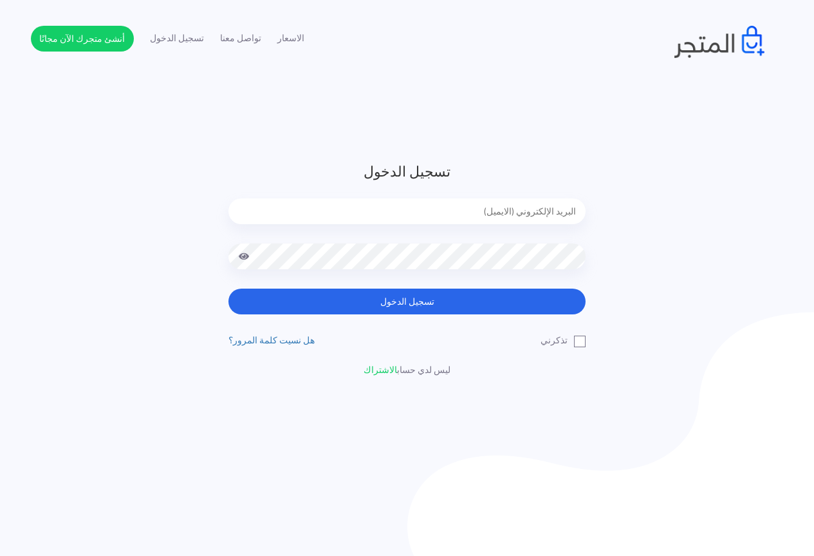
click at [509, 209] on input "email" at bounding box center [407, 211] width 357 height 26
click at [612, 200] on div "تسجيل الدخول تسجيل الدخول تذكرني" at bounding box center [407, 269] width 753 height 216
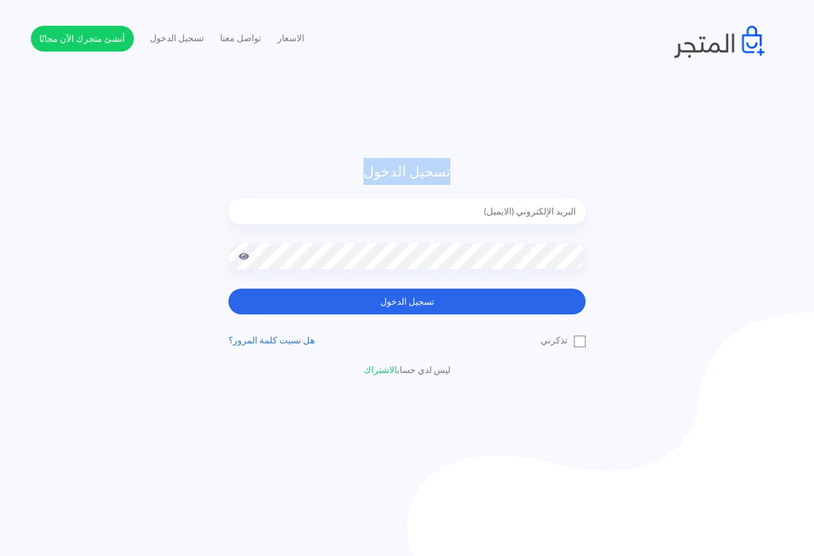
click at [612, 200] on div "تسجيل الدخول تسجيل الدخول تذكرني" at bounding box center [407, 269] width 753 height 216
drag, startPoint x: 612, startPoint y: 207, endPoint x: 612, endPoint y: 220, distance: 12.9
click at [612, 217] on div "تسجيل الدخول تسجيل الدخول تذكرني" at bounding box center [407, 269] width 753 height 216
click at [576, 341] on label "تذكرني" at bounding box center [563, 340] width 45 height 14
click at [577, 341] on input "تذكرني" at bounding box center [581, 337] width 8 height 8
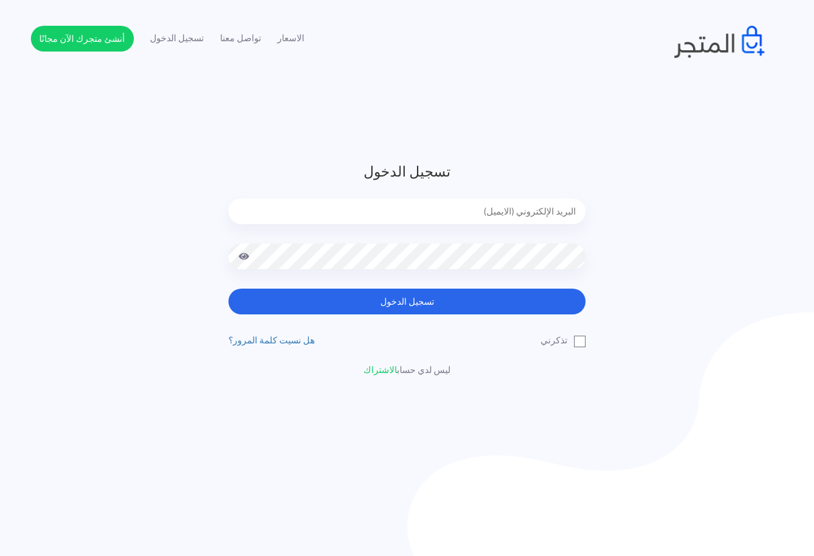
checkbox input "true"
click at [546, 220] on input "email" at bounding box center [407, 211] width 357 height 26
click at [624, 280] on div "تسجيل الدخول تسجيل الدخول تذكرني" at bounding box center [407, 269] width 753 height 216
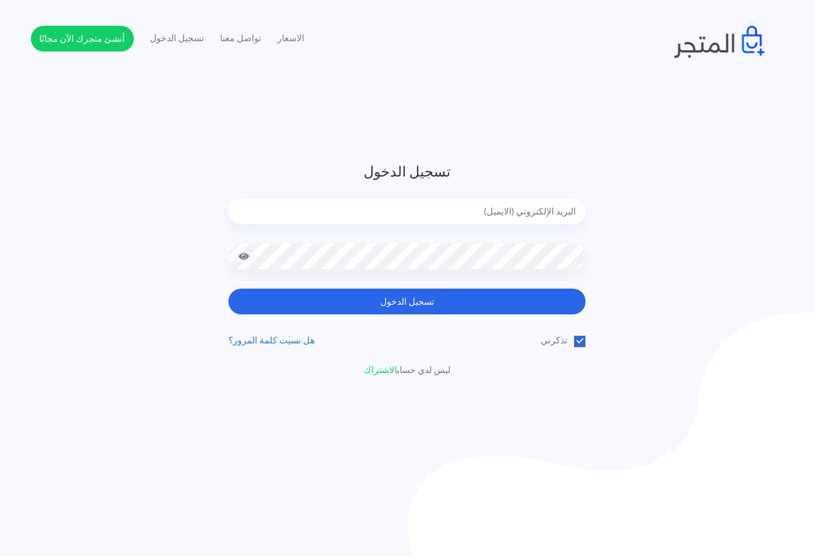
drag, startPoint x: 624, startPoint y: 280, endPoint x: 646, endPoint y: 274, distance: 22.6
click at [646, 274] on div "تسجيل الدخول تسجيل الدخول تذكرني" at bounding box center [407, 269] width 753 height 216
click at [522, 208] on input "email" at bounding box center [407, 211] width 357 height 26
click at [729, 210] on div "تسجيل الدخول تسجيل الدخول تذكرني" at bounding box center [407, 269] width 753 height 216
type input "jamikapop1000@gmail.com"
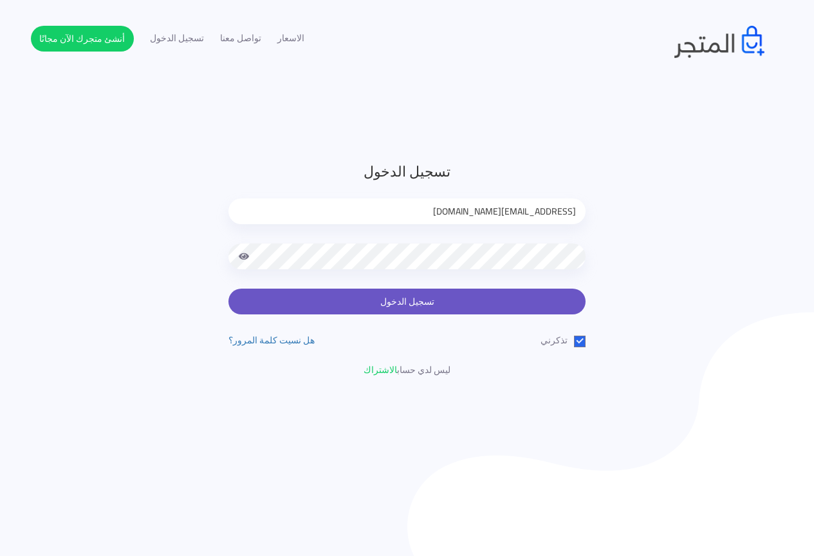
click at [514, 303] on button "تسجيل الدخول" at bounding box center [407, 301] width 357 height 26
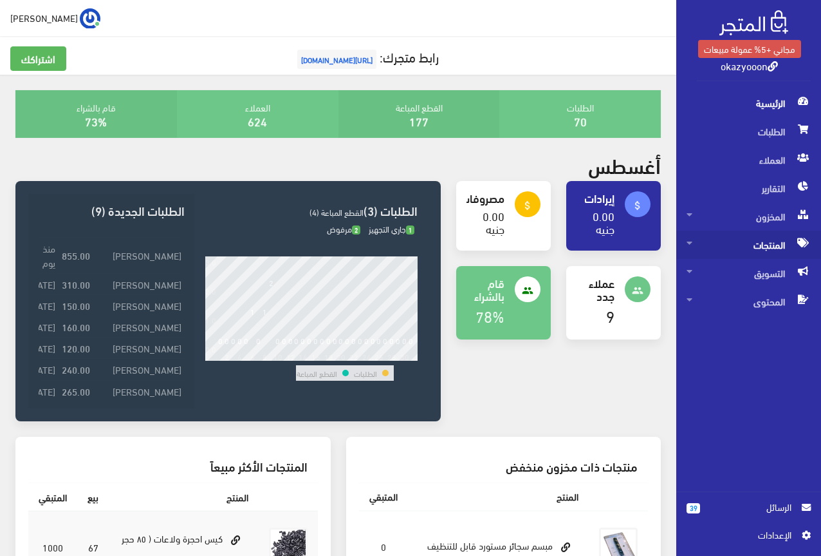
click at [766, 238] on span "المنتجات" at bounding box center [749, 244] width 124 height 28
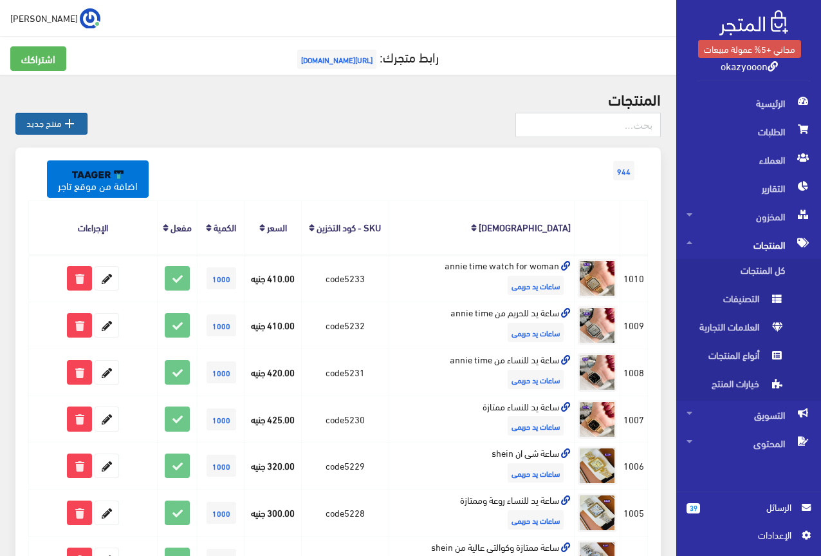
click at [58, 131] on link " منتج جديد" at bounding box center [51, 124] width 72 height 22
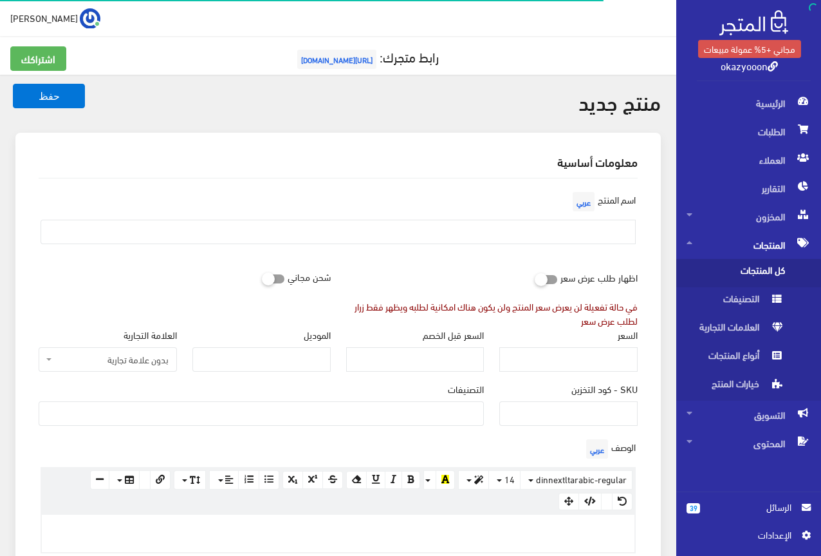
select select
click at [596, 413] on input "SKU - كود التخزين" at bounding box center [569, 413] width 138 height 24
type input "code5234"
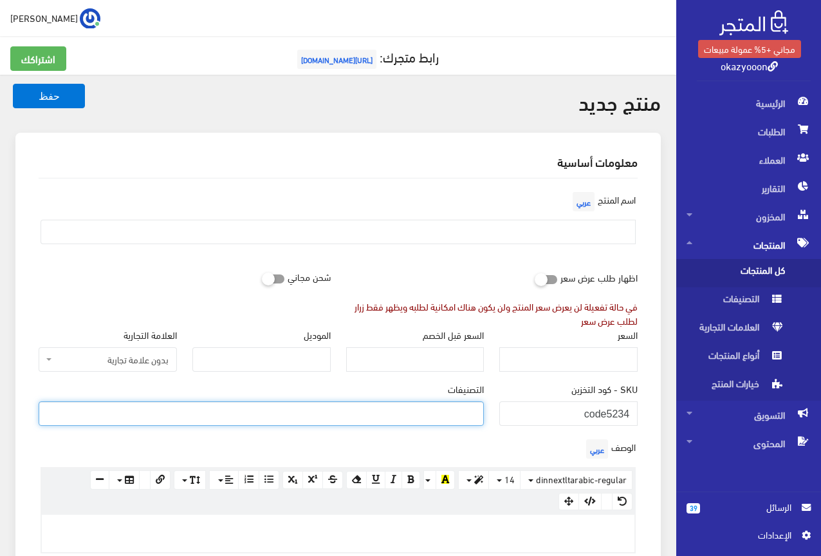
click at [421, 415] on ul at bounding box center [261, 412] width 444 height 21
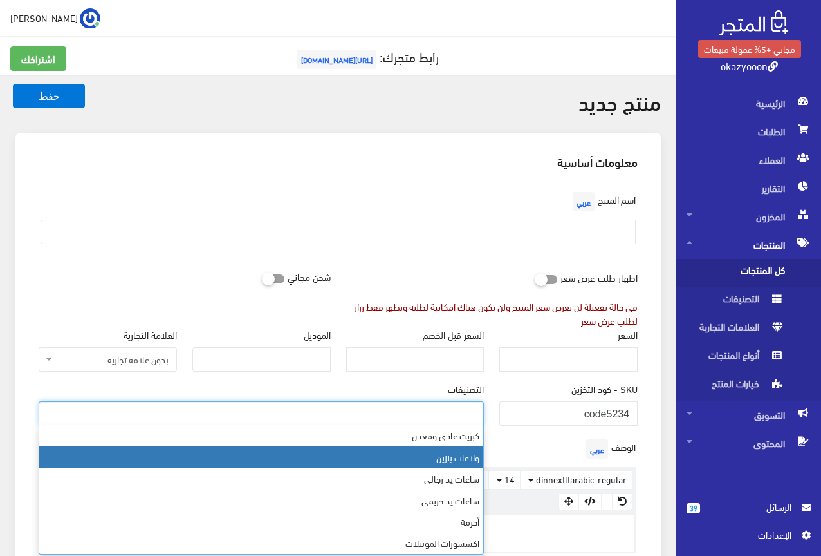
scroll to position [64, 0]
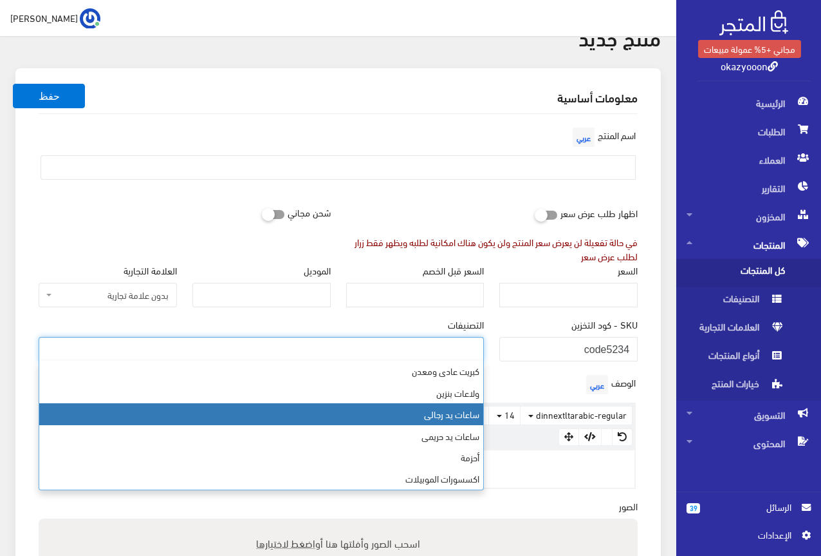
select select "23"
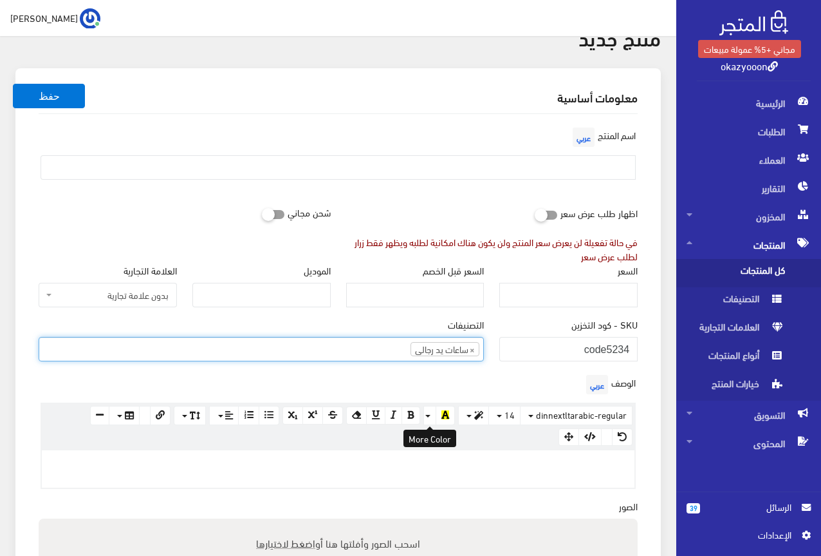
scroll to position [294, 0]
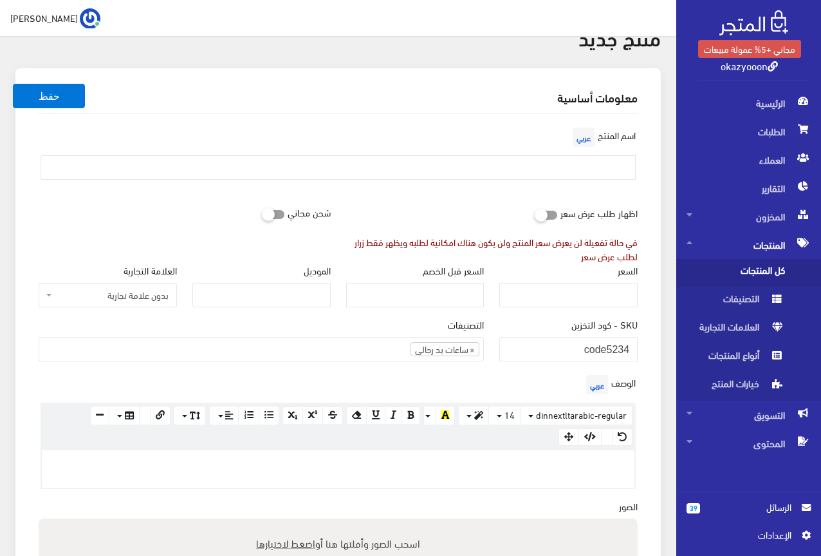
click at [547, 476] on div at bounding box center [338, 468] width 593 height 37
paste div
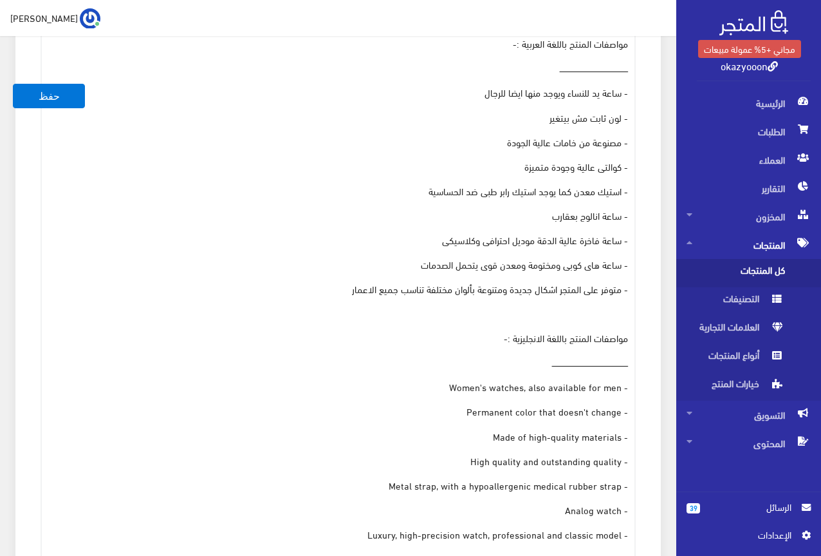
scroll to position [454, 0]
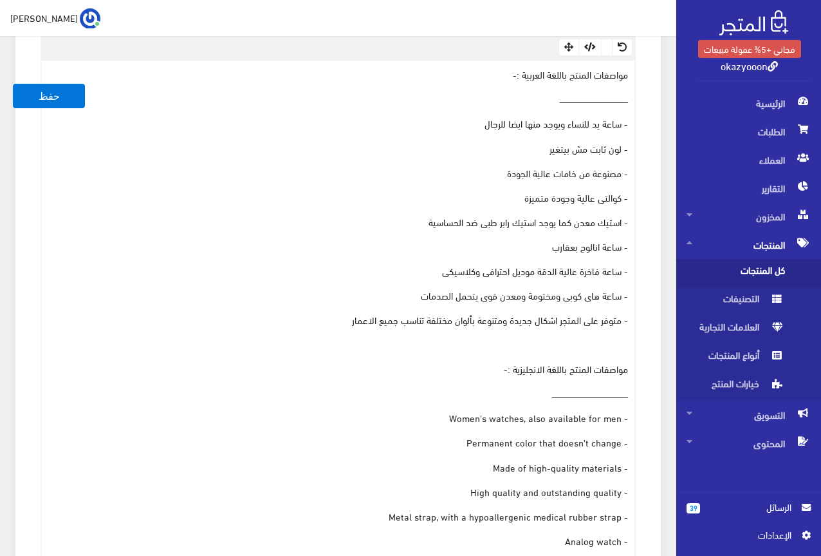
click at [570, 121] on p "- ساعة يد للنساء ويوجد منها ايضا للرجال" at bounding box center [338, 123] width 580 height 14
drag, startPoint x: 418, startPoint y: 220, endPoint x: 657, endPoint y: 227, distance: 238.3
click at [657, 227] on div "معلومات أساسية اسم المنتج عربي اظهار طلب عرض سعر في حالة تفعيلة لن يعرض سعر الم…" at bounding box center [338, 342] width 646 height 1327
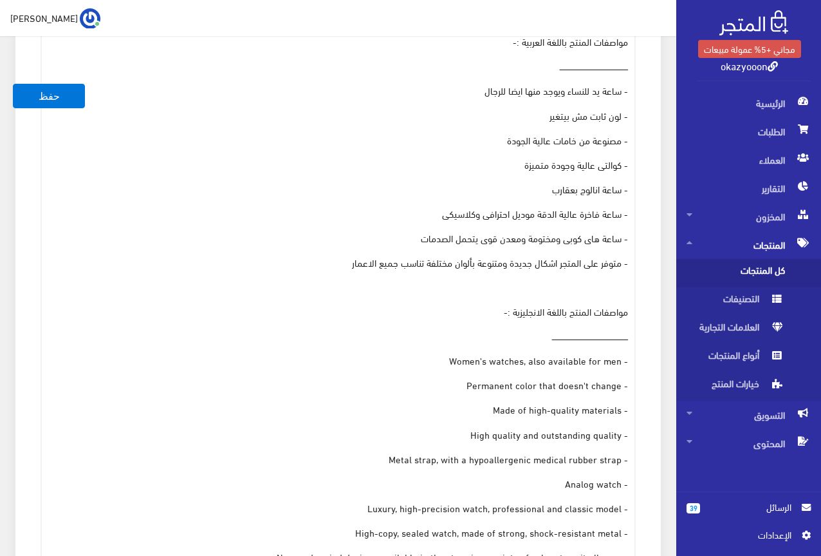
scroll to position [518, 0]
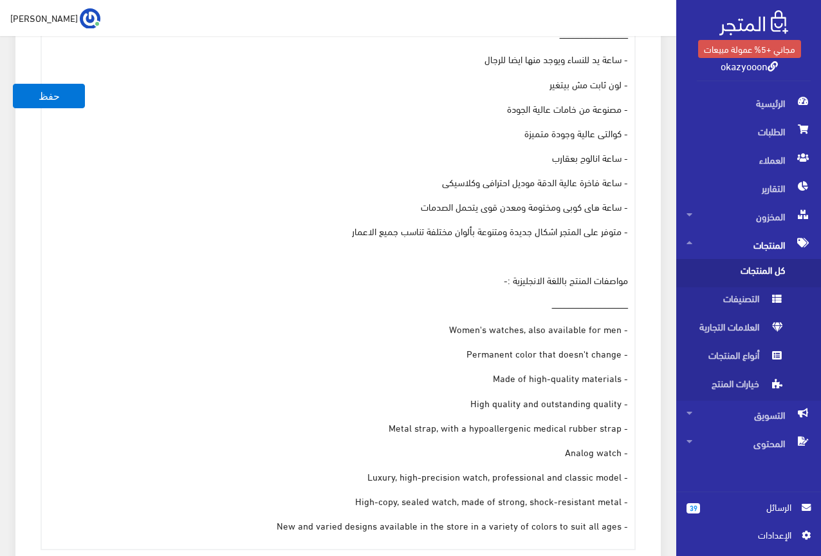
click at [431, 427] on p "- Metal strap, with a hypoallergenic medical rubber strap" at bounding box center [338, 427] width 580 height 14
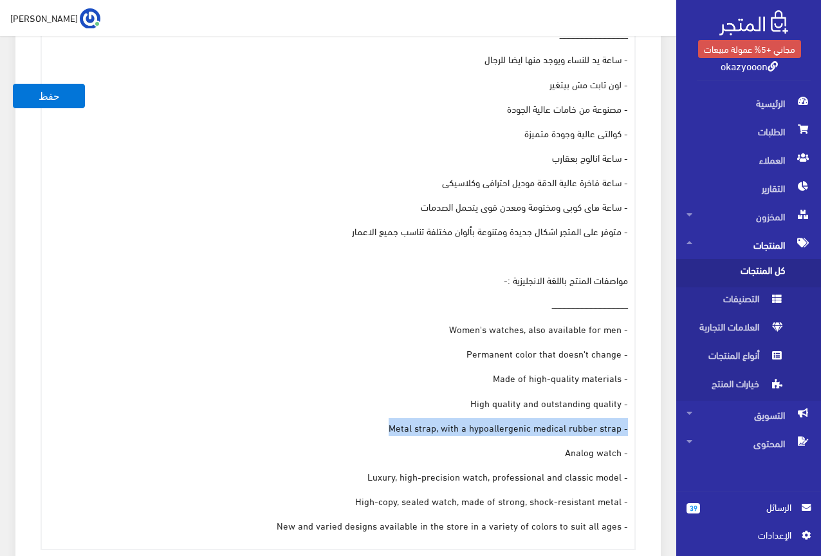
click at [431, 427] on p "- Metal strap, with a hypoallergenic medical rubber strap" at bounding box center [338, 427] width 580 height 14
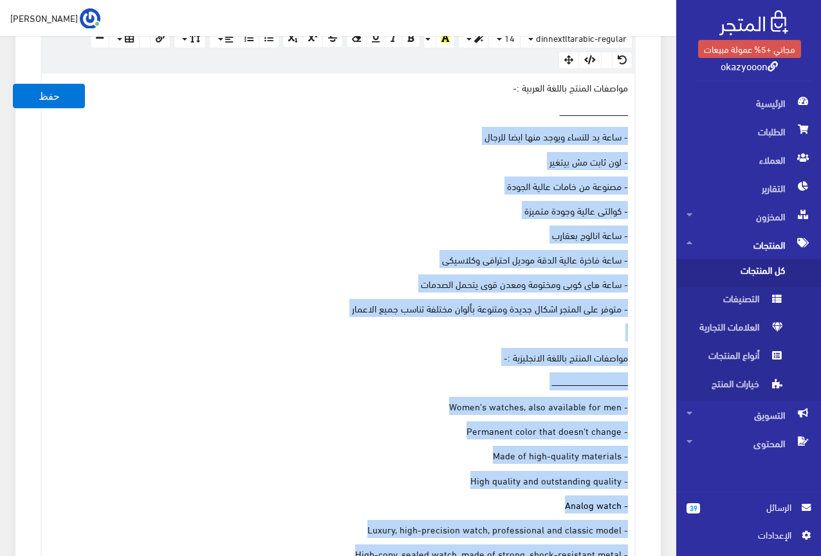
scroll to position [389, 0]
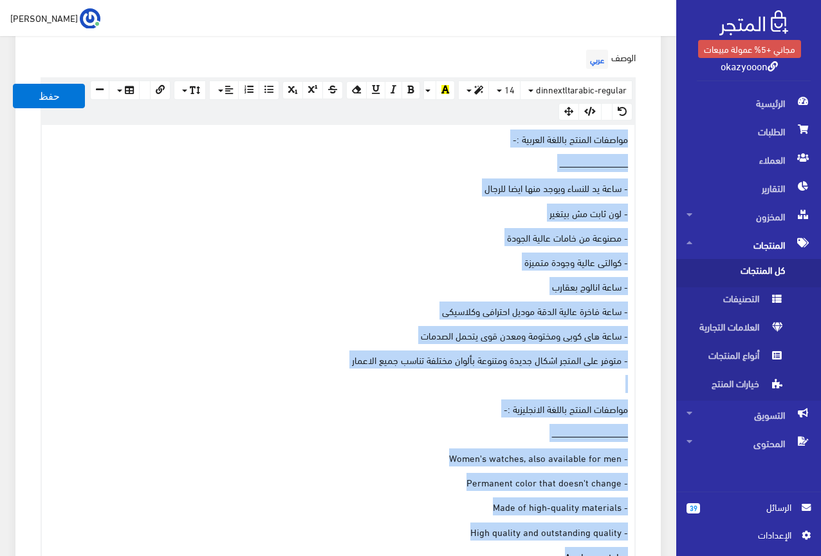
drag, startPoint x: 256, startPoint y: 496, endPoint x: 636, endPoint y: 140, distance: 521.0
click at [636, 140] on div "www.google.com 100% 50% 25% مواصفات المنتج باللغة العربية :- ــــــــــــــــــ…" at bounding box center [338, 389] width 595 height 530
drag, startPoint x: 279, startPoint y: 503, endPoint x: 642, endPoint y: 142, distance: 512.1
click at [642, 142] on div "الوصف عربي × Insert Image Select from files Image URL Insert Image × Insert Lin…" at bounding box center [338, 350] width 615 height 608
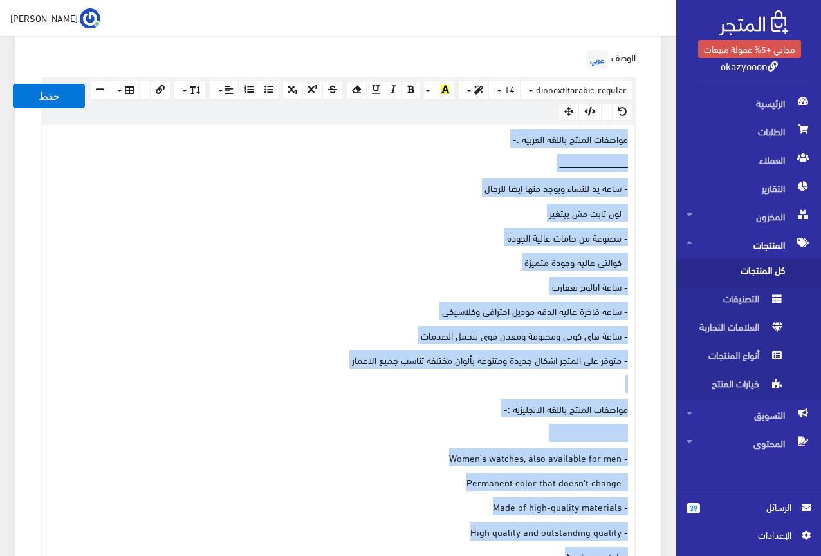
copy div "مواصفات المنتج باللغة العربية :- ــــــــــــــــــــــــــــــــــــــــــــــ…"
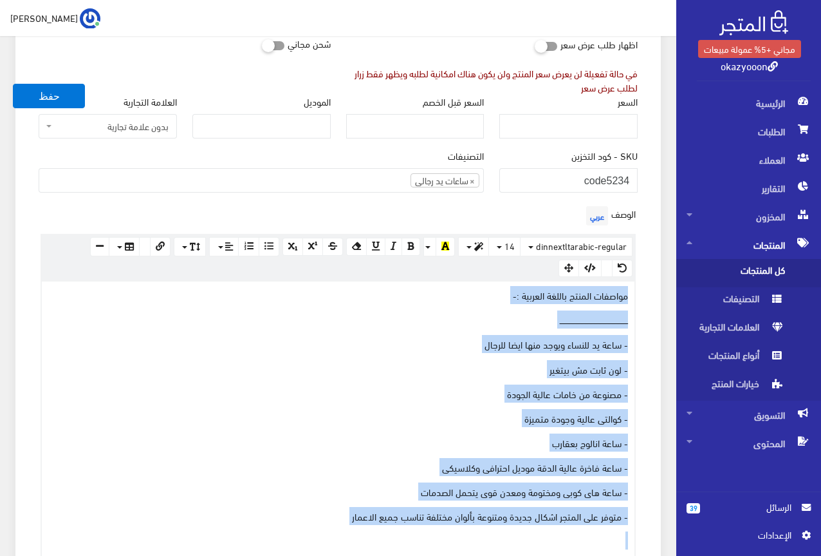
scroll to position [196, 0]
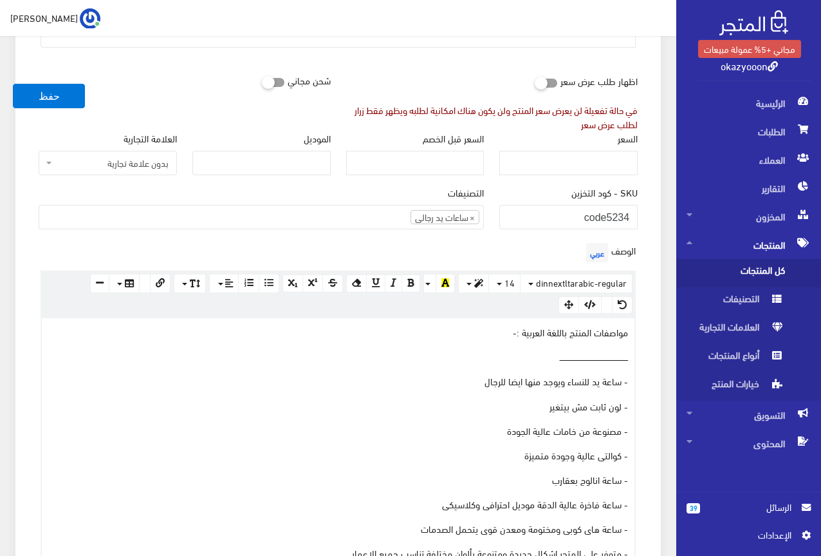
click at [436, 241] on div "الوصف عربي × Insert Image Select from files Image URL Insert Image × Insert Lin…" at bounding box center [338, 543] width 615 height 608
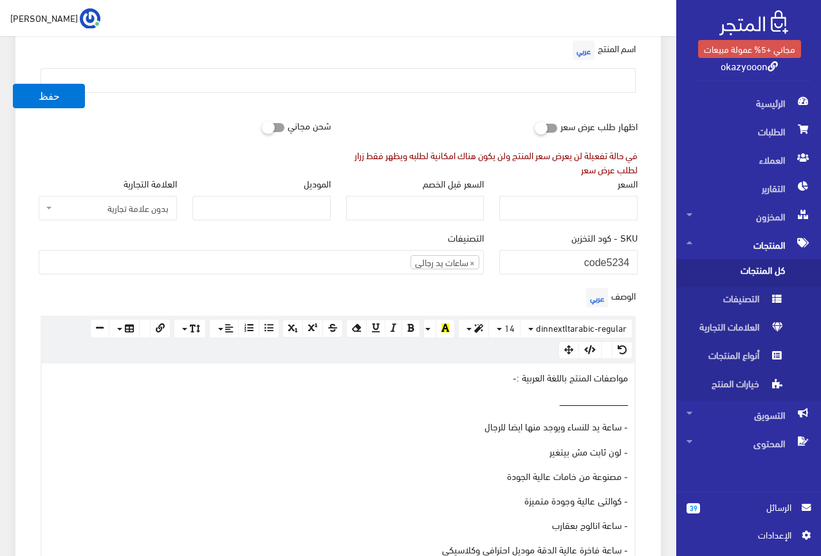
scroll to position [68, 0]
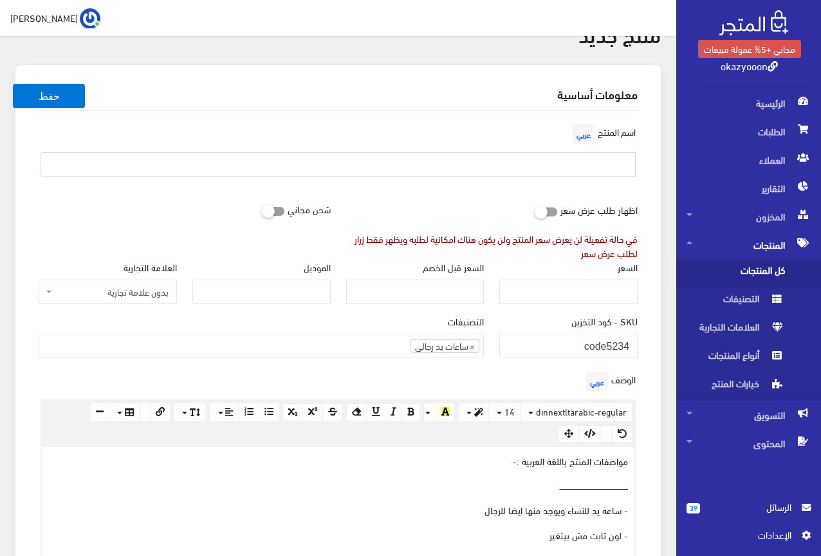
click at [588, 164] on input "text" at bounding box center [338, 164] width 595 height 24
type input "الساعة التريند الجلد من bestwin"
click at [407, 198] on div "اظهار طلب عرض سعر في حالة تفعيلة لن يعرض سعر المنتج ولن يكون هناك امكانية لطلبه…" at bounding box center [493, 228] width 308 height 63
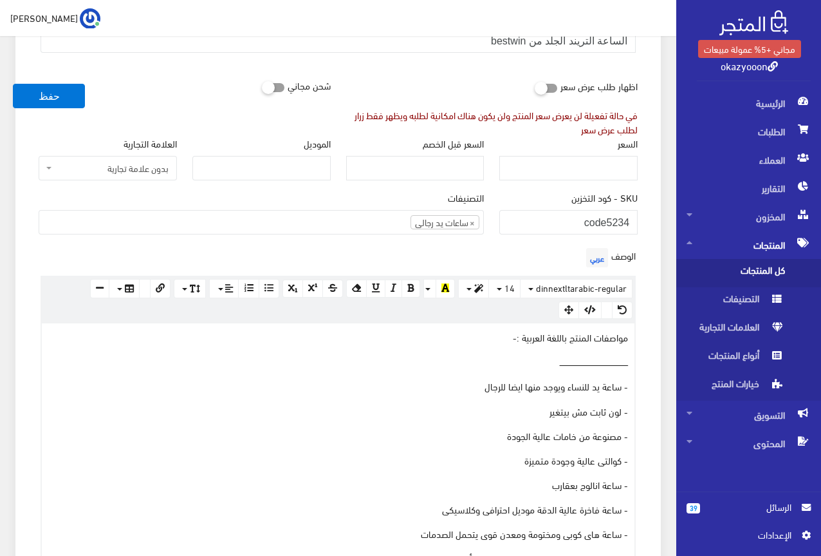
scroll to position [196, 0]
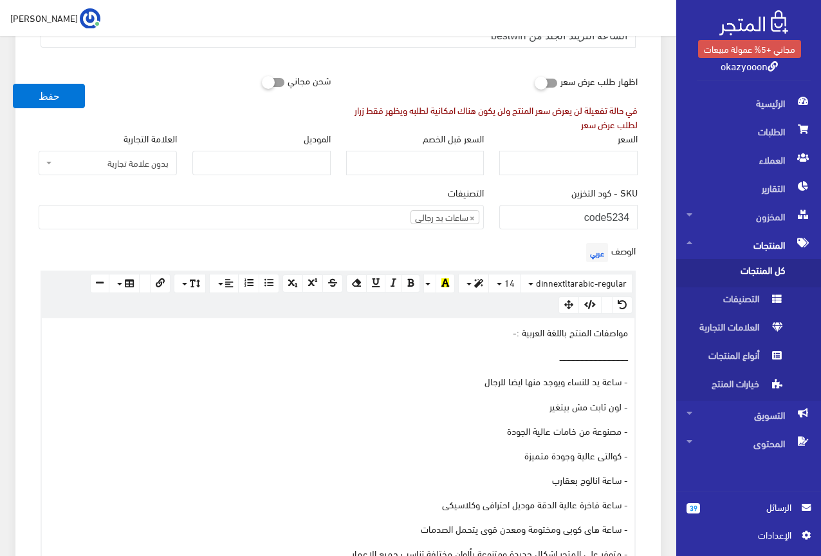
click at [326, 243] on div "الوصف عربي × Insert Image Select from files Image URL Insert Image × Insert Lin…" at bounding box center [338, 543] width 615 height 608
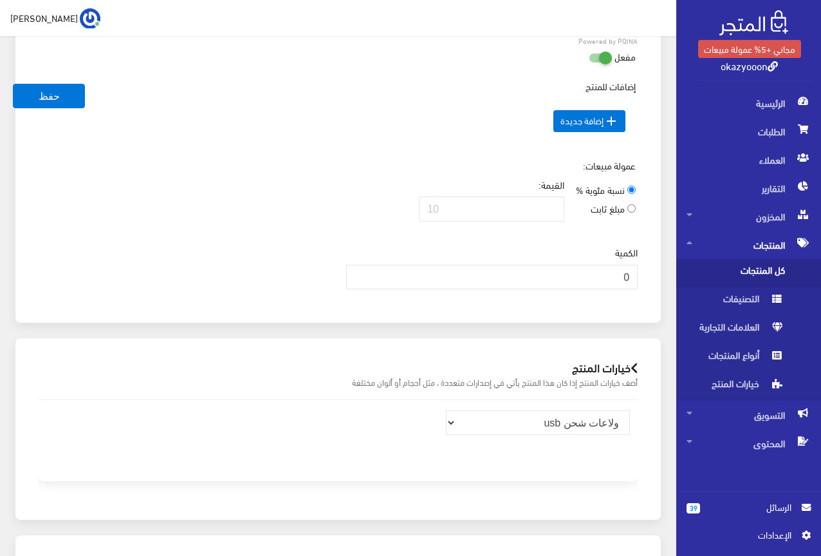
scroll to position [1098, 0]
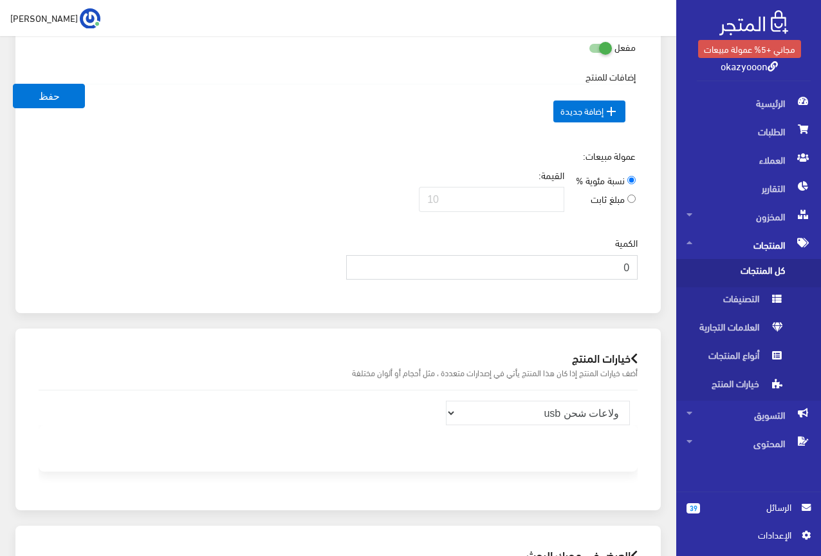
click at [567, 272] on input "0" at bounding box center [492, 267] width 292 height 24
type input "1000"
click at [349, 204] on div "عمولة مبيعات: نسبة مئوية % مبلغ ثابت القيمة:" at bounding box center [338, 185] width 615 height 73
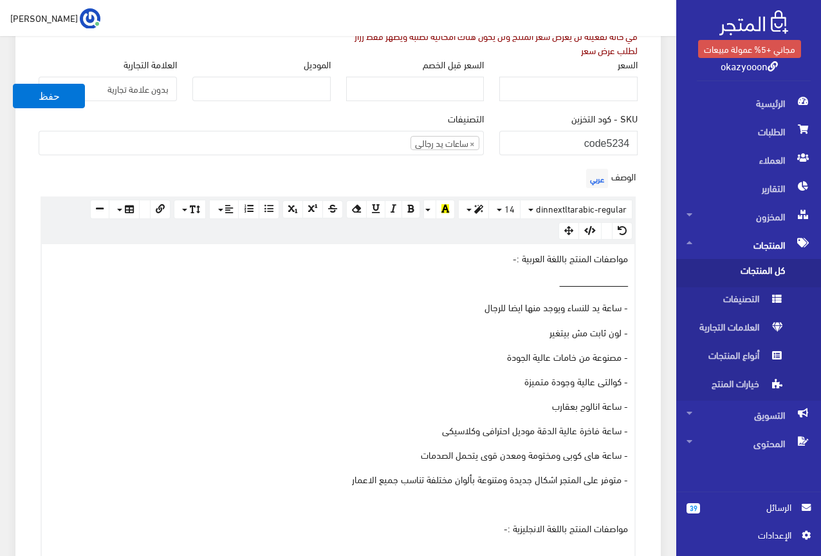
scroll to position [261, 0]
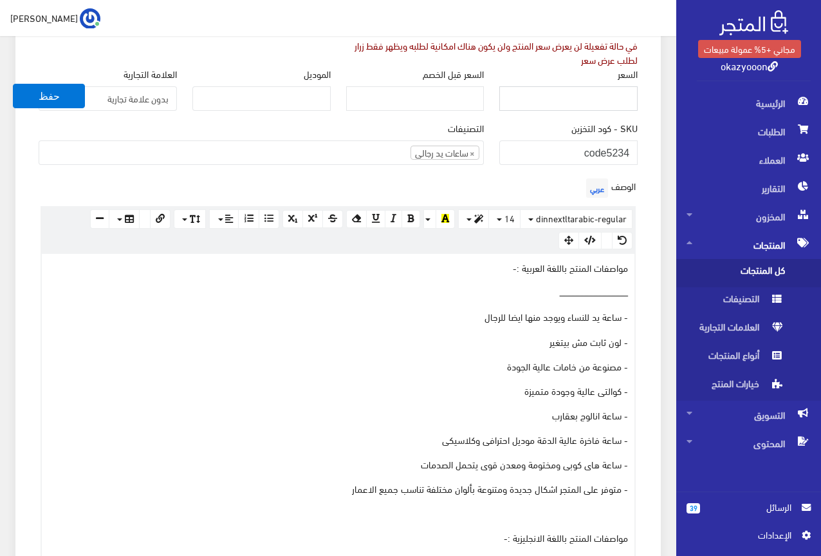
click at [599, 107] on input "السعر" at bounding box center [569, 98] width 138 height 24
type input "670"
click at [650, 170] on div "معلومات أساسية اسم المنتج عربي الساعة التريند الجلد من bestwin اظهار طلب عرض سع…" at bounding box center [338, 511] width 646 height 1278
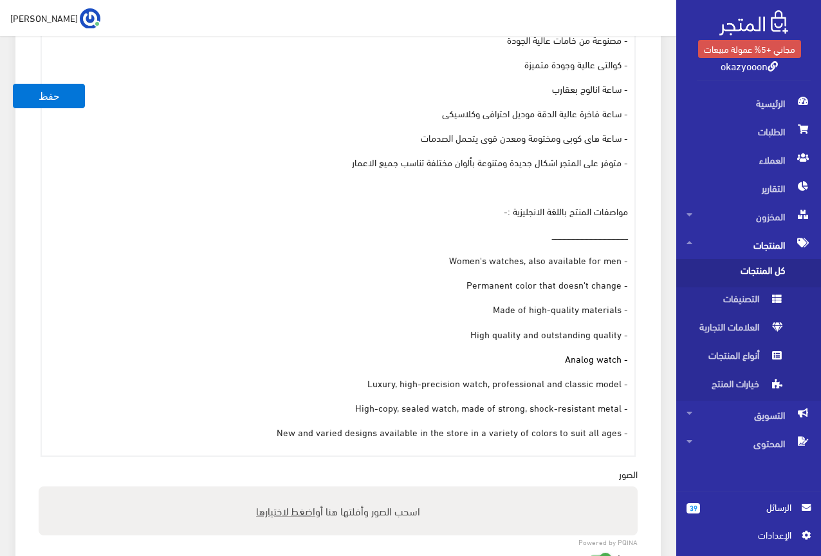
scroll to position [711, 0]
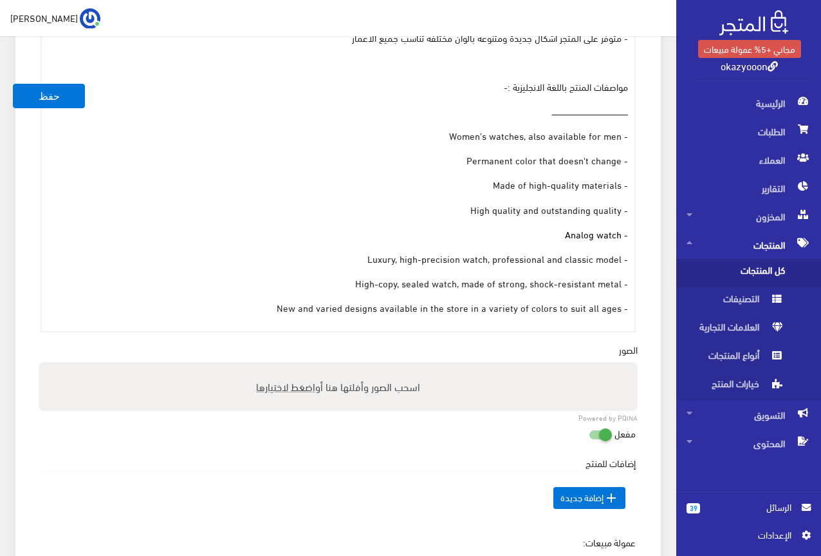
click at [294, 386] on span "اضغط لاختيارها" at bounding box center [285, 386] width 59 height 19
click at [294, 366] on input "اسحب الصور وأفلتها هنا أو اضغط لاختيارها" at bounding box center [338, 364] width 599 height 4
type input "C:\fakepath\5234.jpeg"
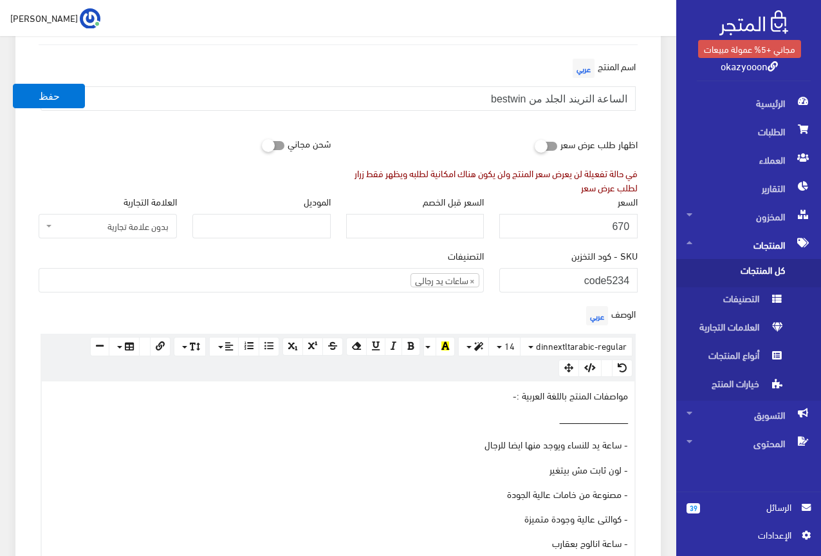
scroll to position [132, 0]
click at [404, 248] on div "السعر قبل الخصم" at bounding box center [416, 223] width 154 height 54
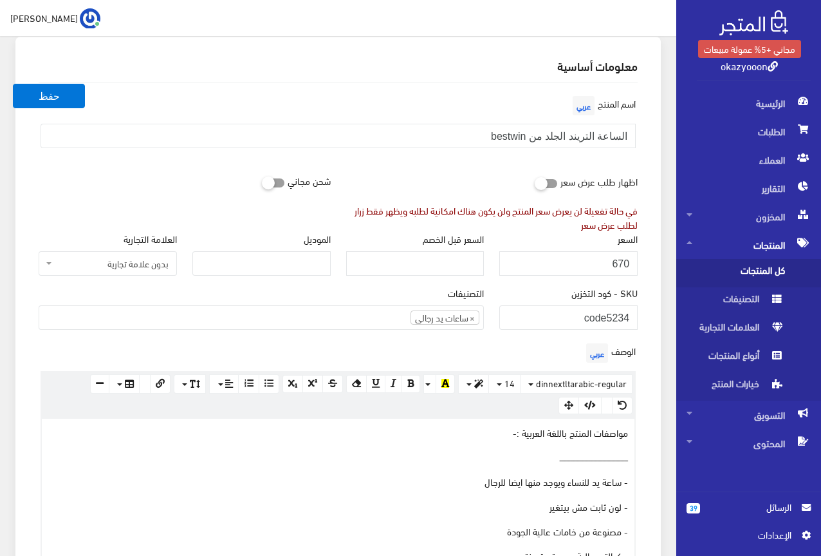
scroll to position [68, 0]
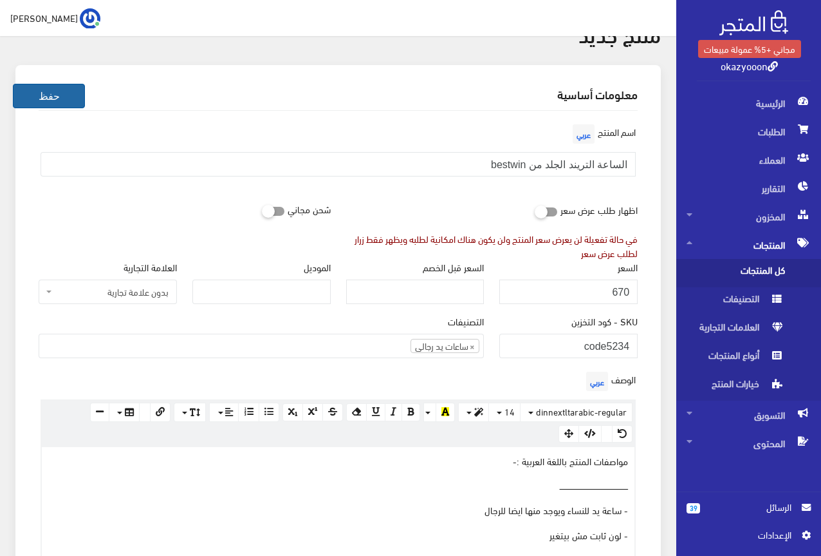
click at [45, 96] on button "حفظ" at bounding box center [49, 96] width 72 height 24
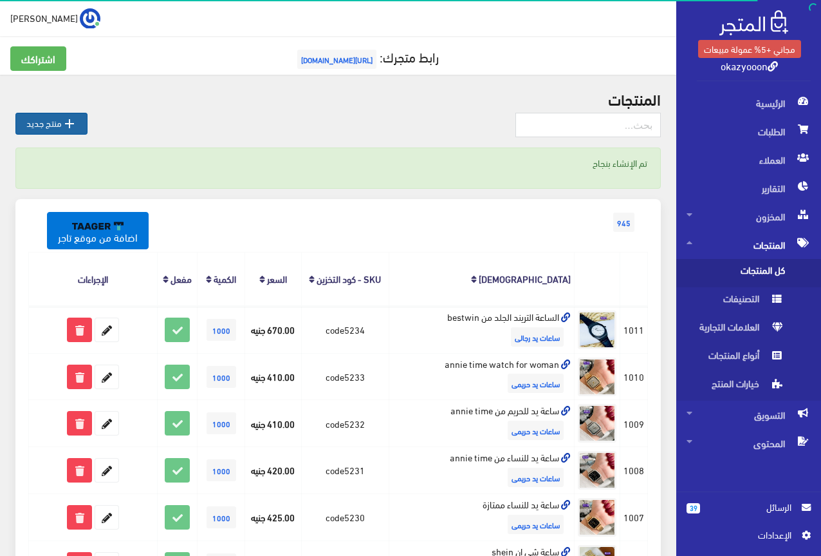
click at [70, 127] on icon "" at bounding box center [69, 123] width 15 height 15
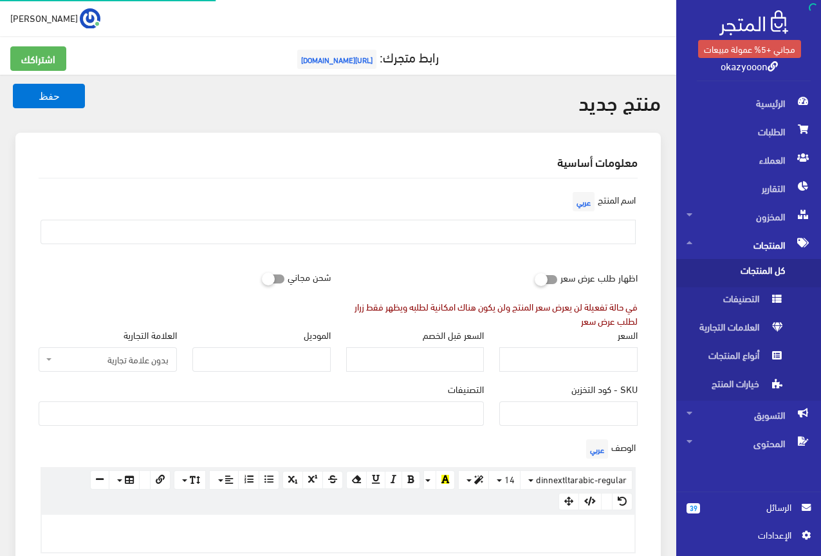
select select
click at [565, 425] on input "SKU - كود التخزين" at bounding box center [569, 413] width 138 height 24
type input "code5235"
click at [590, 363] on input "السعر" at bounding box center [569, 359] width 138 height 24
type input "680"
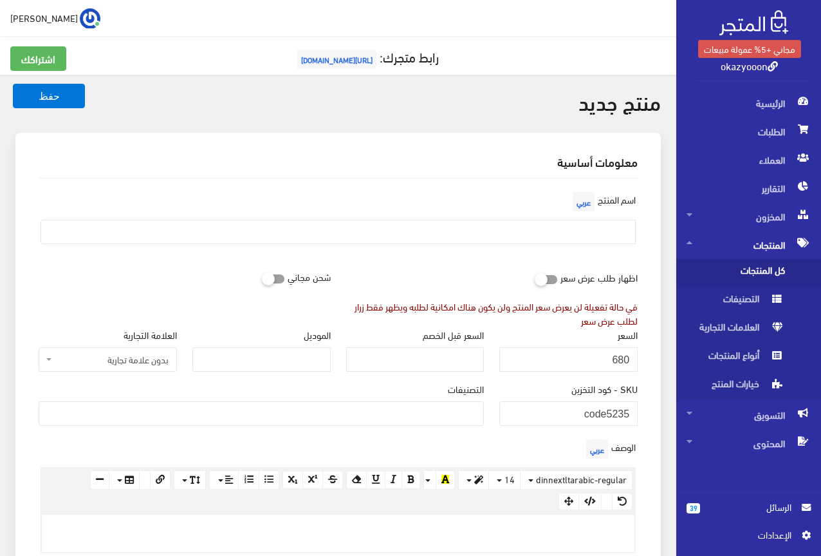
click at [444, 424] on span at bounding box center [261, 413] width 445 height 24
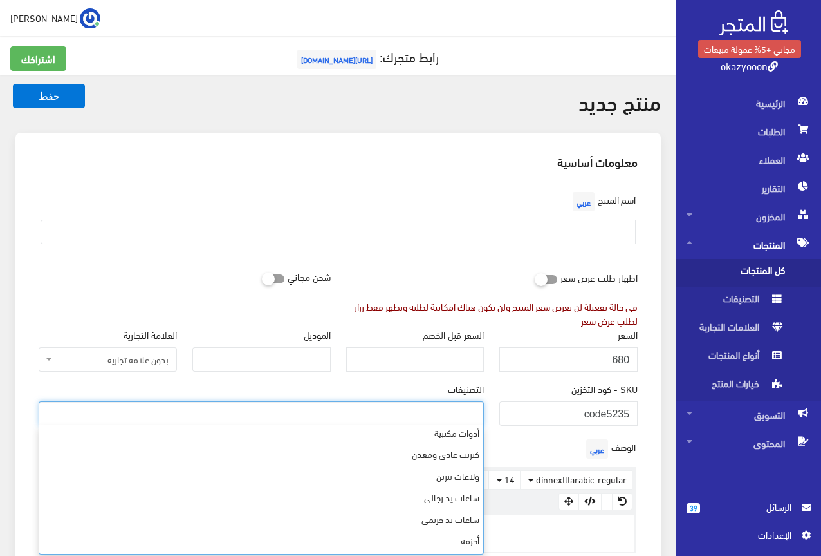
scroll to position [366, 0]
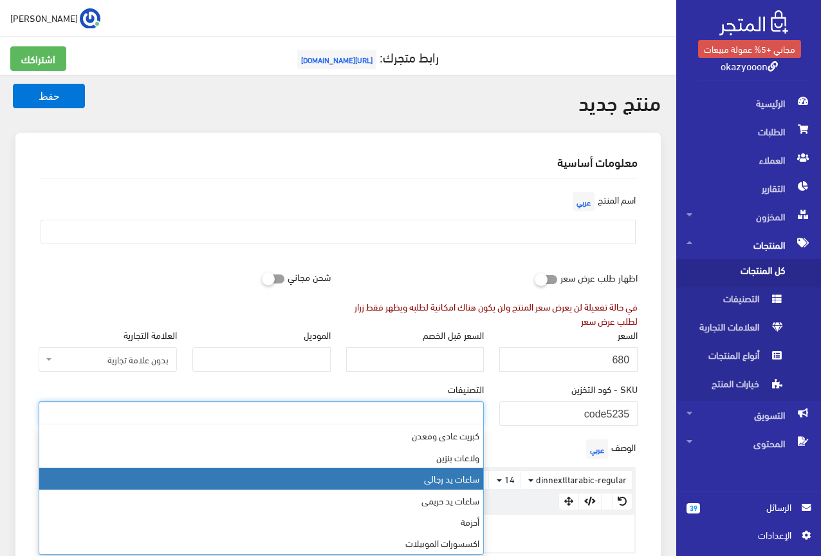
select select "23"
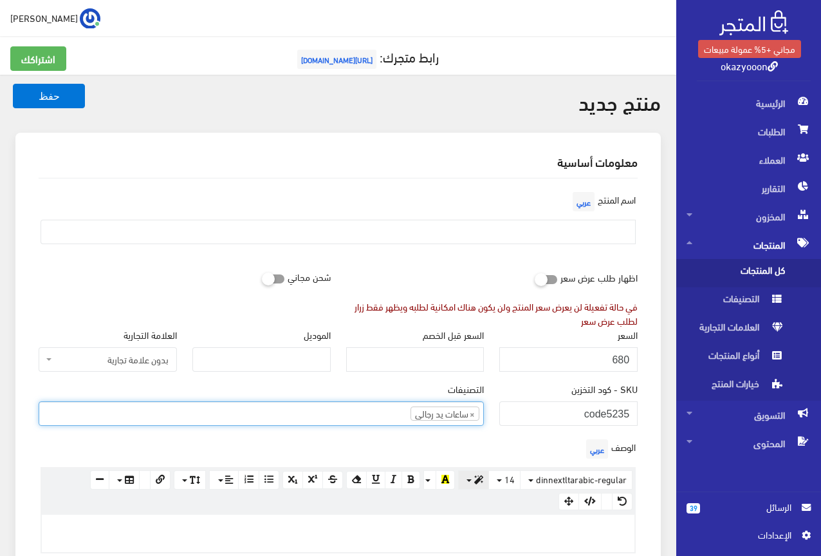
scroll to position [294, 0]
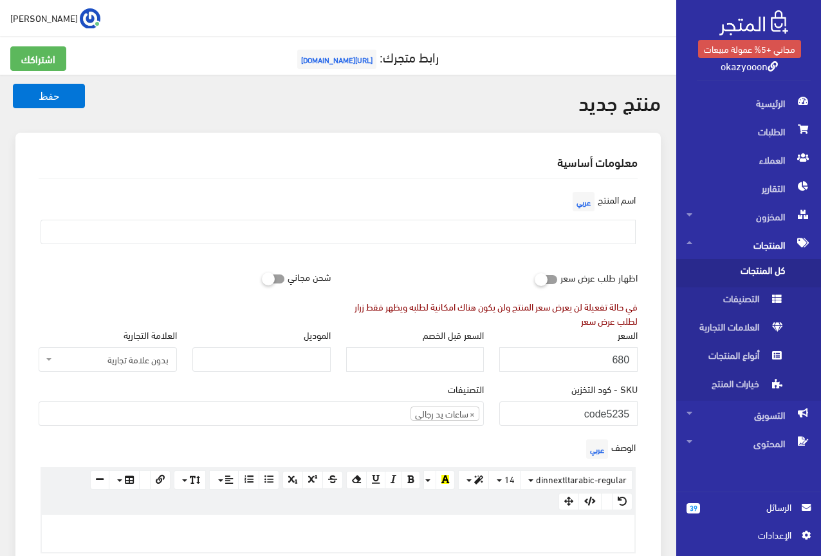
paste div
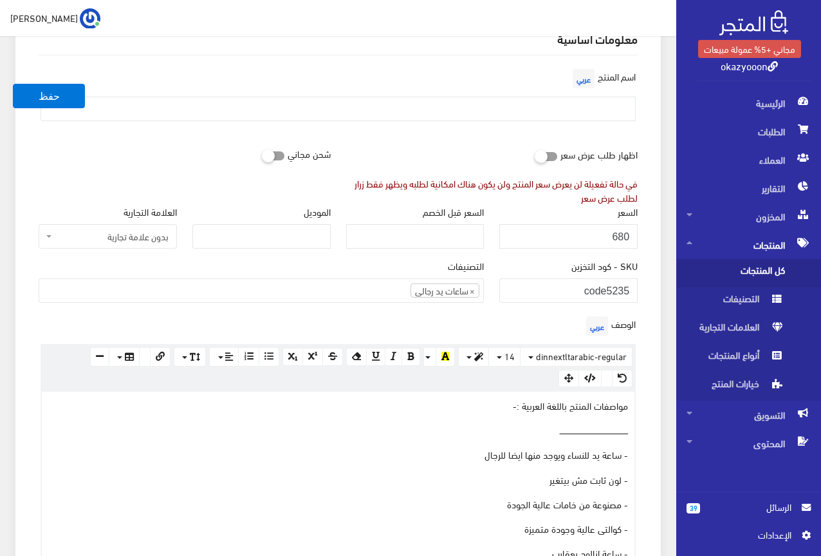
scroll to position [83, 0]
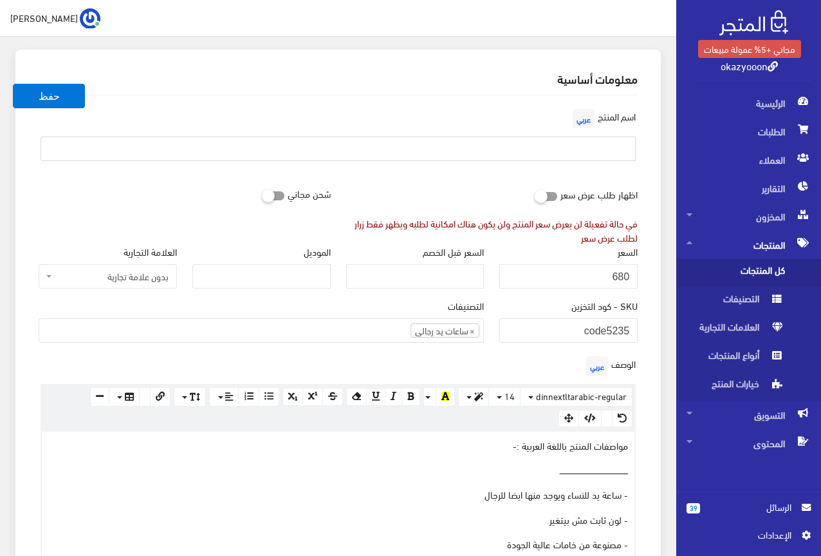
click at [587, 159] on input "text" at bounding box center [338, 148] width 595 height 24
type input "ل"
type input "bestwin watch for man"
click at [534, 179] on div "اسم المنتج عربي bestwin watch for man" at bounding box center [338, 144] width 615 height 76
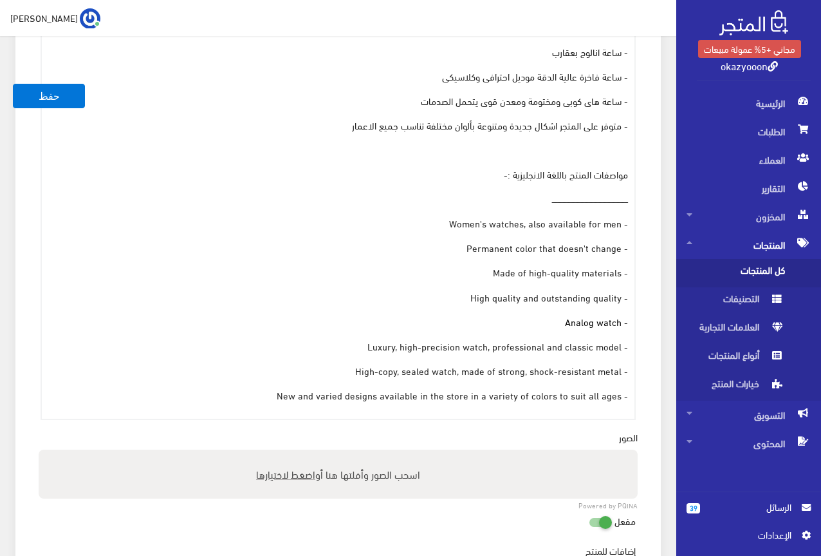
scroll to position [727, 0]
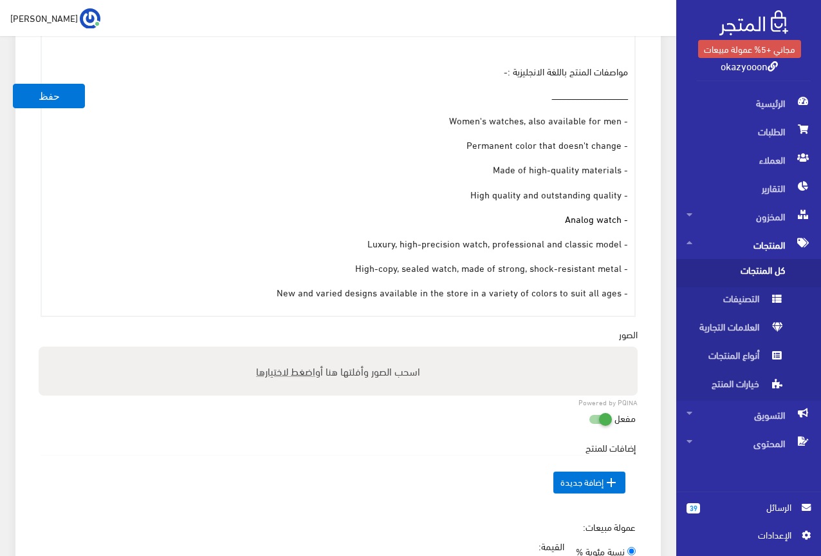
click at [277, 368] on span "اضغط لاختيارها" at bounding box center [285, 370] width 59 height 19
click at [277, 350] on input "اسحب الصور وأفلتها هنا أو اضغط لاختيارها" at bounding box center [338, 348] width 599 height 4
type input "C:\fakepath\5235.jpeg"
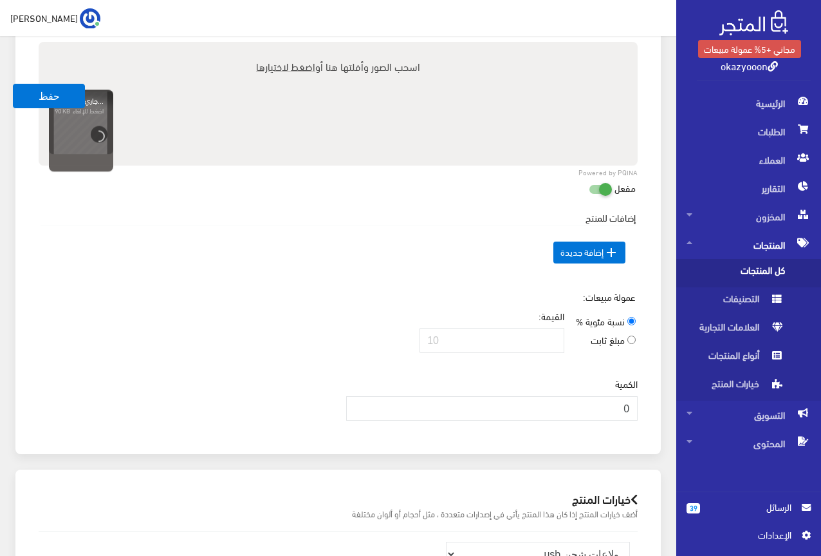
scroll to position [1049, 0]
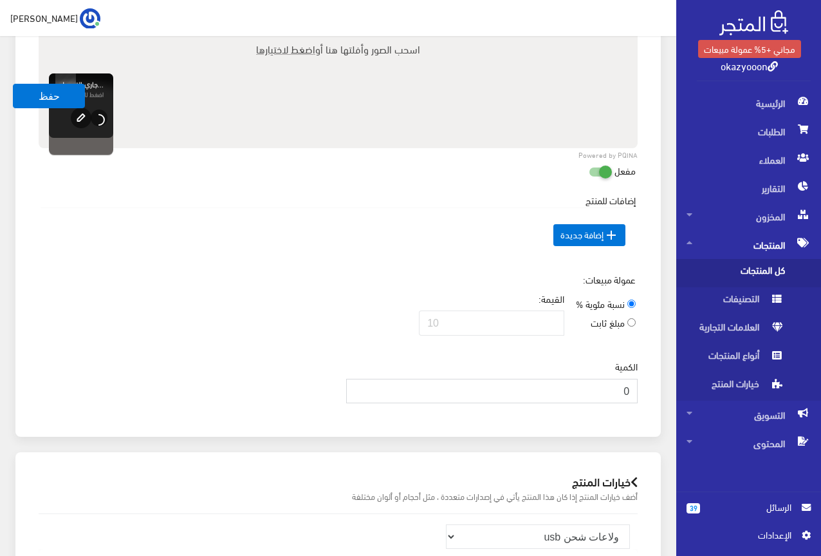
click at [601, 400] on input "0" at bounding box center [492, 391] width 292 height 24
type input "1000"
click at [393, 327] on div "عمولة مبيعات: نسبة مئوية % مبلغ ثابت القيمة:" at bounding box center [338, 308] width 615 height 73
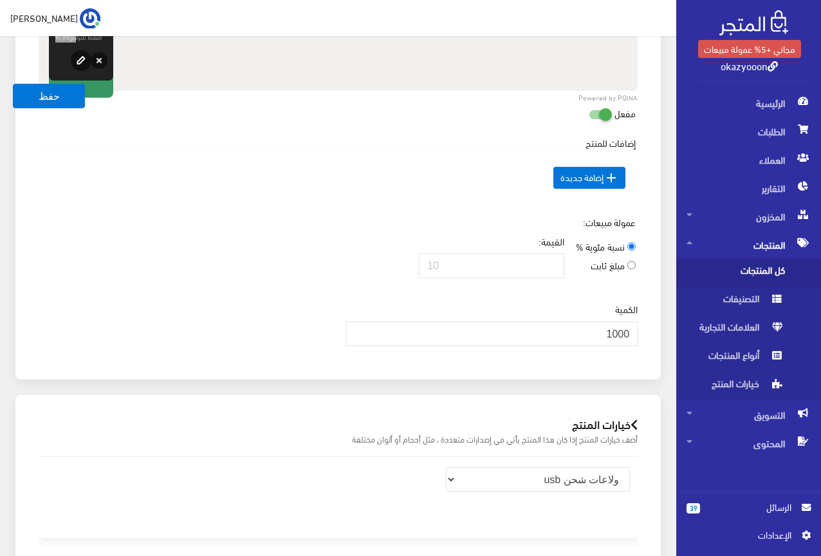
scroll to position [1113, 0]
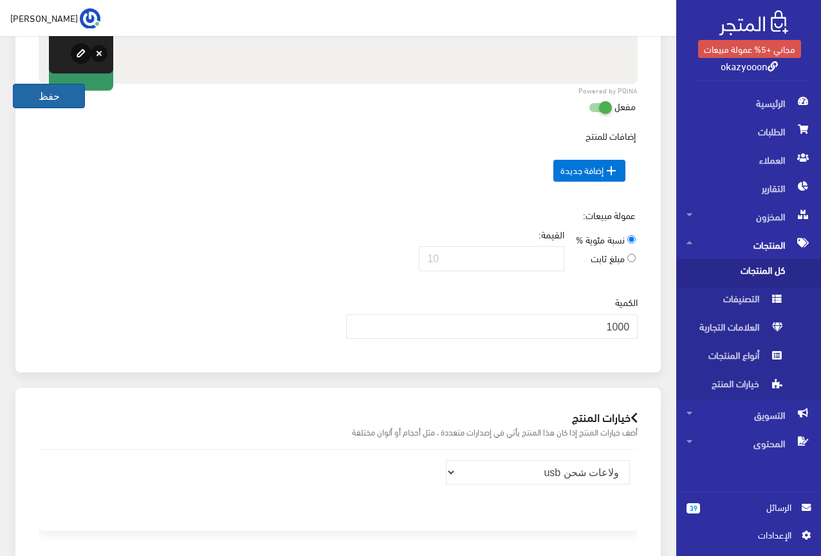
click at [70, 101] on button "حفظ" at bounding box center [49, 96] width 72 height 24
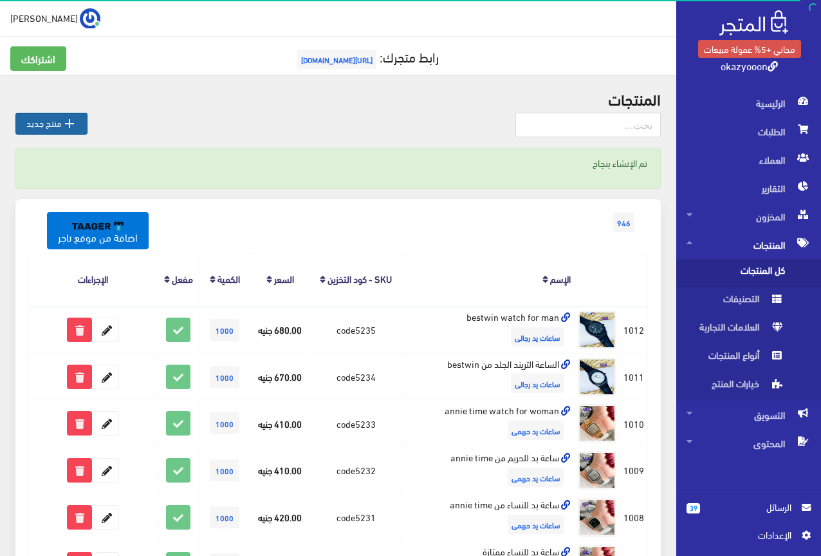
click at [51, 122] on link " منتج جديد" at bounding box center [51, 124] width 72 height 22
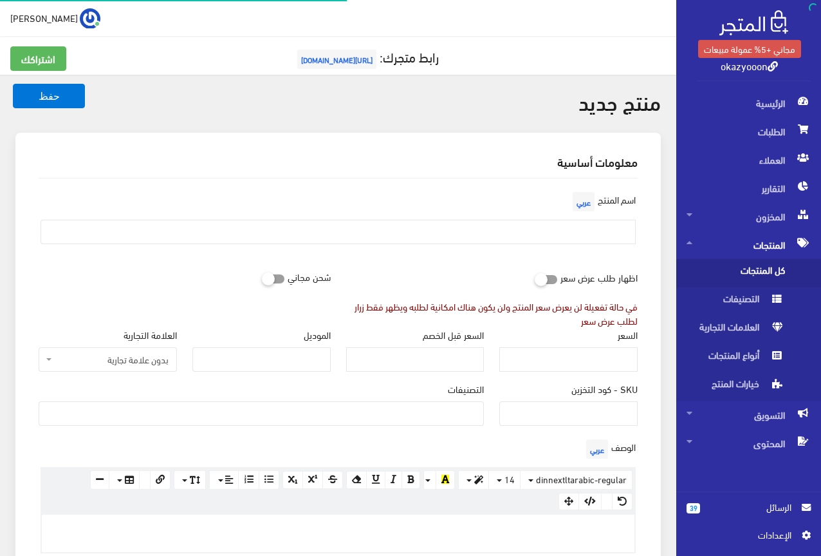
select select
click at [591, 406] on input "SKU - كود التخزين" at bounding box center [569, 413] width 138 height 24
type input "code5236"
click at [618, 351] on input "السعر" at bounding box center [569, 359] width 138 height 24
type input "665"
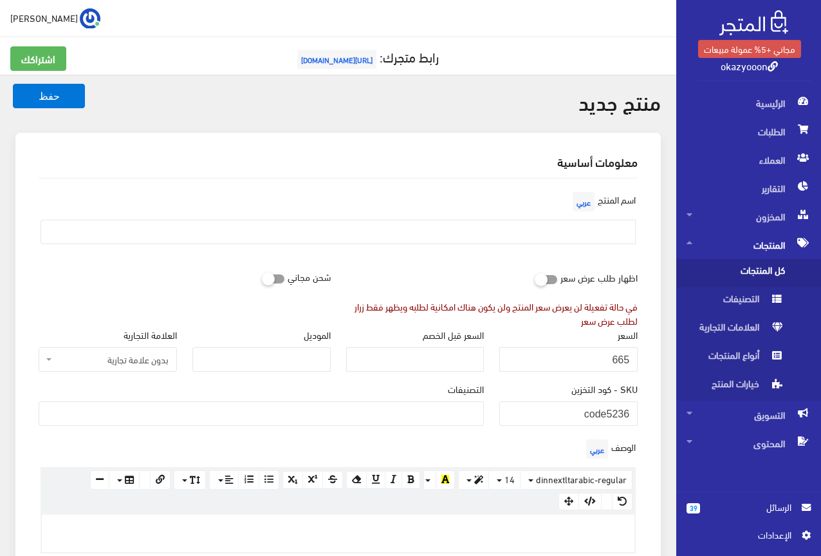
click at [456, 416] on ul at bounding box center [261, 412] width 444 height 21
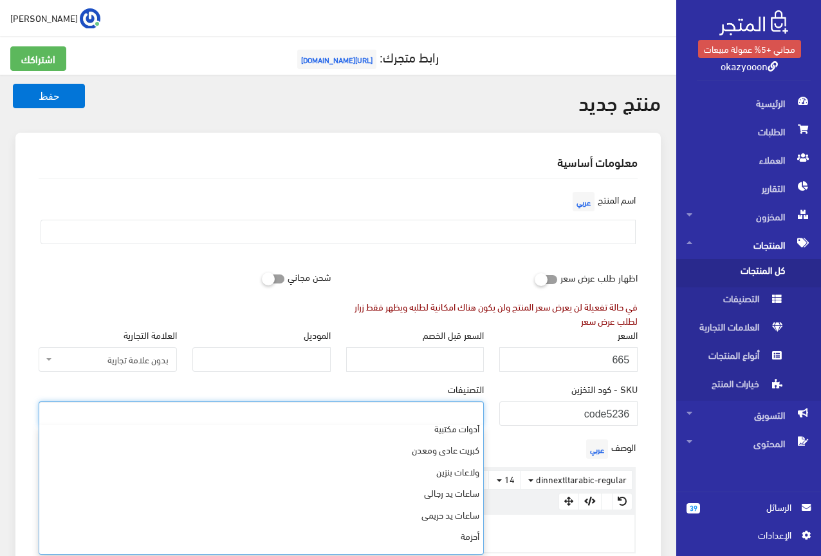
scroll to position [366, 0]
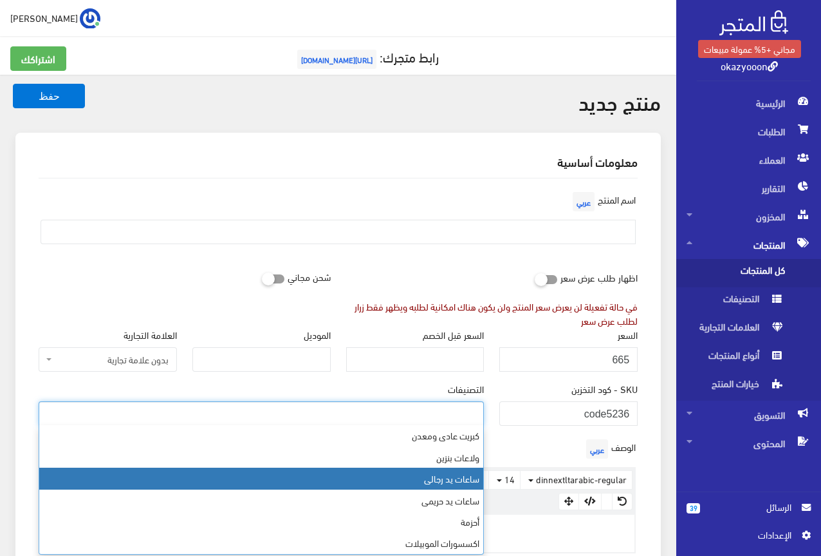
select select "23"
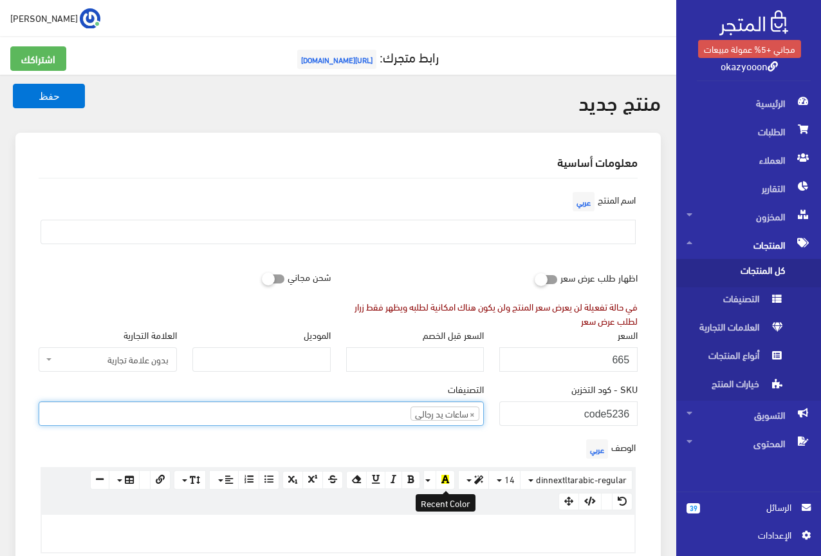
scroll to position [294, 0]
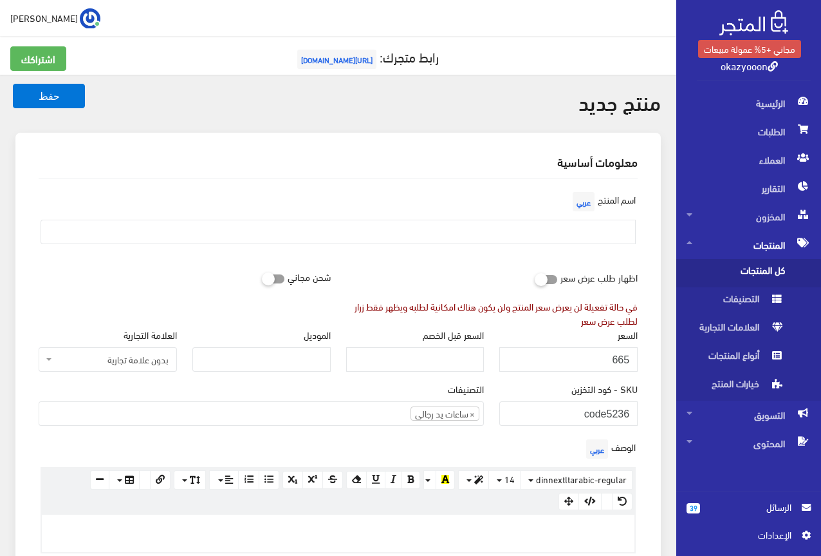
paste div
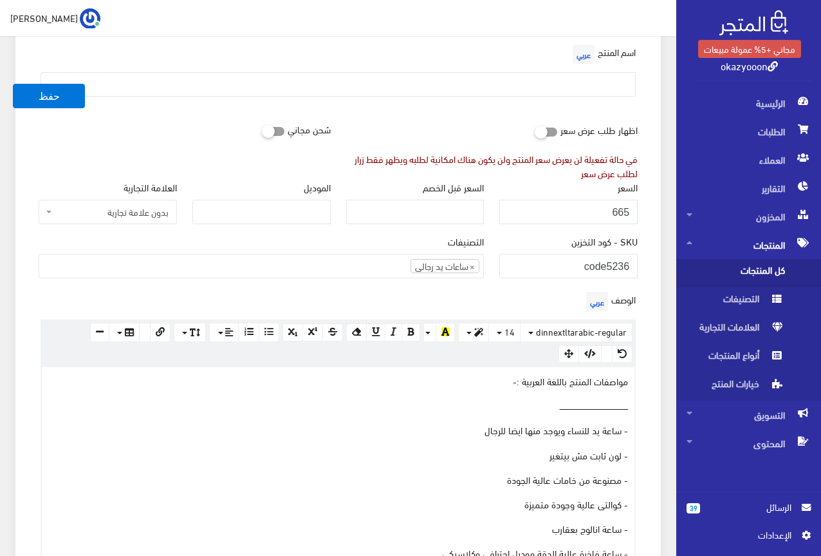
scroll to position [83, 0]
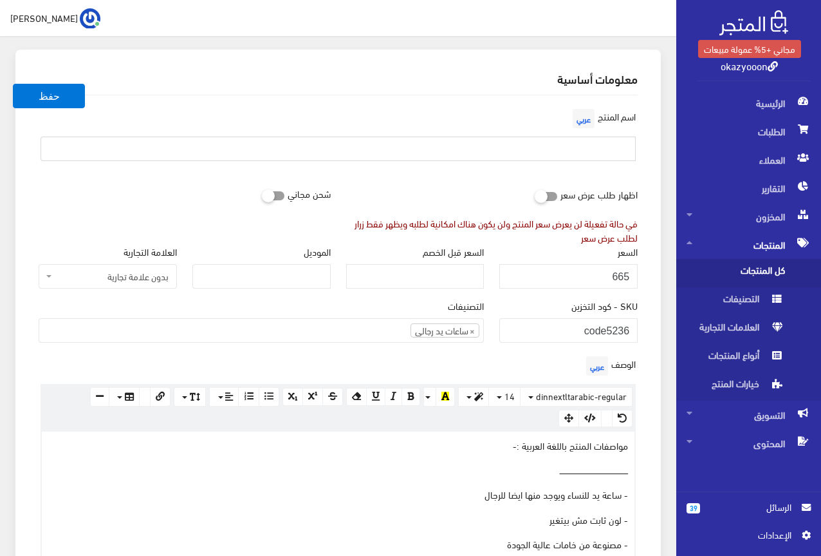
click at [628, 148] on input "text" at bounding box center [338, 148] width 595 height 24
type input "s"
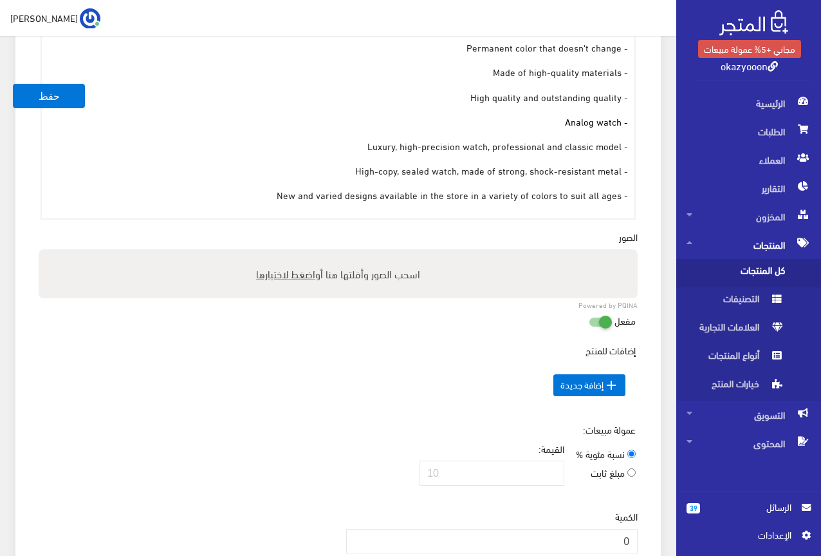
scroll to position [920, 0]
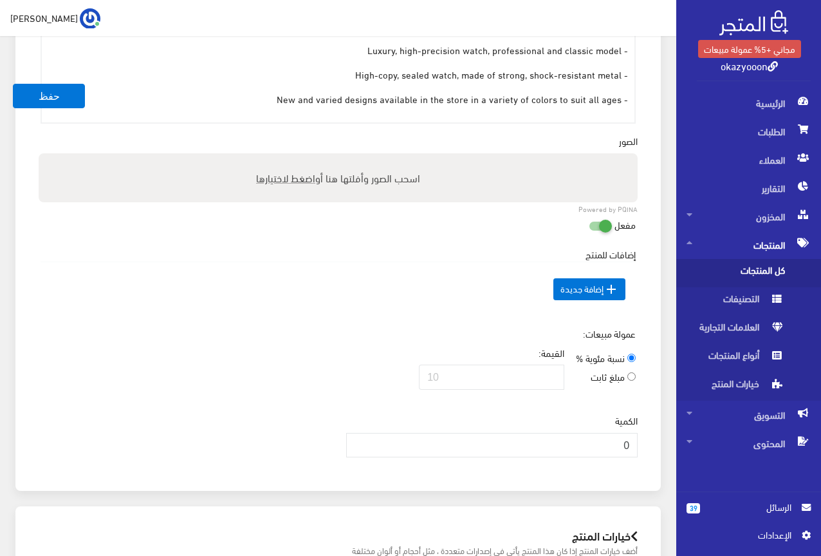
type input "ساعة يد للرجال من BESTWIN"
click at [615, 435] on input "0" at bounding box center [492, 445] width 292 height 24
type input "1000"
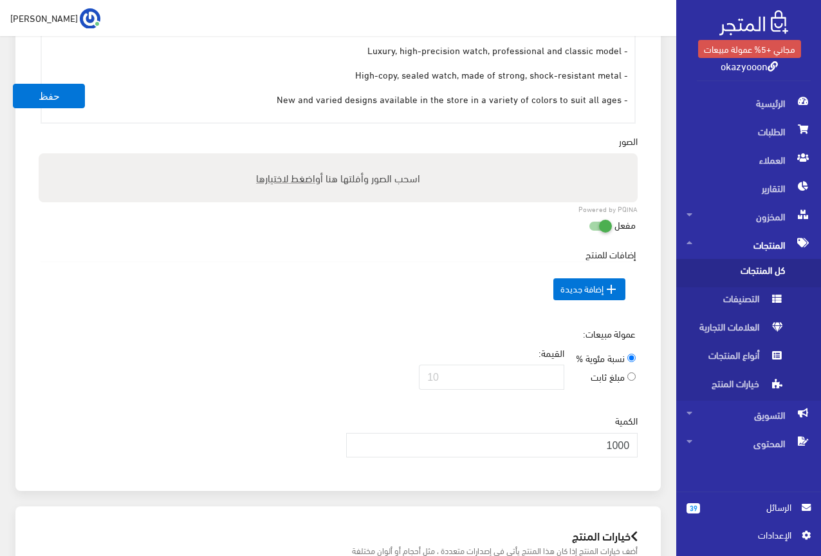
click at [268, 235] on div "مفعل" at bounding box center [338, 224] width 611 height 24
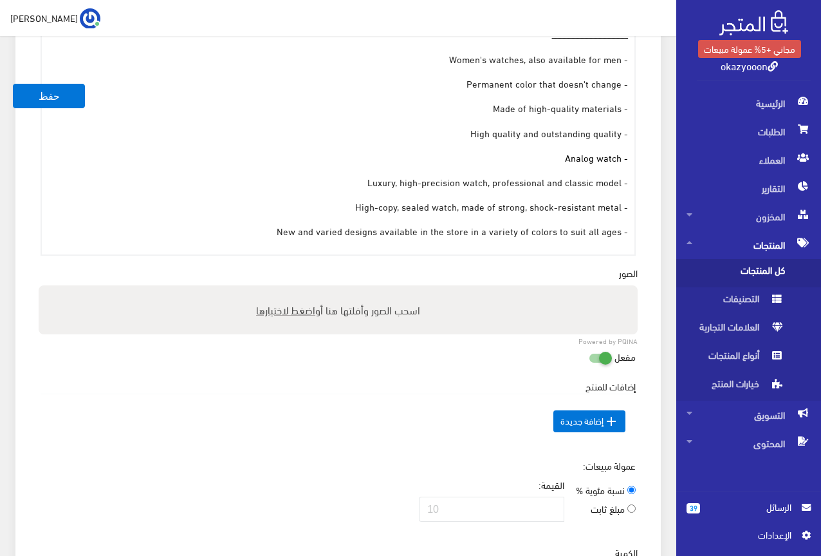
scroll to position [791, 0]
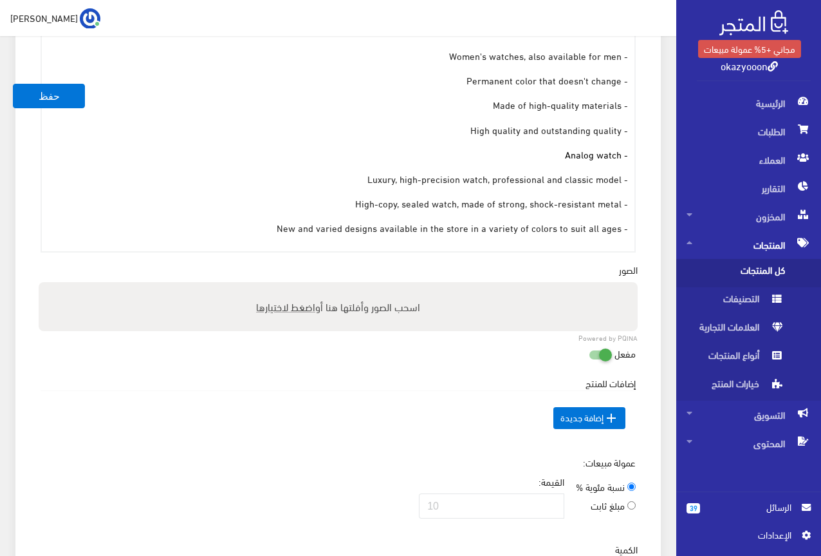
click at [281, 310] on span "اضغط لاختيارها" at bounding box center [285, 306] width 59 height 19
click at [281, 286] on input "اسحب الصور وأفلتها هنا أو اضغط لاختيارها" at bounding box center [338, 284] width 599 height 4
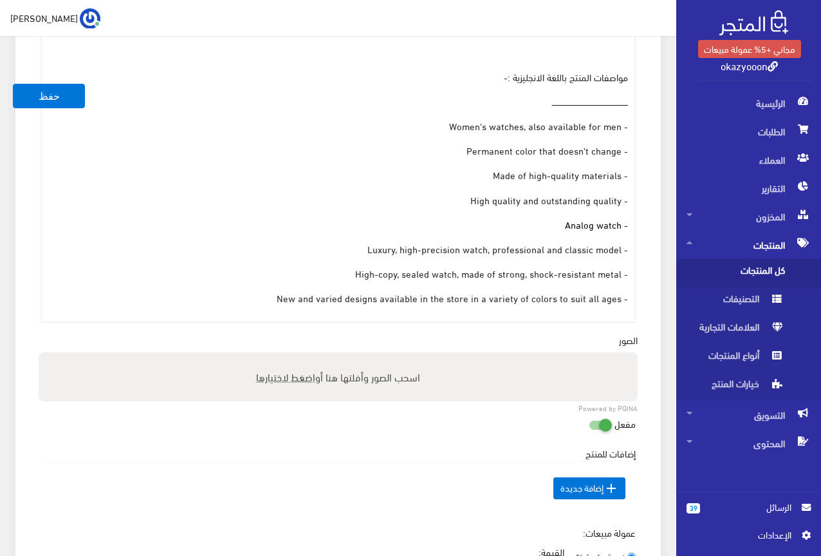
scroll to position [727, 0]
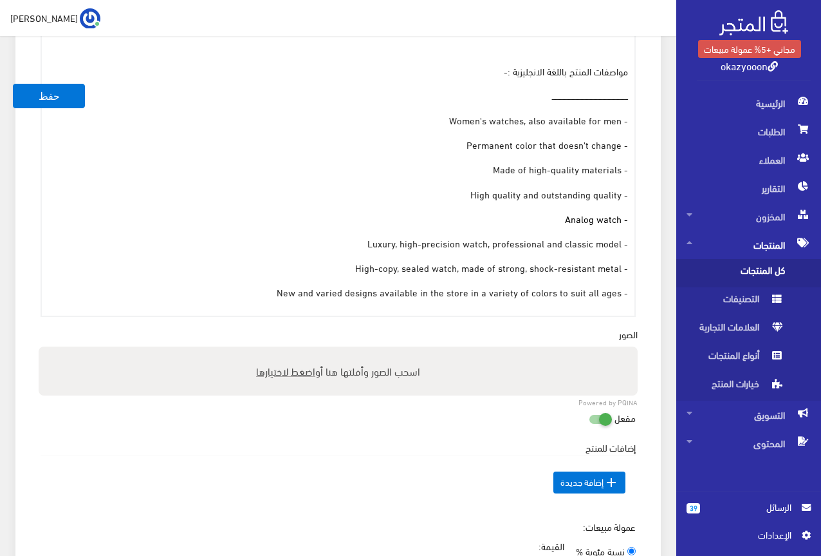
click at [302, 371] on span "اضغط لاختيارها" at bounding box center [285, 370] width 59 height 19
click at [302, 350] on input "اسحب الصور وأفلتها هنا أو اضغط لاختيارها" at bounding box center [338, 348] width 599 height 4
type input "C:\fakepath\5236.jpeg"
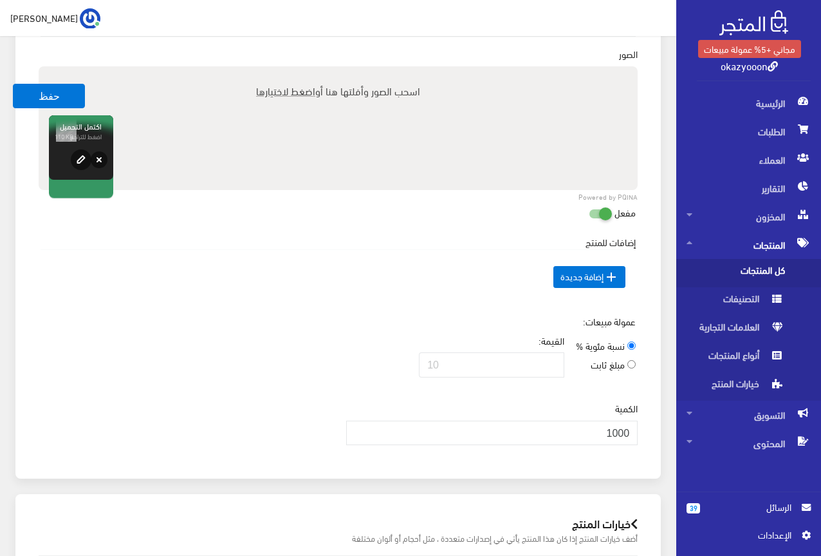
scroll to position [984, 0]
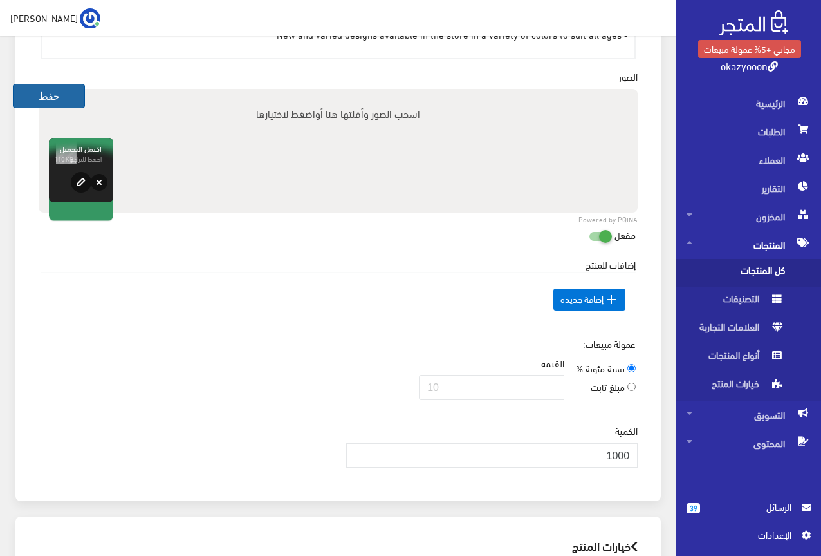
click at [55, 98] on button "حفظ" at bounding box center [49, 96] width 72 height 24
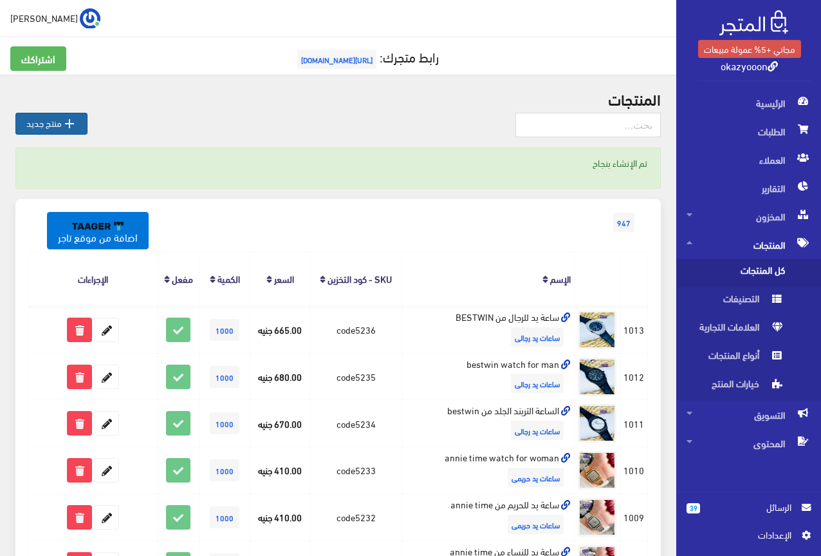
click at [59, 119] on link " منتج جديد" at bounding box center [51, 124] width 72 height 22
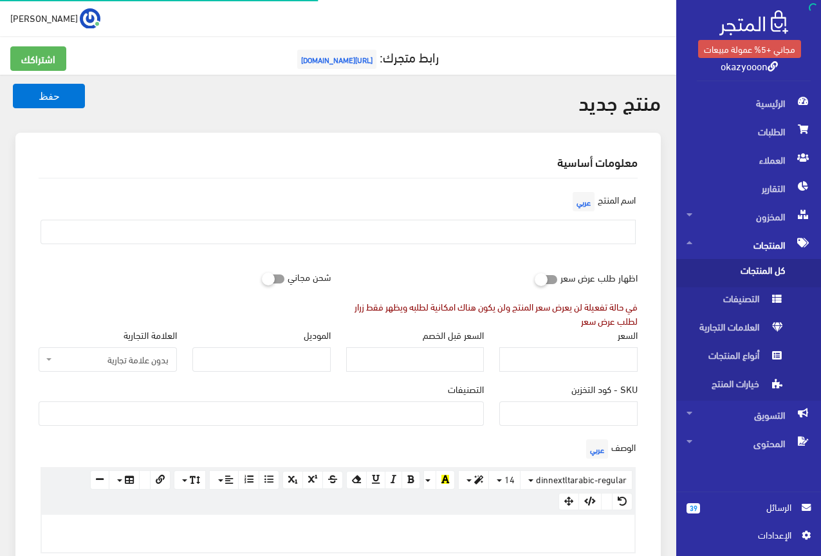
select select
click at [603, 415] on input "SKU - كود التخزين" at bounding box center [569, 413] width 138 height 24
type input "C"
type input "code5237"
click at [472, 418] on ul at bounding box center [261, 412] width 444 height 21
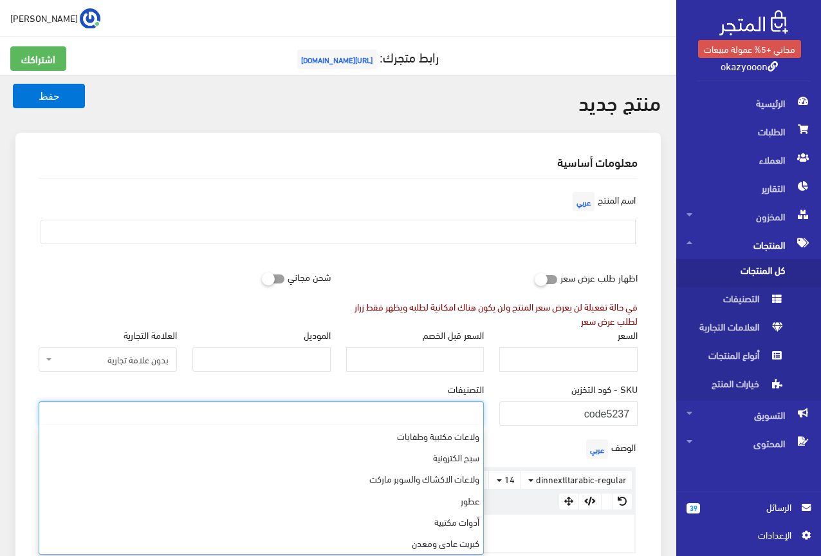
scroll to position [322, 0]
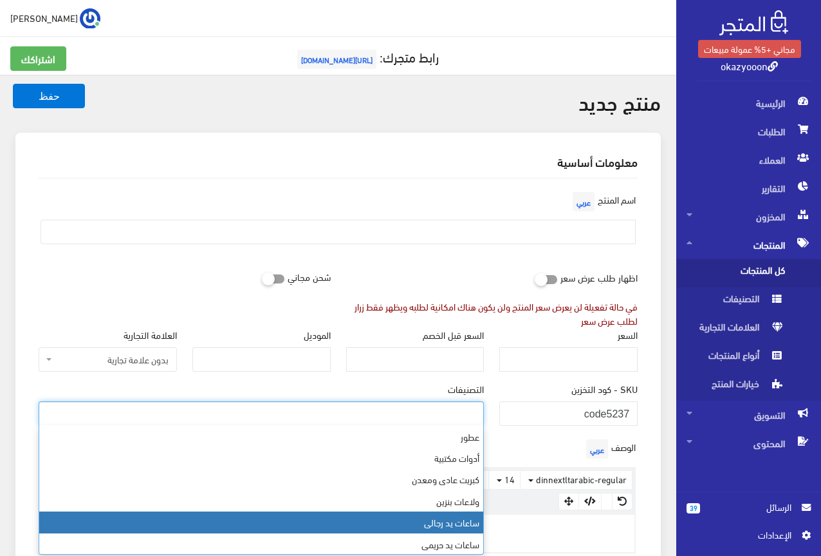
select select "23"
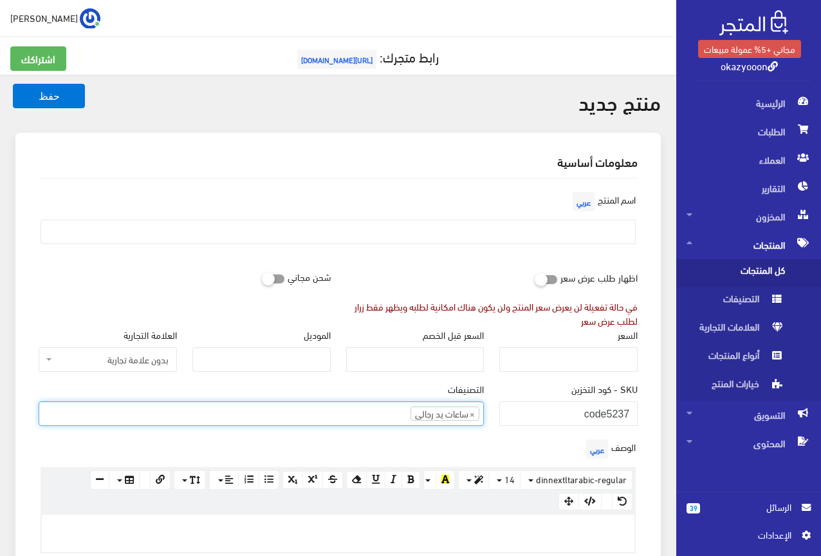
scroll to position [294, 0]
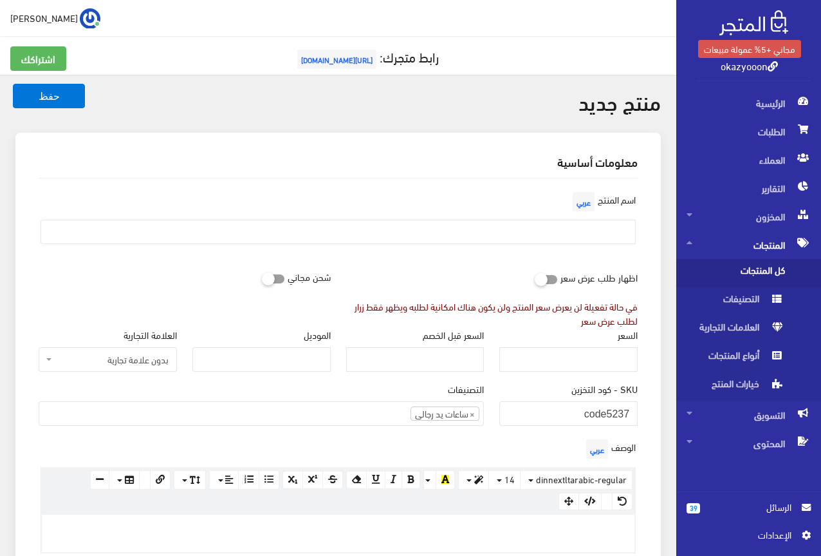
paste div
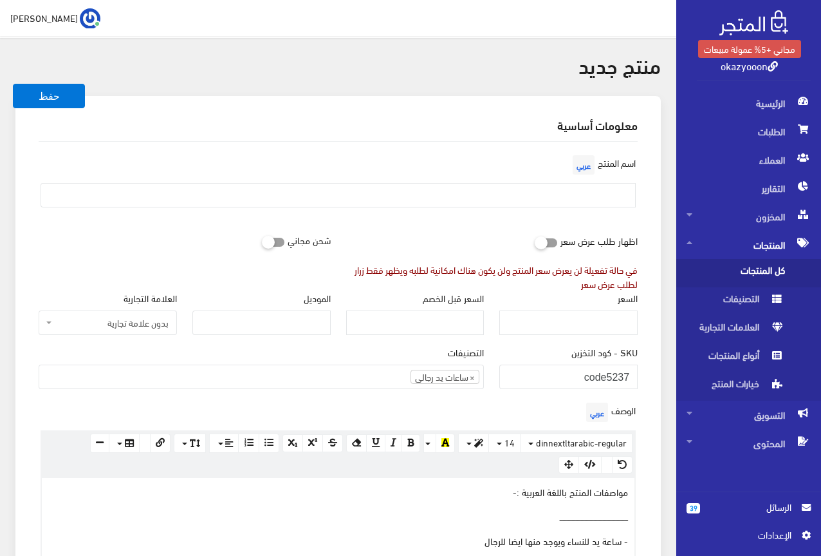
scroll to position [19, 0]
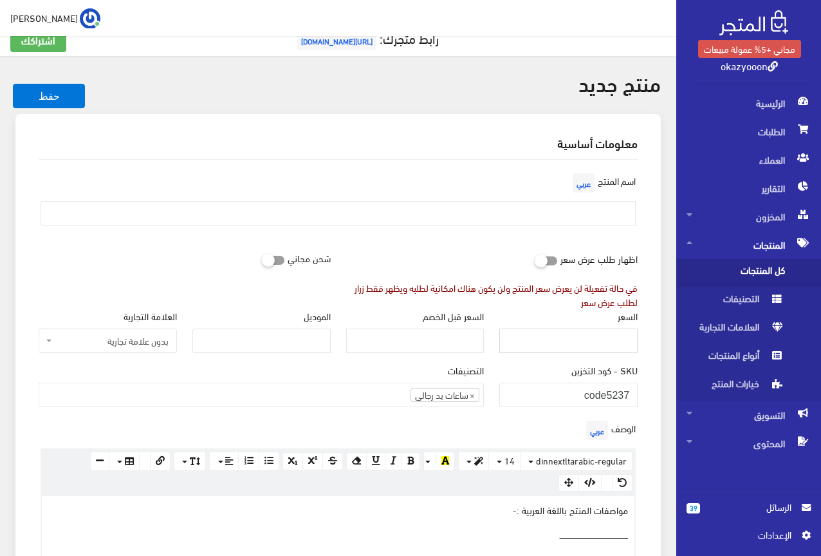
click at [583, 351] on input "السعر" at bounding box center [569, 340] width 138 height 24
type input "670"
click at [605, 220] on input "text" at bounding box center [338, 213] width 595 height 24
type input "s"
type input "ساعة ممتازة وكوالتى عالية من bestwin"
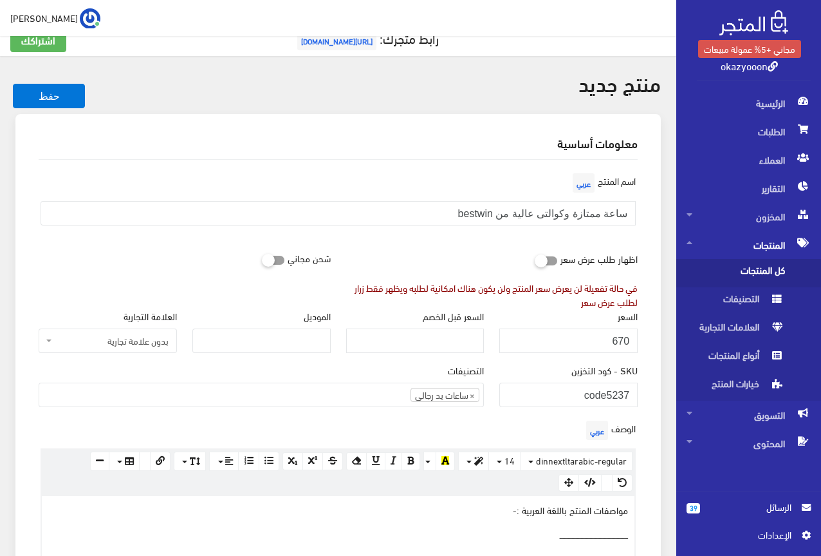
click at [488, 227] on div "اسم المنتج عربي ساعة ممتازة وكوالتى عالية من bestwin" at bounding box center [338, 203] width 615 height 66
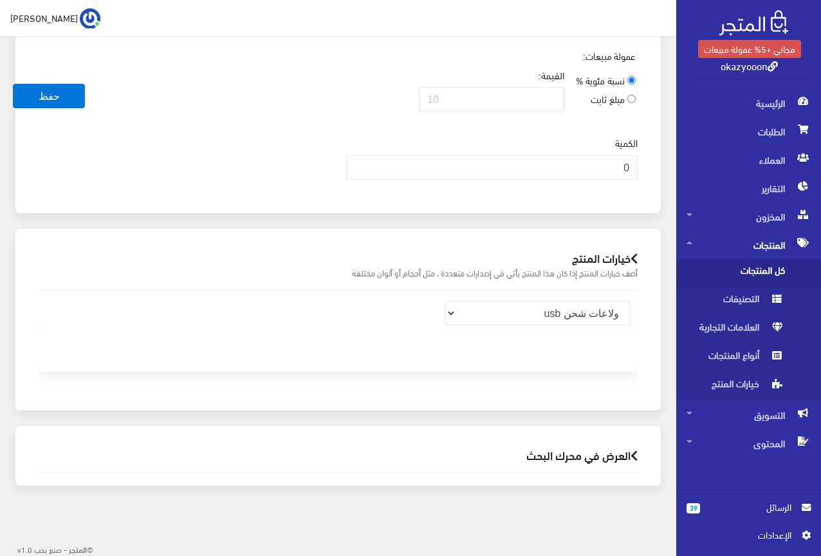
scroll to position [1198, 0]
click at [599, 161] on input "0" at bounding box center [492, 166] width 292 height 24
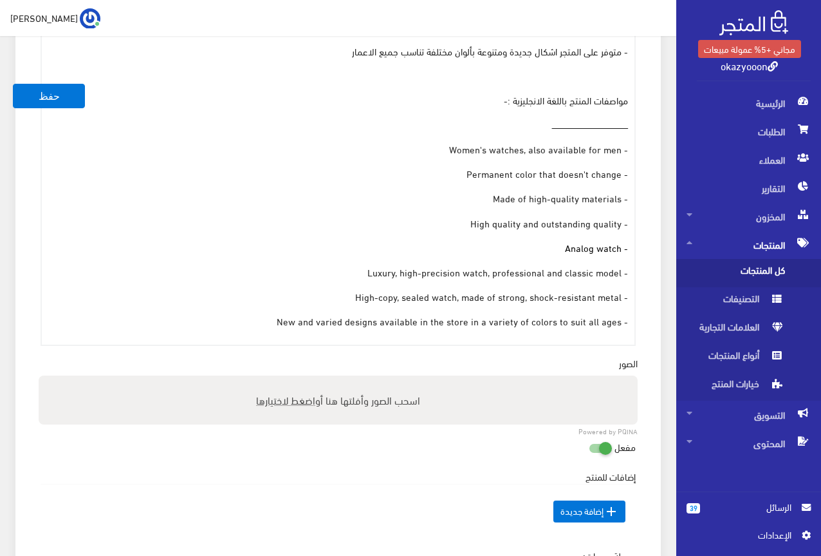
scroll to position [812, 0]
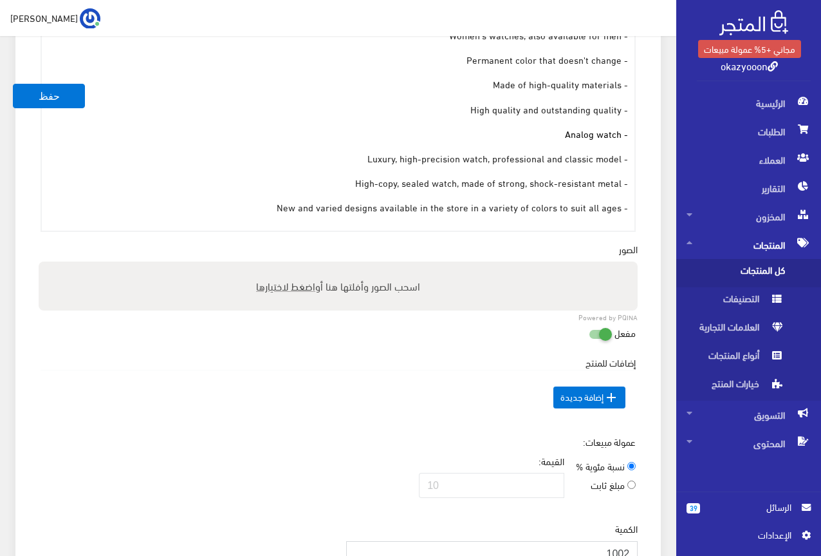
type input "1002"
click at [259, 283] on span "اضغط لاختيارها" at bounding box center [285, 285] width 59 height 19
click at [259, 265] on input "اسحب الصور وأفلتها هنا أو اضغط لاختيارها" at bounding box center [338, 263] width 599 height 4
type input "C:\fakepath\5237.jpeg"
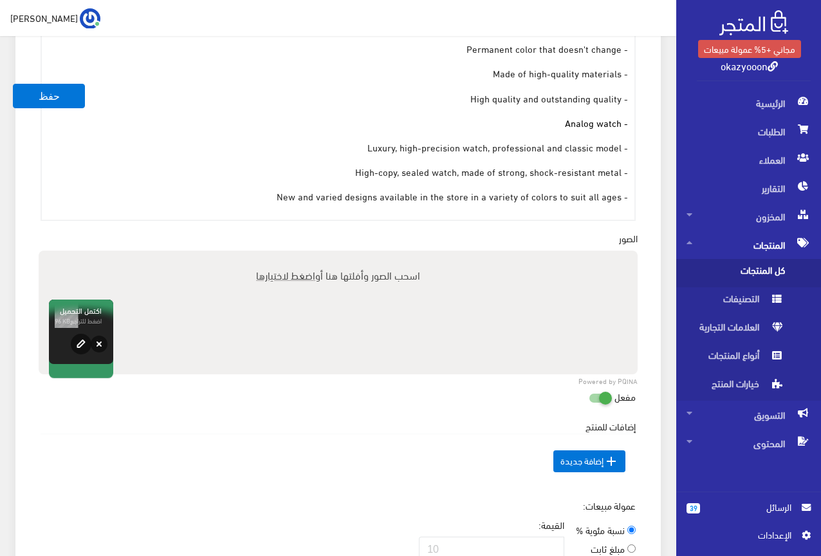
scroll to position [822, 0]
click at [50, 99] on button "حفظ" at bounding box center [49, 96] width 72 height 24
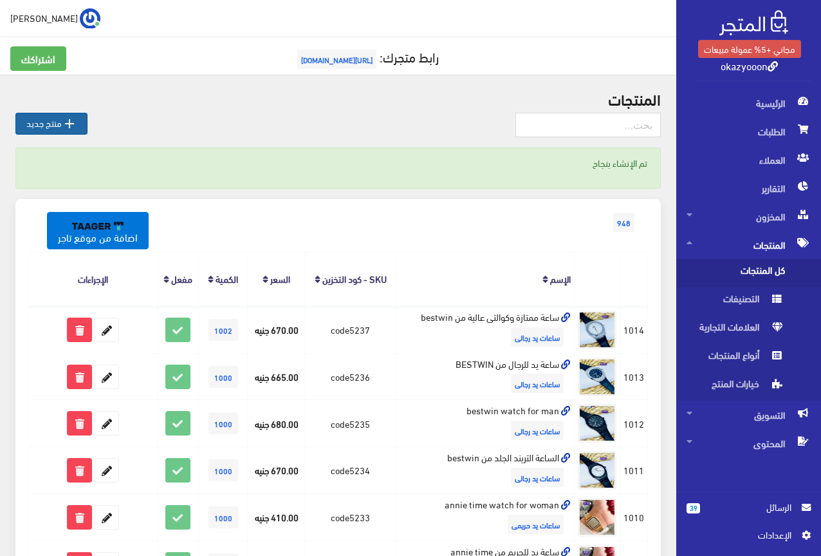
click at [25, 118] on link " منتج جديد" at bounding box center [51, 124] width 72 height 22
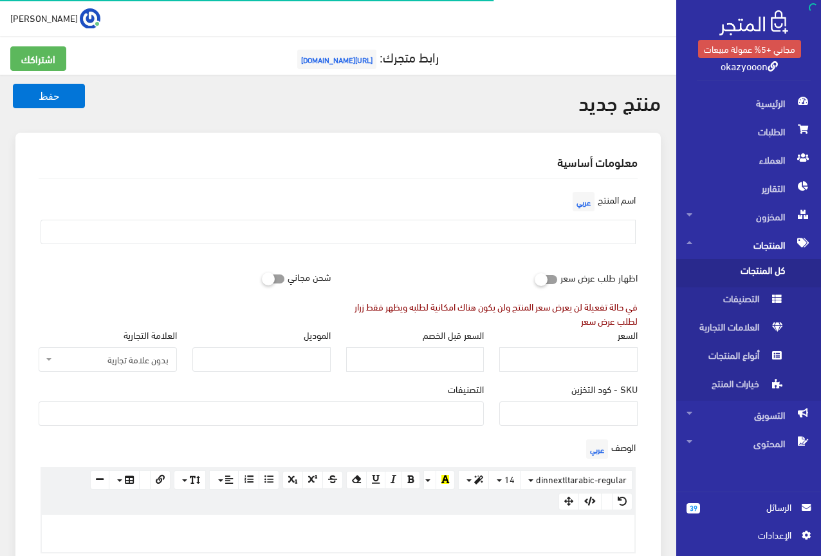
select select
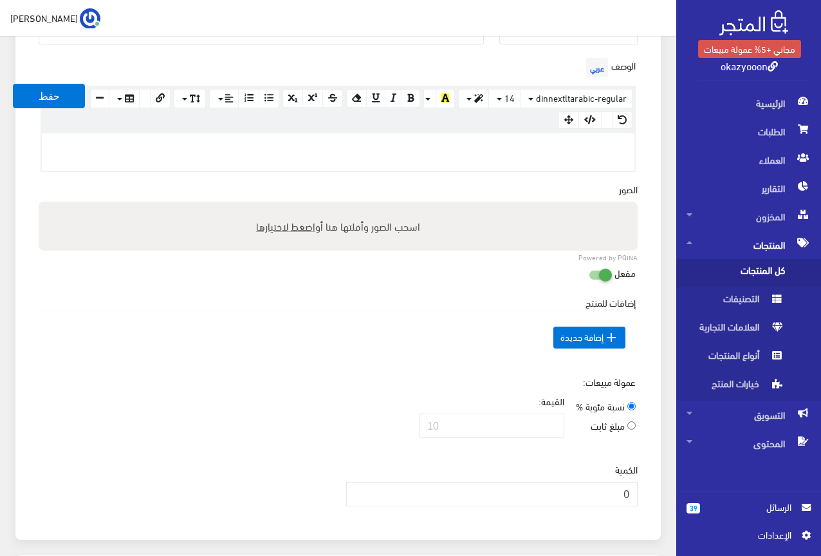
scroll to position [322, 0]
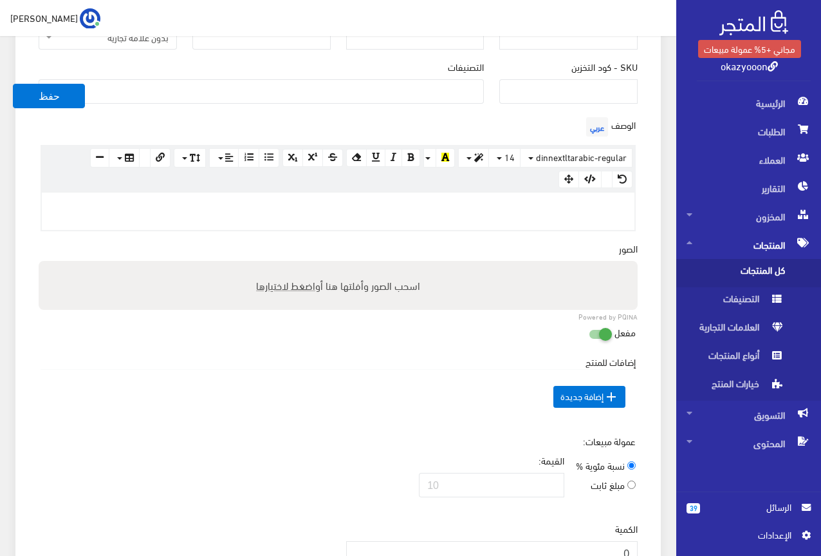
click at [191, 214] on div at bounding box center [338, 210] width 593 height 37
paste div
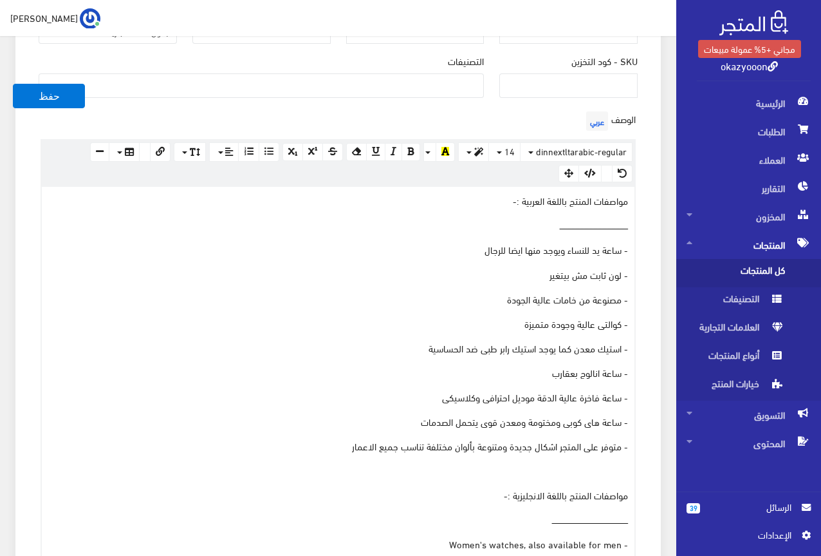
scroll to position [325, 0]
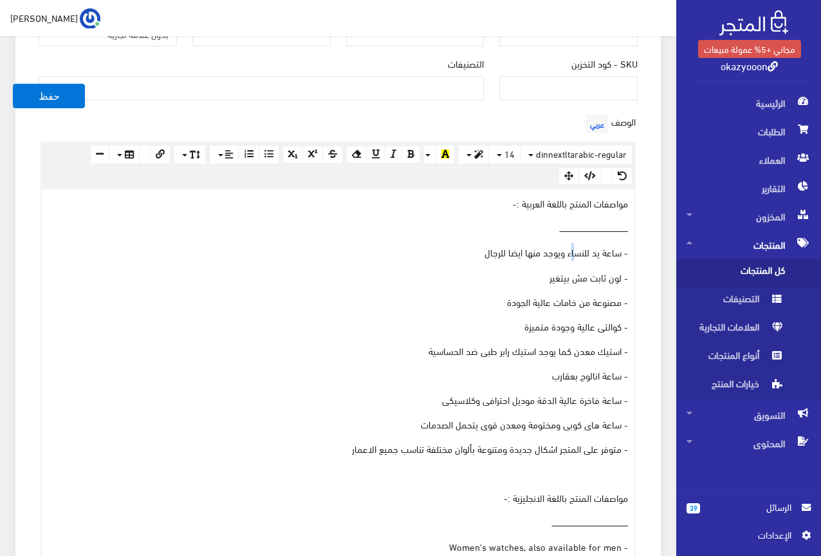
click at [577, 250] on p "- ساعة يد للنساء ويوجد منها ايضا للرجال" at bounding box center [338, 252] width 580 height 14
drag, startPoint x: 474, startPoint y: 250, endPoint x: 591, endPoint y: 252, distance: 117.2
click at [591, 252] on p "- ساعة يد للنساء ويوجد منها ايضا للرجال" at bounding box center [338, 252] width 580 height 14
click at [599, 249] on p "- ساعة يد للرجال" at bounding box center [338, 252] width 580 height 14
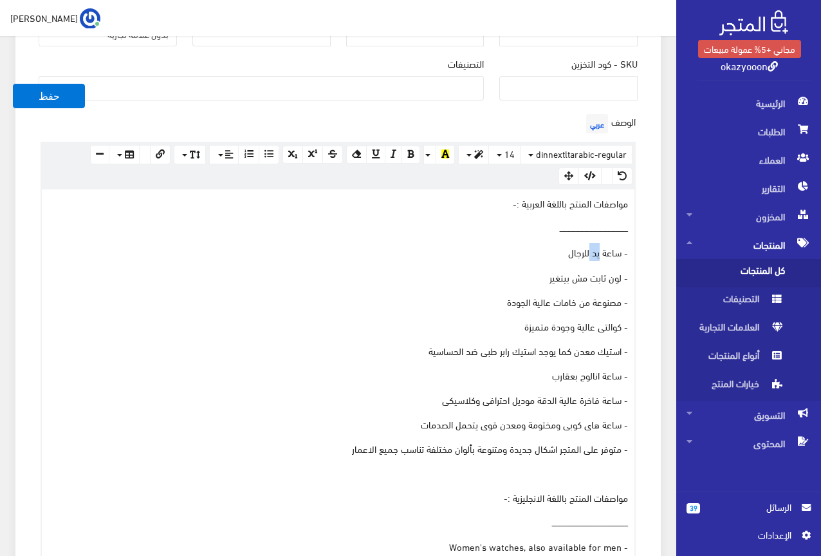
click at [599, 249] on p "- ساعة يد للرجال" at bounding box center [338, 252] width 580 height 14
click at [470, 272] on p "- لون ثابت مش بيتغير" at bounding box center [338, 277] width 580 height 14
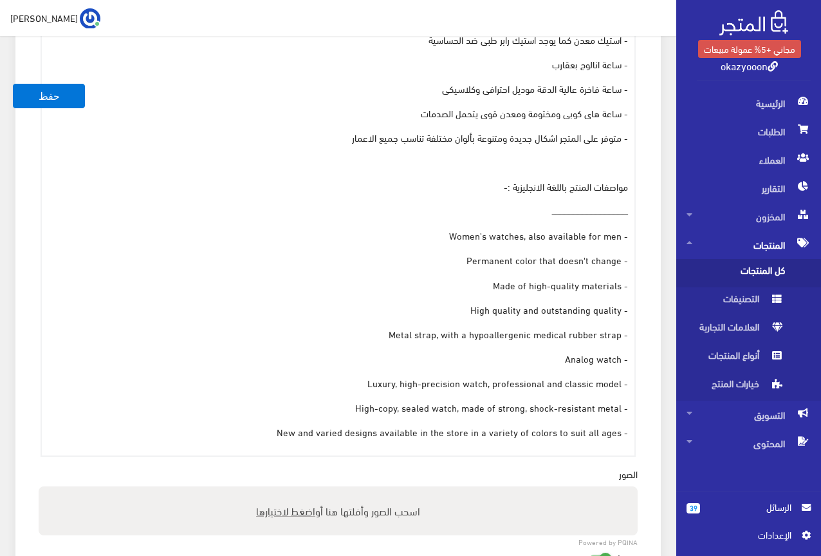
scroll to position [647, 0]
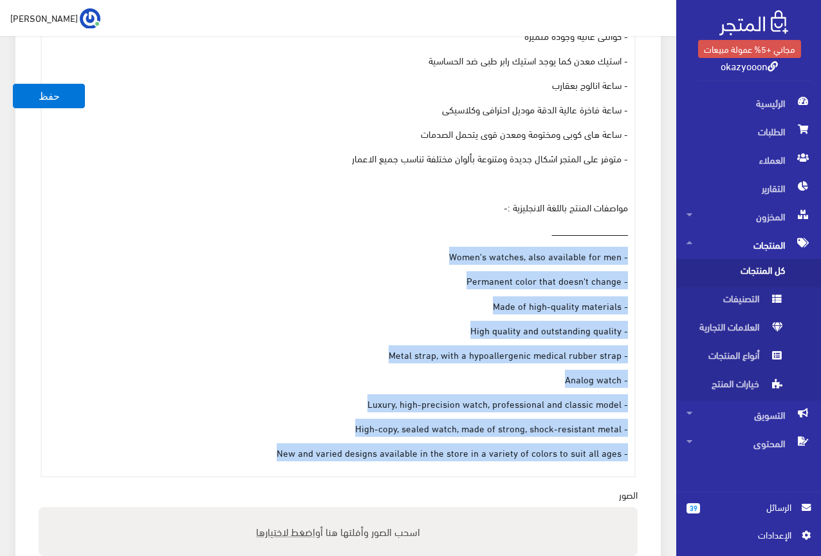
drag, startPoint x: 265, startPoint y: 427, endPoint x: 440, endPoint y: 207, distance: 281.7
click at [440, 207] on div "مواصفات المنتج باللغة العربية :- ــــــــــــــــــــــــــــــــــــــــــــــ…" at bounding box center [338, 188] width 593 height 577
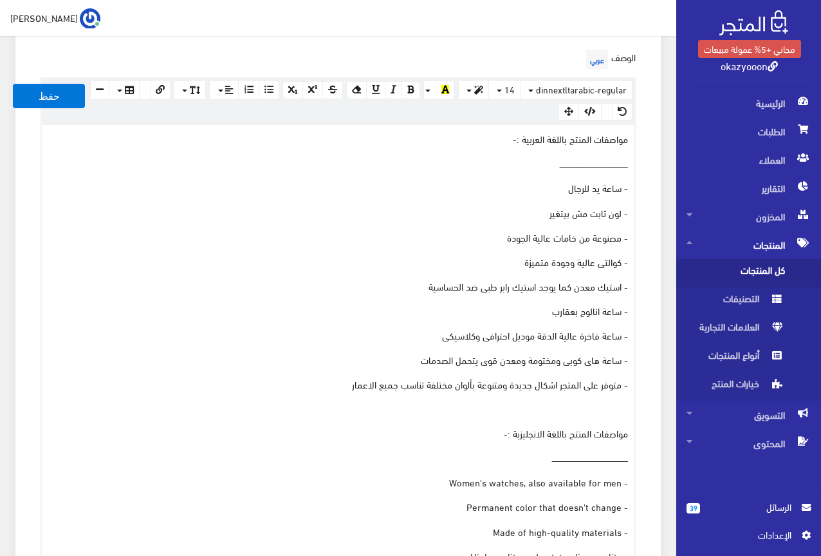
click at [440, 207] on p "- لون ثابت مش بيتغير" at bounding box center [338, 212] width 580 height 14
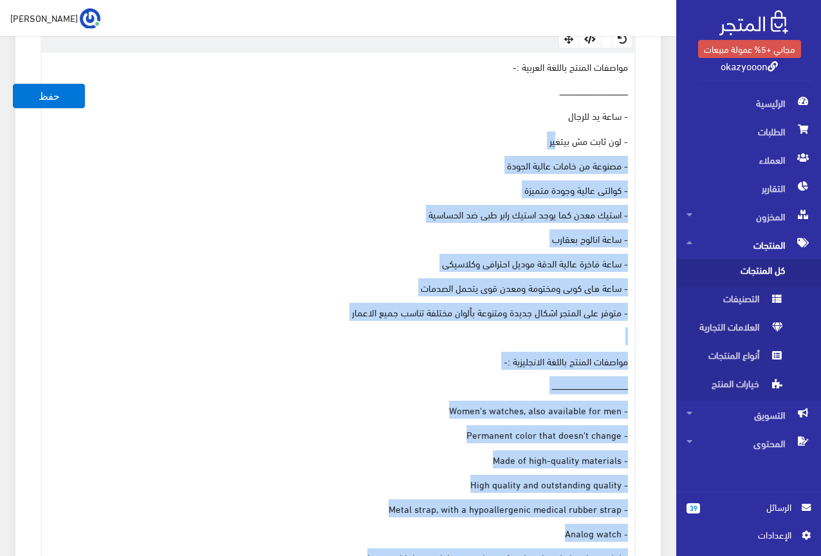
scroll to position [454, 0]
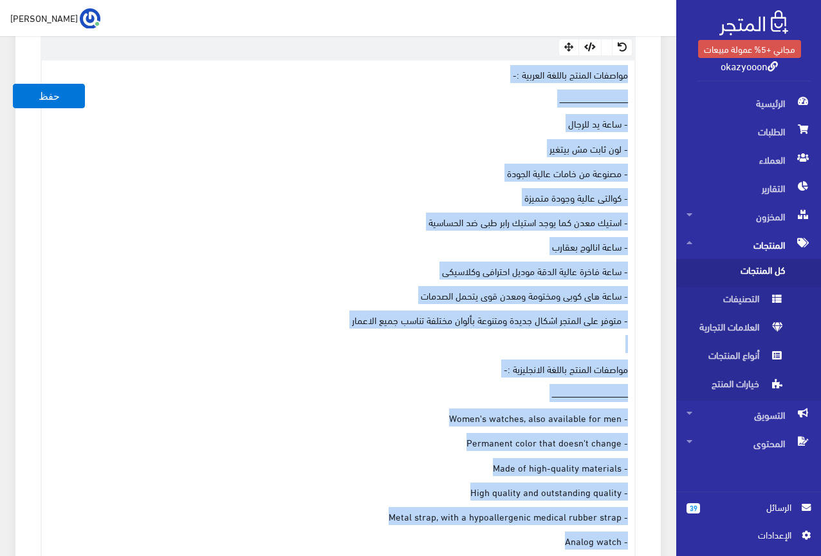
drag, startPoint x: 266, startPoint y: 345, endPoint x: 638, endPoint y: 74, distance: 460.3
click at [638, 74] on div "الوصف عربي × Insert Image Select from files Image URL Insert Image × Insert Lin…" at bounding box center [338, 310] width 615 height 657
copy div "مواصفات المنتج باللغة العربية :- ــــــــــــــــــــــــــــــــــــــــــــــ…"
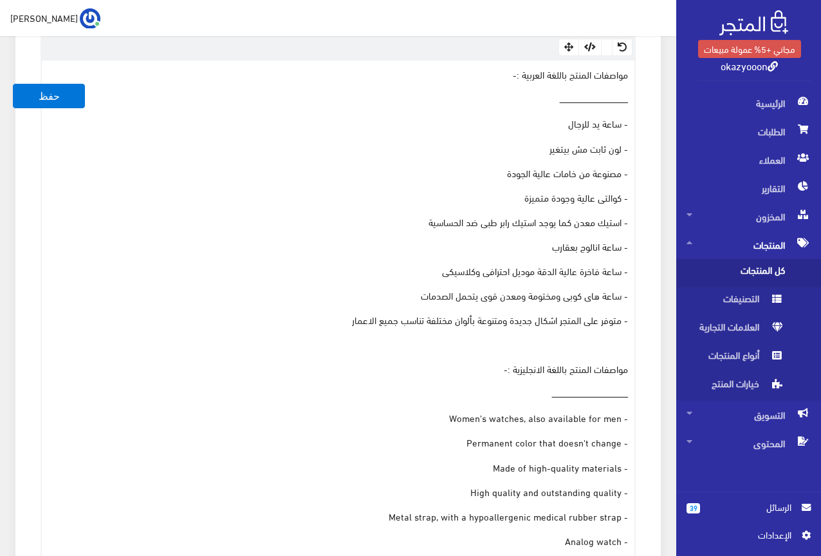
click at [638, 173] on div "الوصف عربي × Insert Image Select from files Image URL Insert Image × Insert Lin…" at bounding box center [338, 310] width 615 height 657
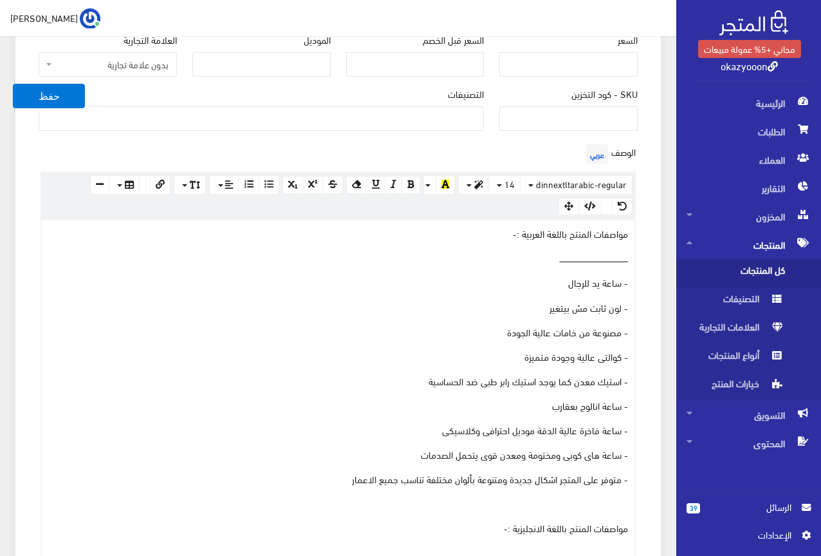
scroll to position [261, 0]
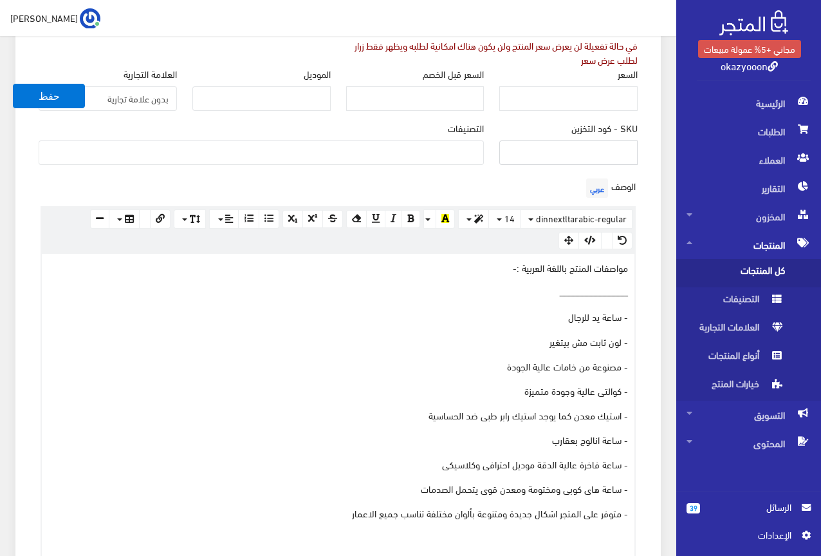
click at [581, 157] on input "SKU - كود التخزين" at bounding box center [569, 152] width 138 height 24
type input "ؤ"
type input "code5238"
click at [471, 148] on ul at bounding box center [261, 151] width 444 height 21
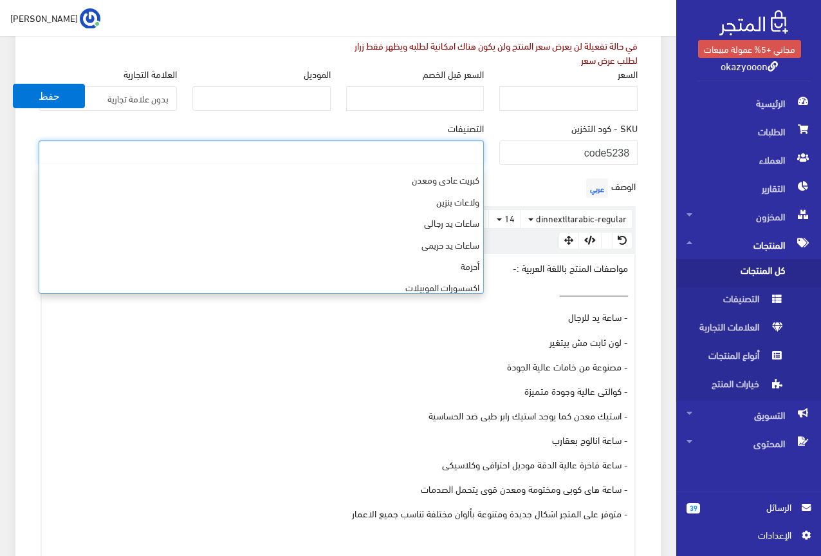
scroll to position [366, 0]
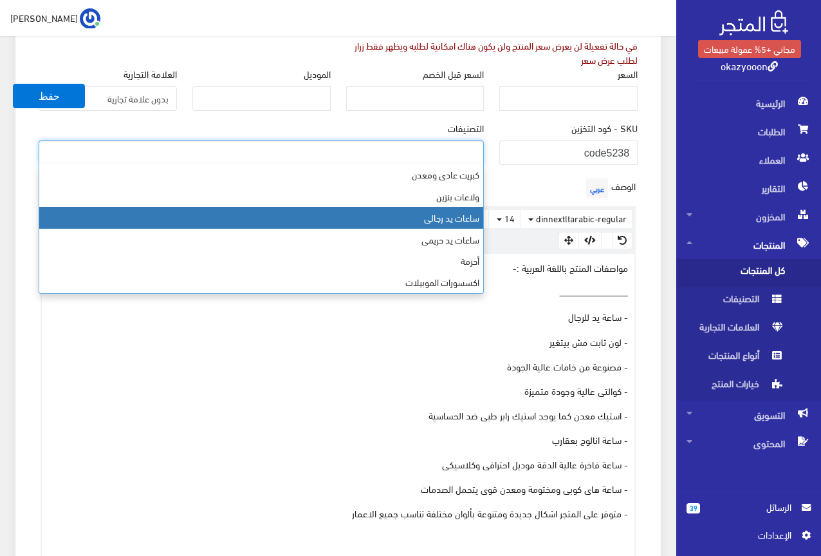
select select "23"
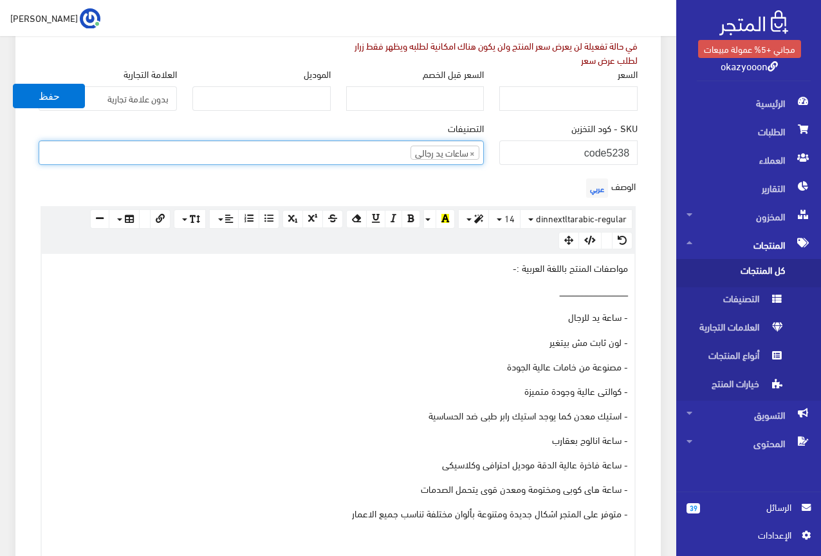
click at [474, 182] on div "الوصف عربي × Insert Image Select from files Image URL Insert Image × Insert Lin…" at bounding box center [338, 503] width 615 height 657
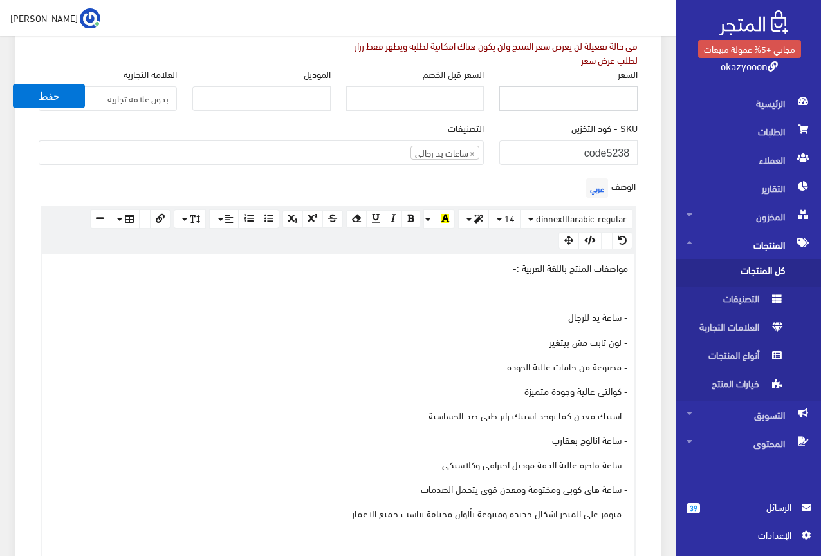
click at [591, 95] on input "السعر" at bounding box center [569, 98] width 138 height 24
type input "725"
click at [639, 238] on div "الوصف عربي × Insert Image Select from files Image URL Insert Image × Insert Lin…" at bounding box center [338, 503] width 615 height 657
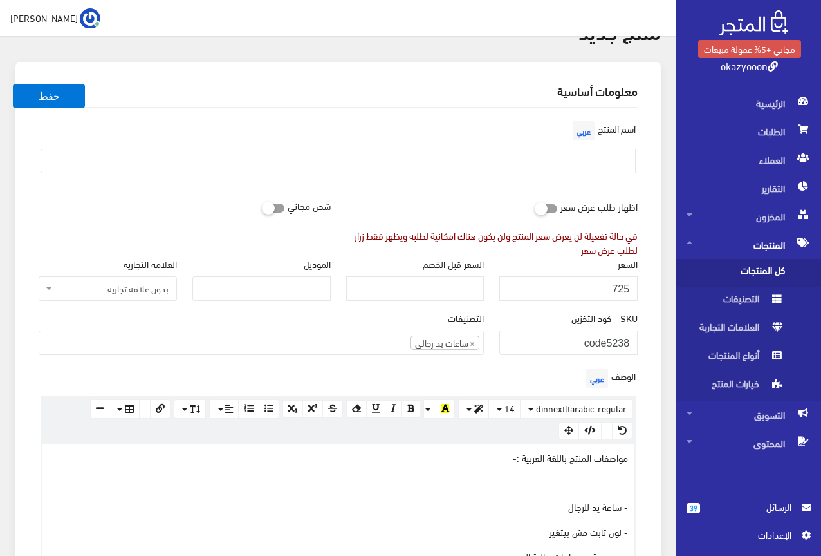
scroll to position [68, 0]
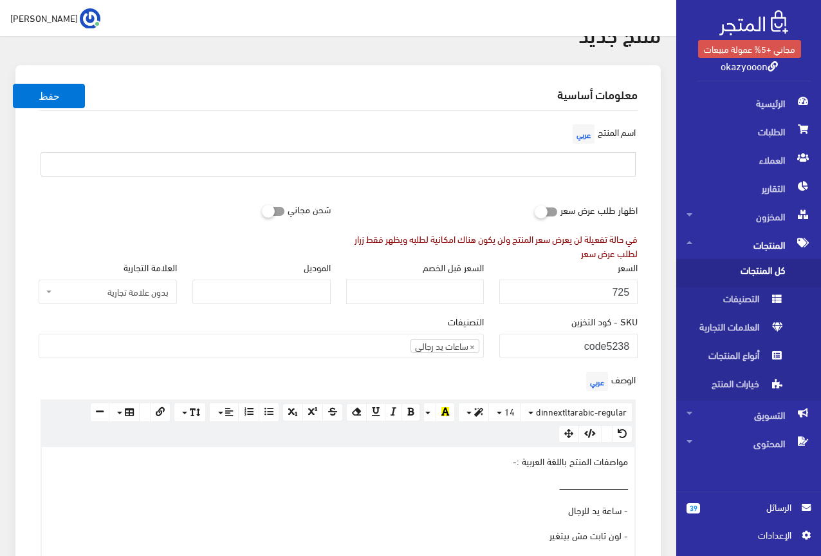
click at [587, 174] on input "text" at bounding box center [338, 164] width 595 height 24
type input "s"
type input "ساعة رولكس رجالى معدن"
click at [514, 191] on div "اسم المنتج عربي ساعة رولكس رجالى معدن" at bounding box center [338, 159] width 615 height 76
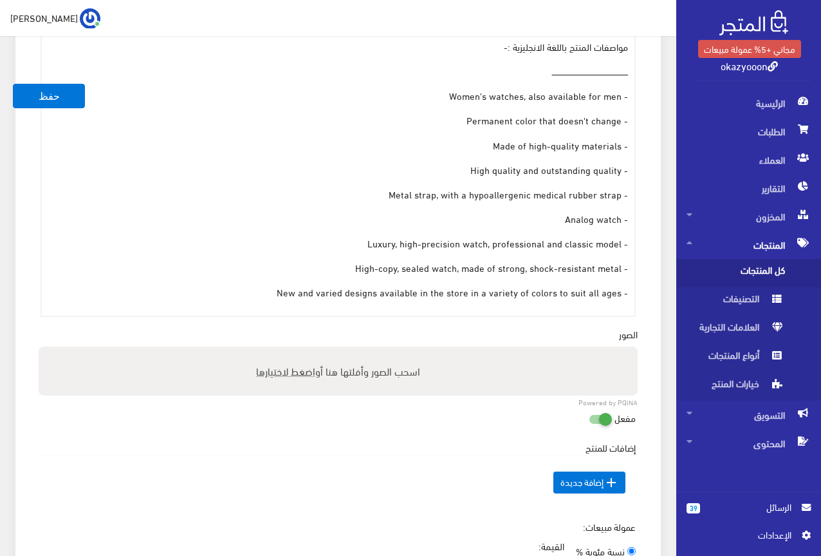
scroll to position [1033, 0]
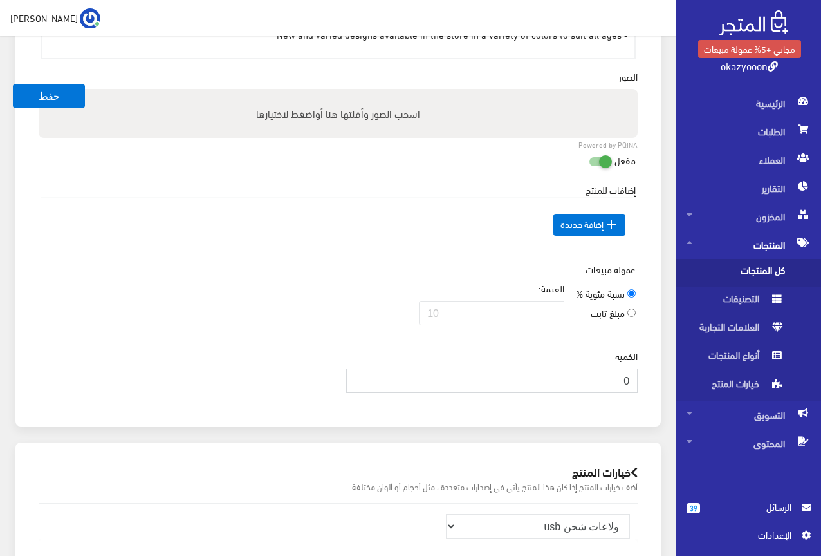
click at [603, 379] on input "0" at bounding box center [492, 380] width 292 height 24
type input "1000"
click at [427, 201] on td " إضافة جديدة" at bounding box center [338, 224] width 595 height 55
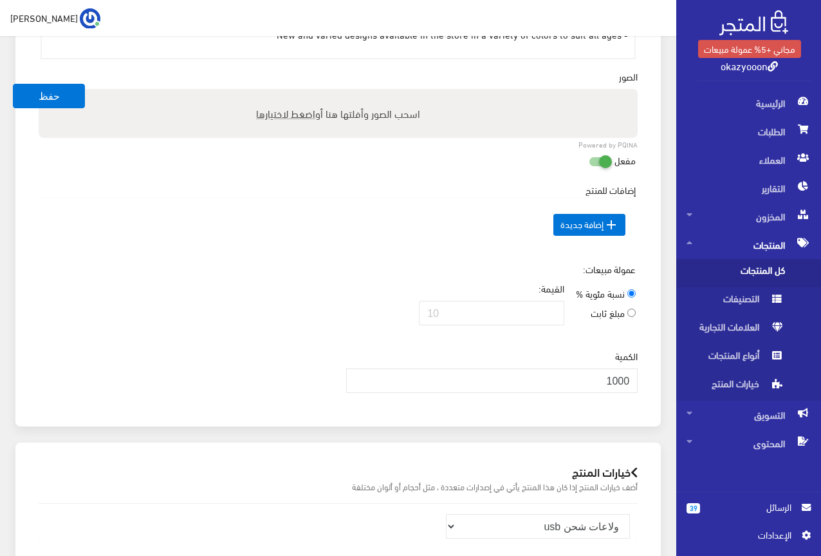
click at [296, 118] on span "اضغط لاختيارها" at bounding box center [285, 113] width 59 height 19
click at [296, 93] on input "اسحب الصور وأفلتها هنا أو اضغط لاختيارها" at bounding box center [338, 91] width 599 height 4
type input "C:\fakepath\5238.jpeg"
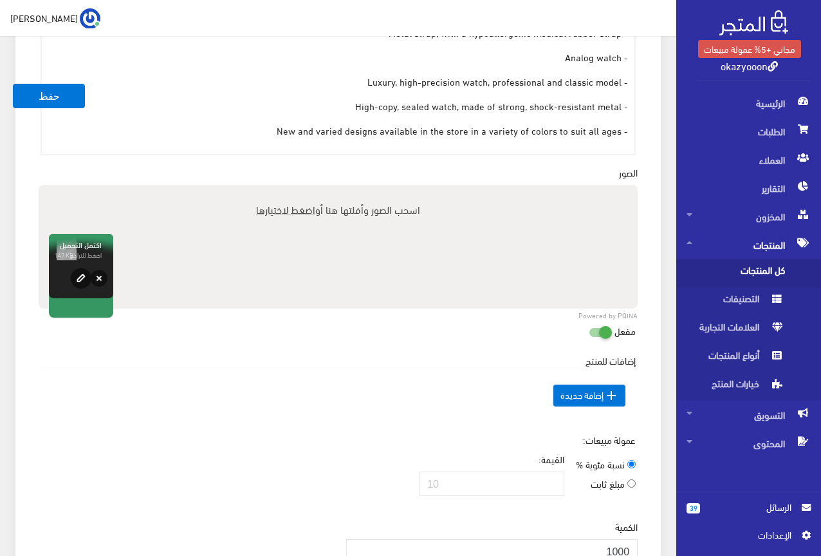
scroll to position [935, 0]
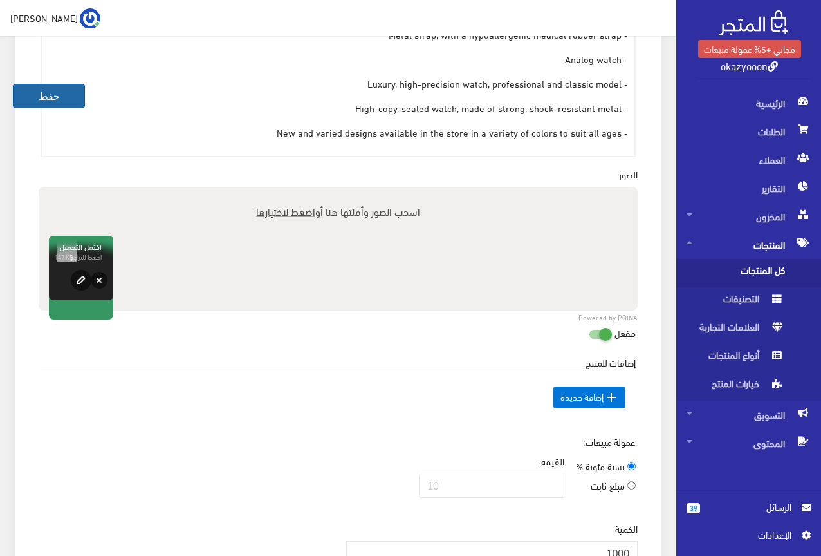
click at [55, 100] on button "حفظ" at bounding box center [49, 96] width 72 height 24
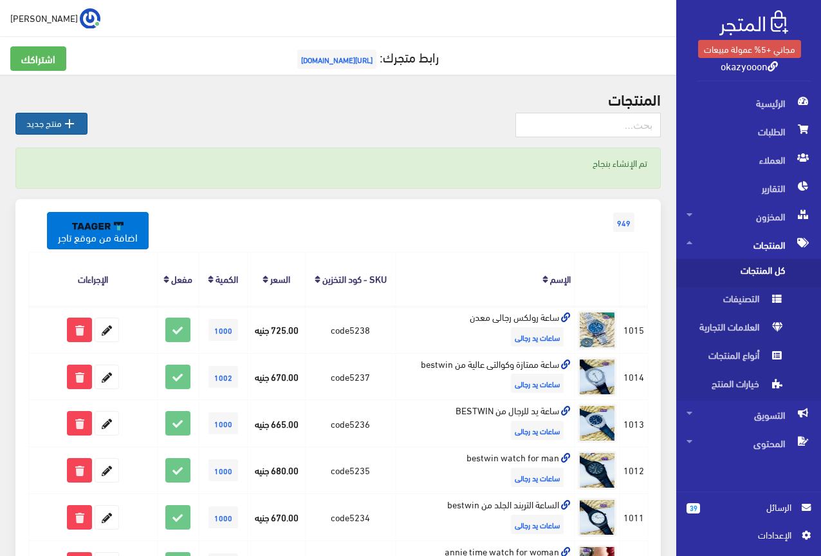
click at [49, 119] on link " منتج جديد" at bounding box center [51, 124] width 72 height 22
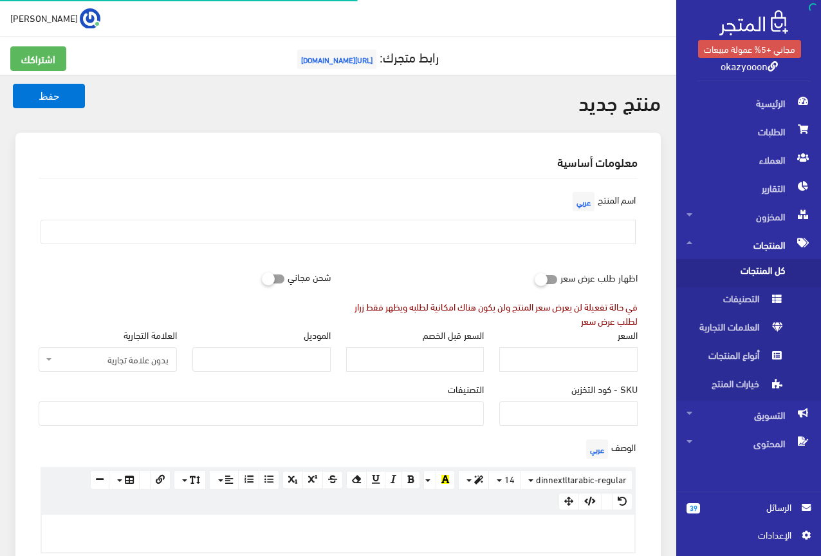
select select
click at [581, 409] on input "SKU - كود التخزين" at bounding box center [569, 413] width 138 height 24
type input "ؤ"
type input "code5239"
click at [612, 363] on input "السعر" at bounding box center [569, 359] width 138 height 24
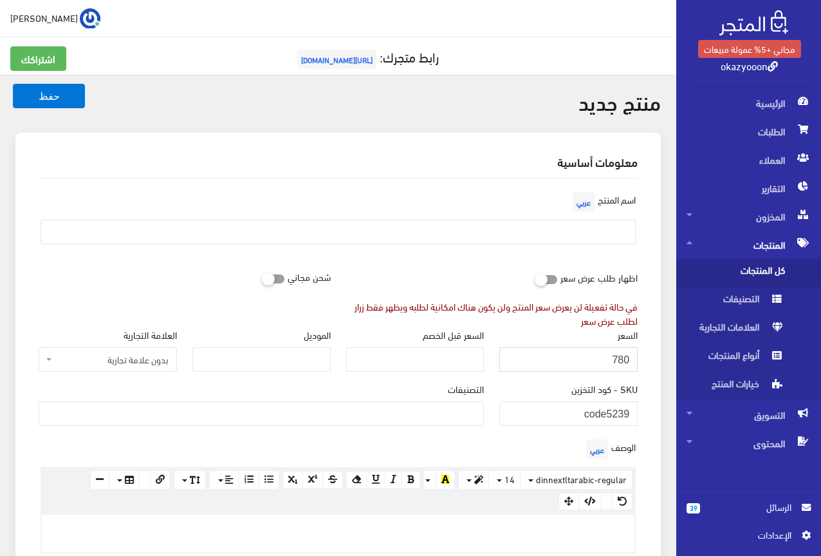
type input "780"
click at [463, 416] on ul at bounding box center [261, 412] width 444 height 21
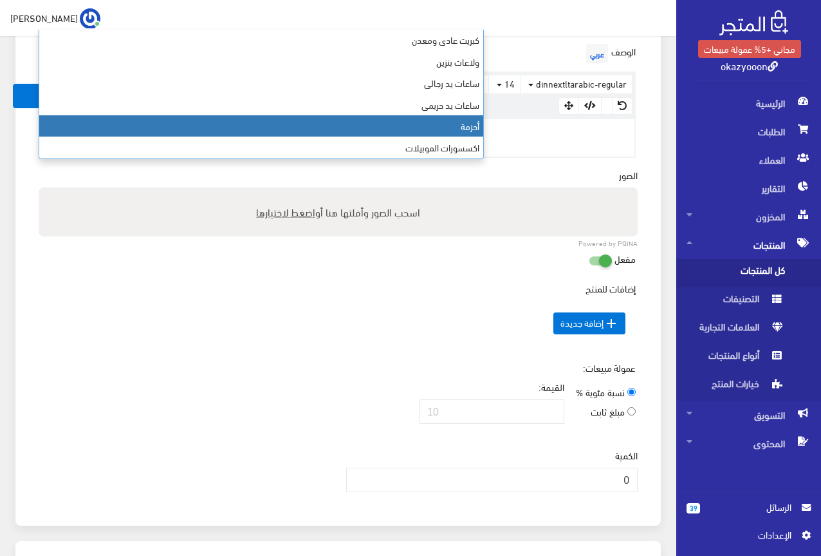
scroll to position [322, 0]
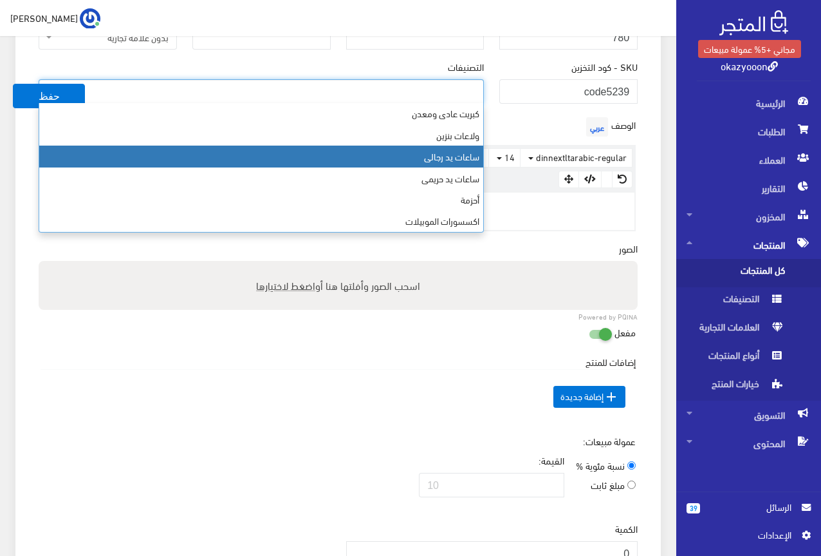
select select "23"
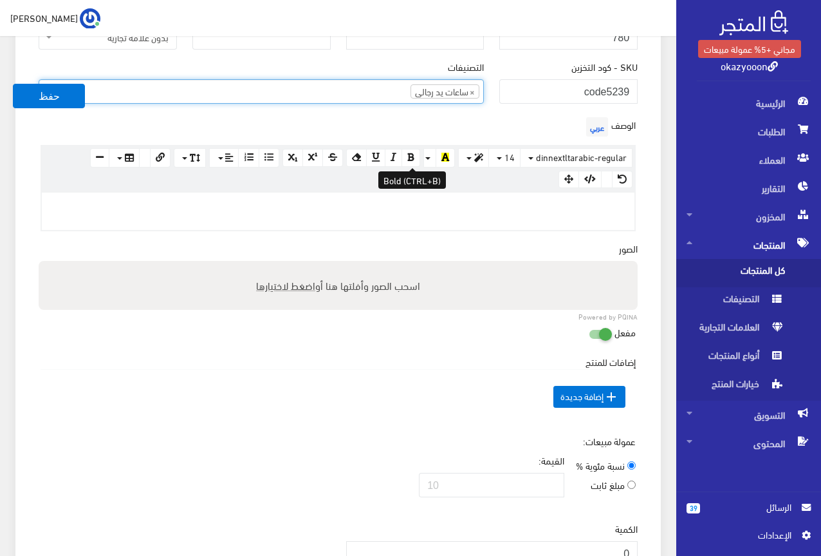
scroll to position [294, 0]
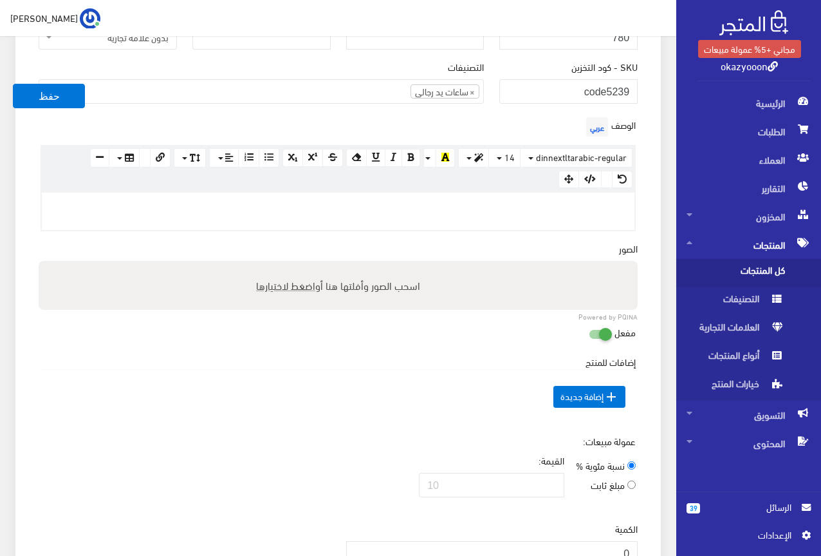
paste div
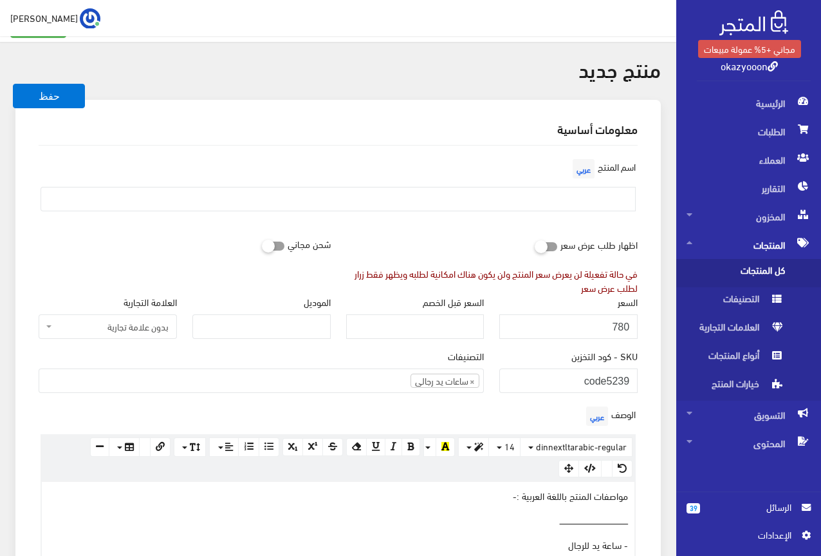
scroll to position [0, 0]
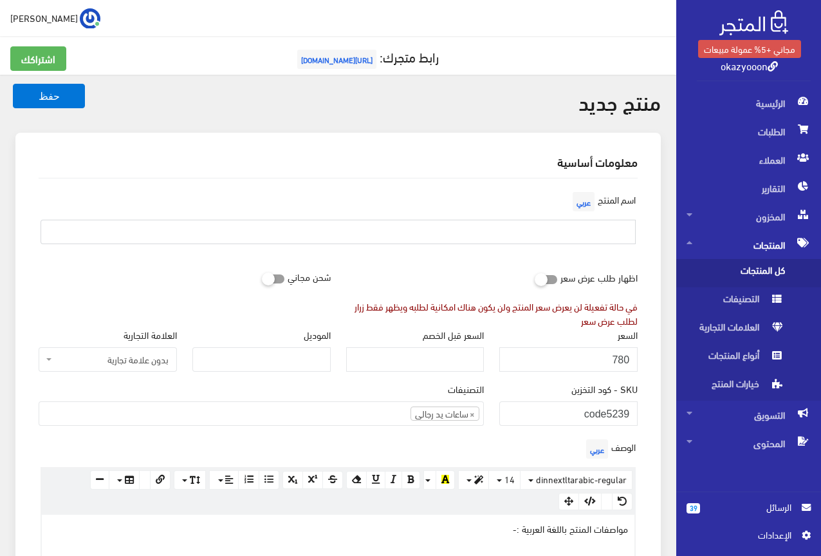
click at [568, 229] on input "text" at bounding box center [338, 232] width 595 height 24
type input "s"
type input "ساعة رولكس العالمية هاى كوبى"
click at [414, 209] on div "اسم المنتج عربي ساعة رولكس العالمية هاى كوبى" at bounding box center [338, 222] width 615 height 66
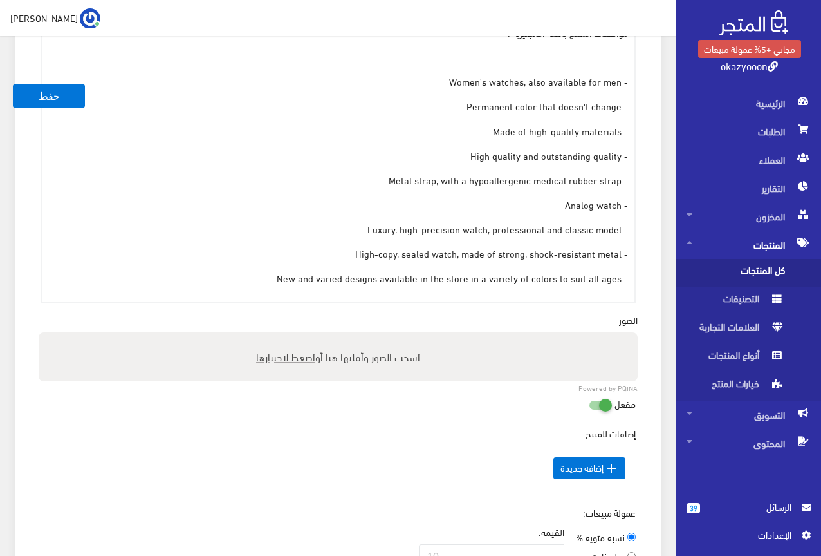
scroll to position [901, 0]
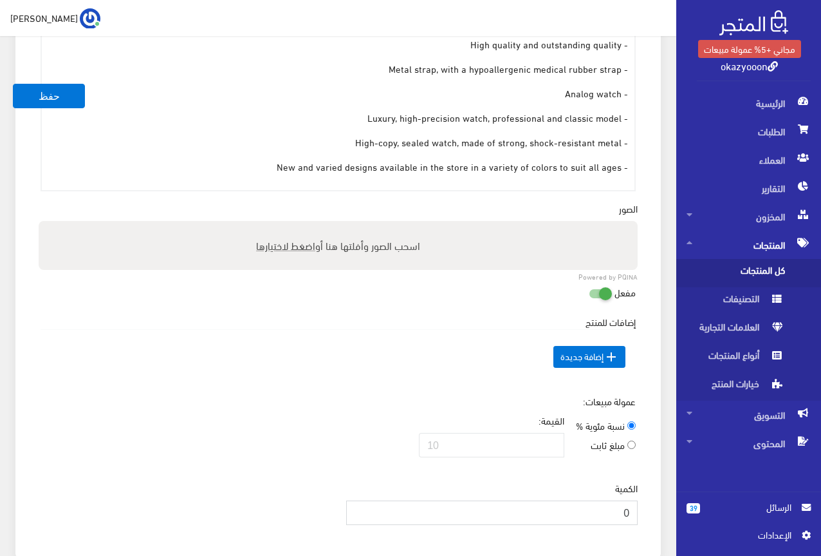
click at [602, 520] on input "0" at bounding box center [492, 512] width 292 height 24
type input "1000"
click at [565, 485] on div "الكمية 1000" at bounding box center [492, 503] width 292 height 44
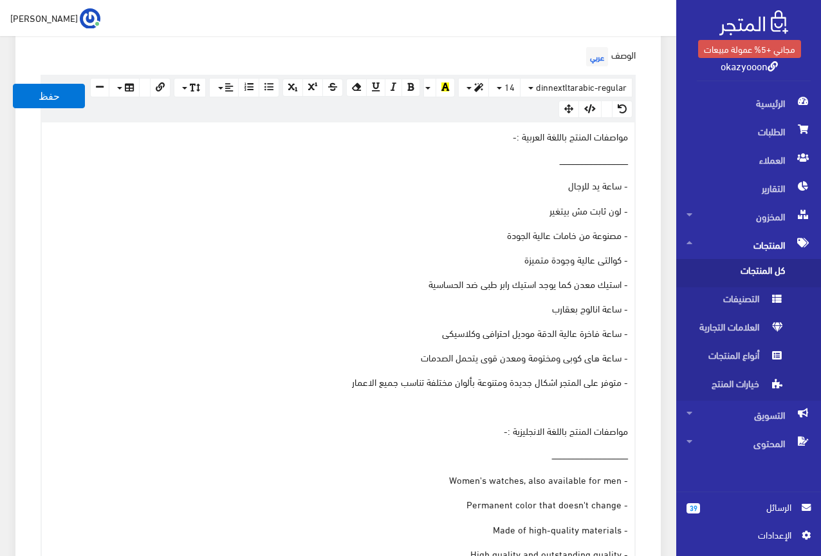
scroll to position [644, 0]
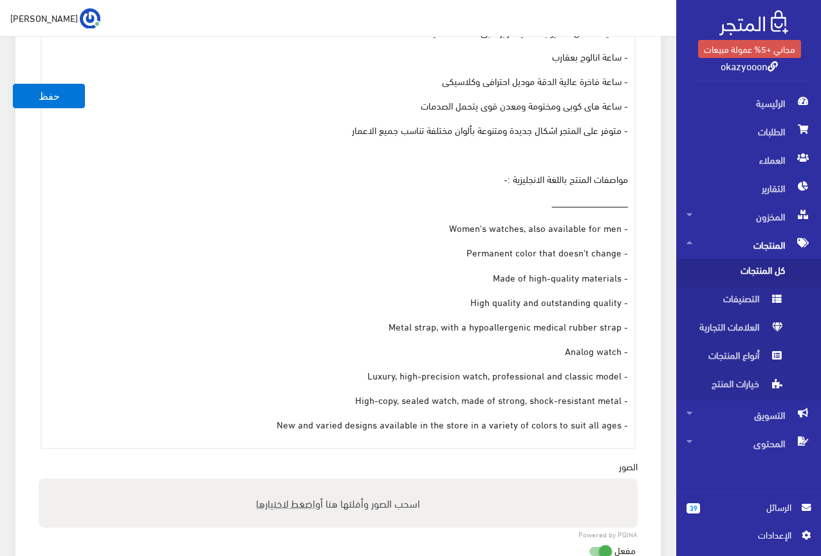
click at [277, 498] on span "اضغط لاختيارها" at bounding box center [285, 502] width 59 height 19
click at [277, 482] on input "اسحب الصور وأفلتها هنا أو اضغط لاختيارها" at bounding box center [338, 480] width 599 height 4
type input "C:\fakepath\5239.jpeg"
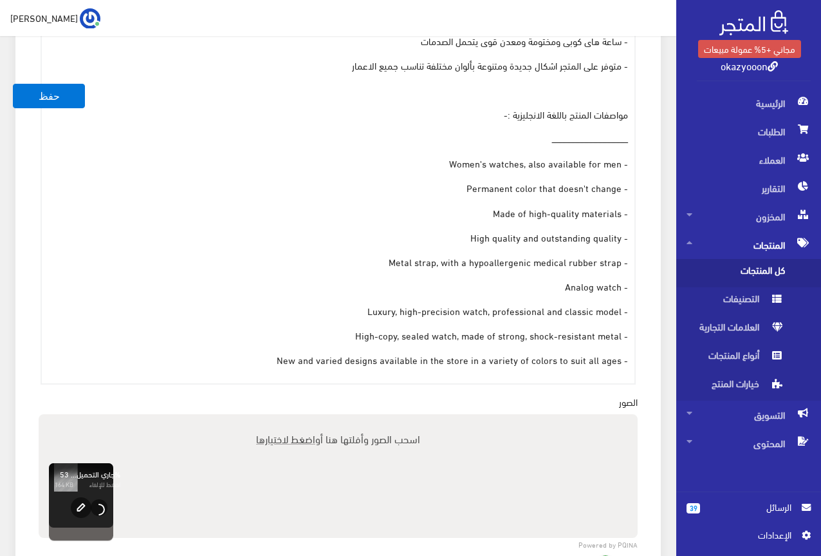
scroll to position [772, 0]
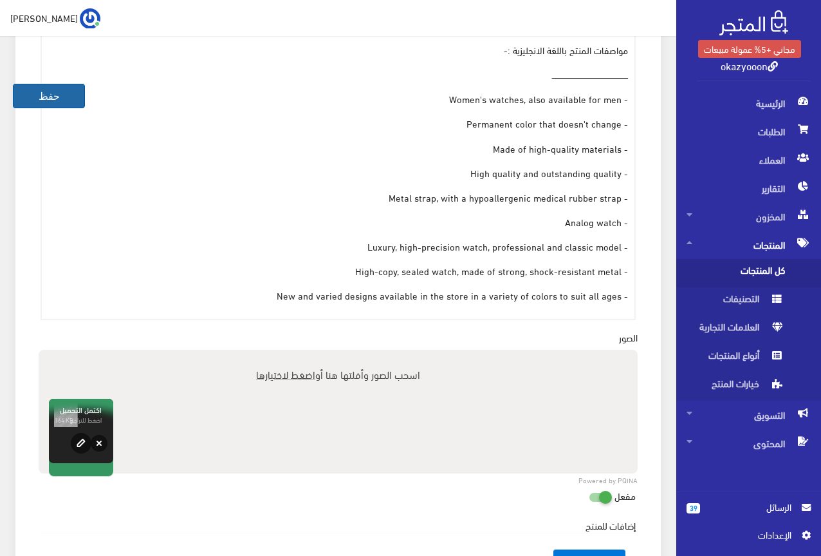
click at [50, 105] on button "حفظ" at bounding box center [49, 96] width 72 height 24
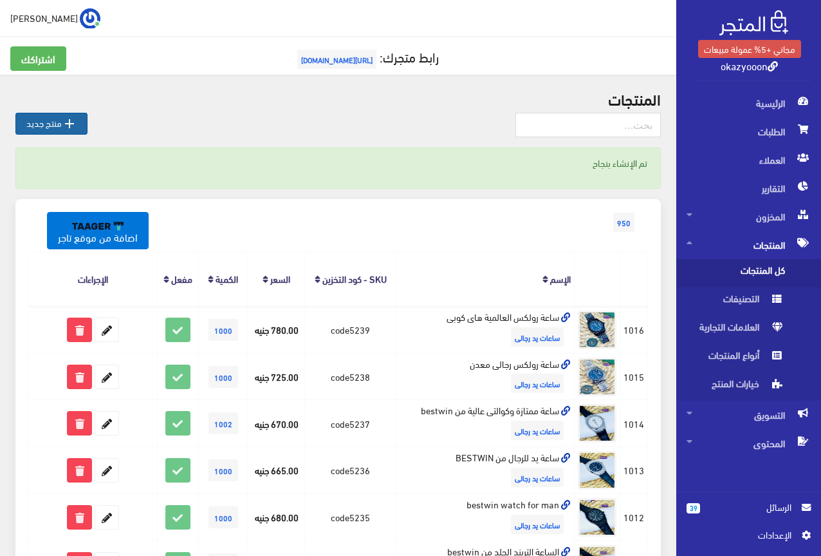
click at [61, 124] on link " منتج جديد" at bounding box center [51, 124] width 72 height 22
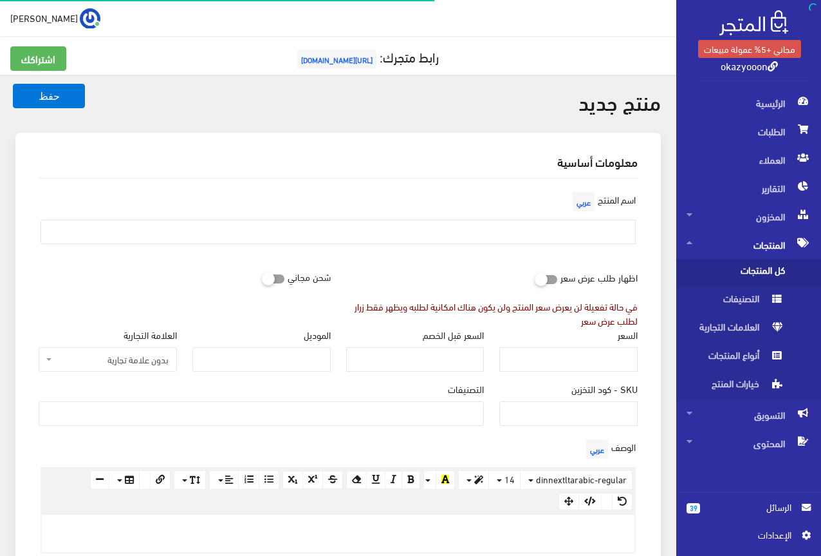
select select
click at [594, 418] on input "SKU - كود التخزين" at bounding box center [569, 413] width 138 height 24
type input "ؤ"
type input "code5240"
click at [614, 359] on input "السعر" at bounding box center [569, 359] width 138 height 24
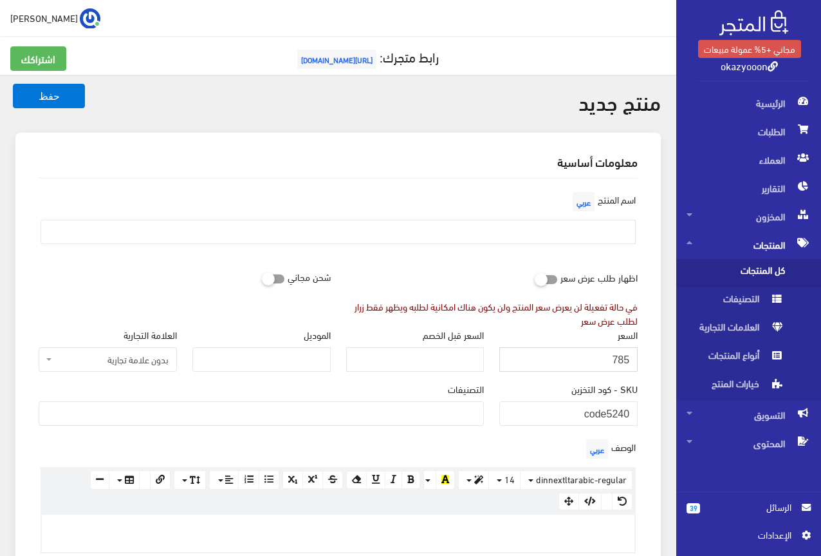
type input "785"
click at [456, 415] on ul at bounding box center [261, 412] width 444 height 21
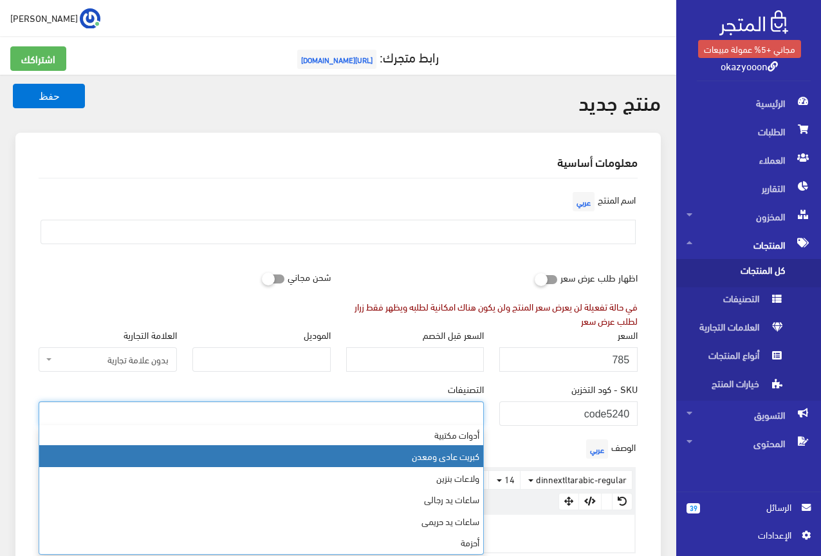
scroll to position [366, 0]
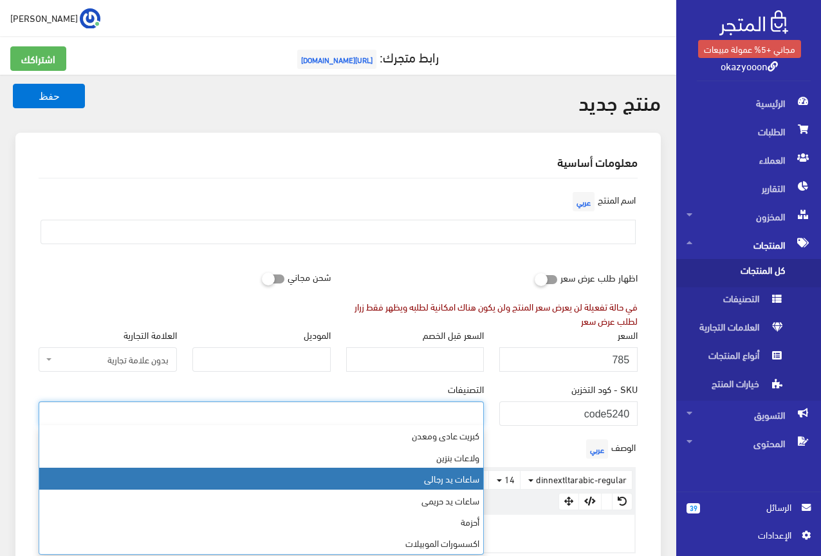
select select "23"
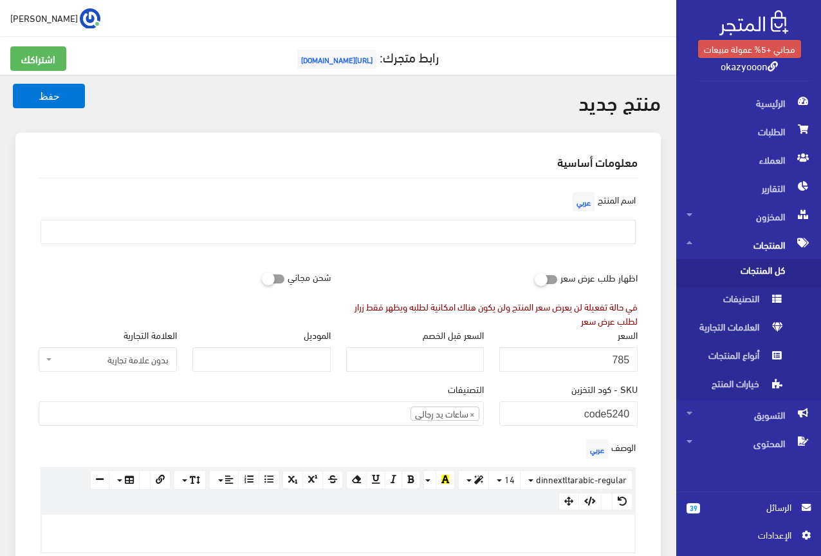
paste div
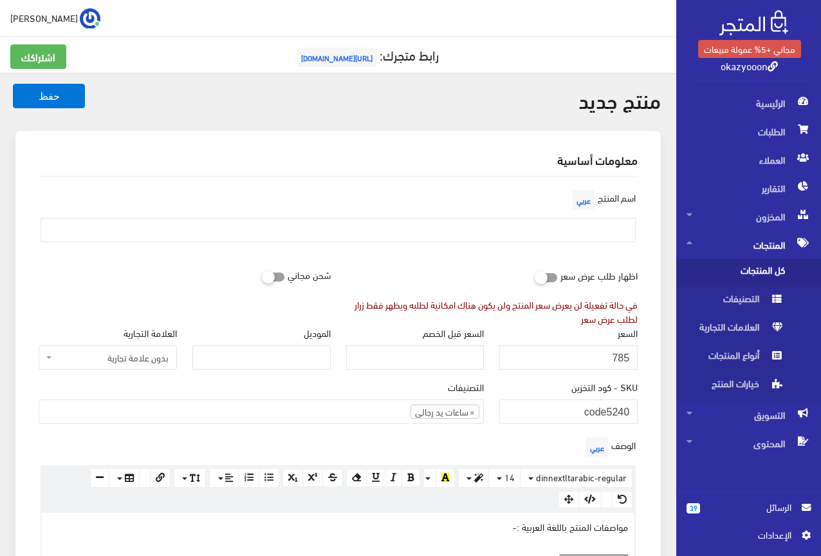
scroll to position [0, 0]
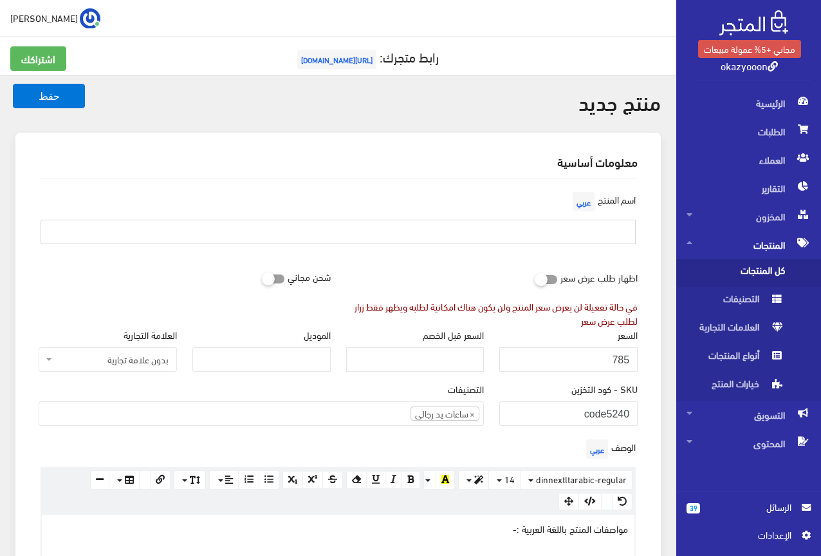
click at [618, 236] on input "text" at bounding box center [338, 232] width 595 height 24
type input "s"
type input "rolex watch for man"
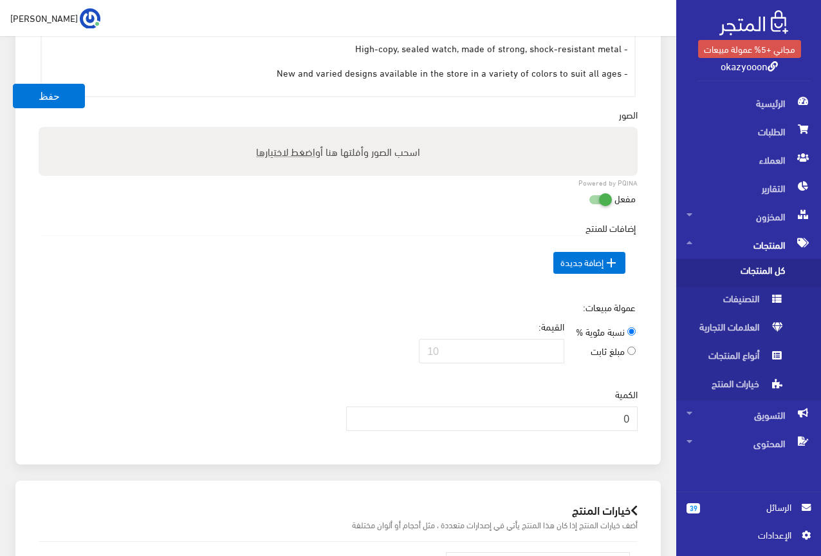
scroll to position [1030, 0]
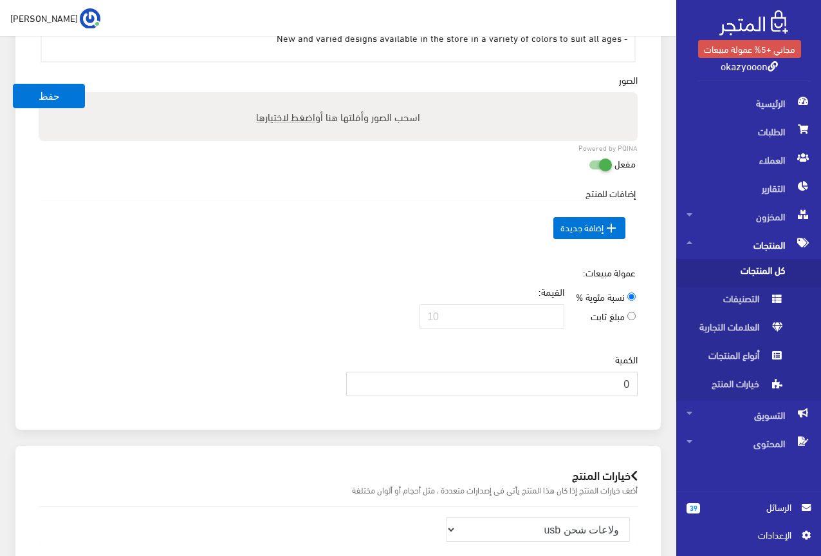
click at [583, 379] on input "0" at bounding box center [492, 383] width 292 height 24
type input "1000"
click at [301, 251] on td " إضافة جديدة" at bounding box center [338, 227] width 595 height 55
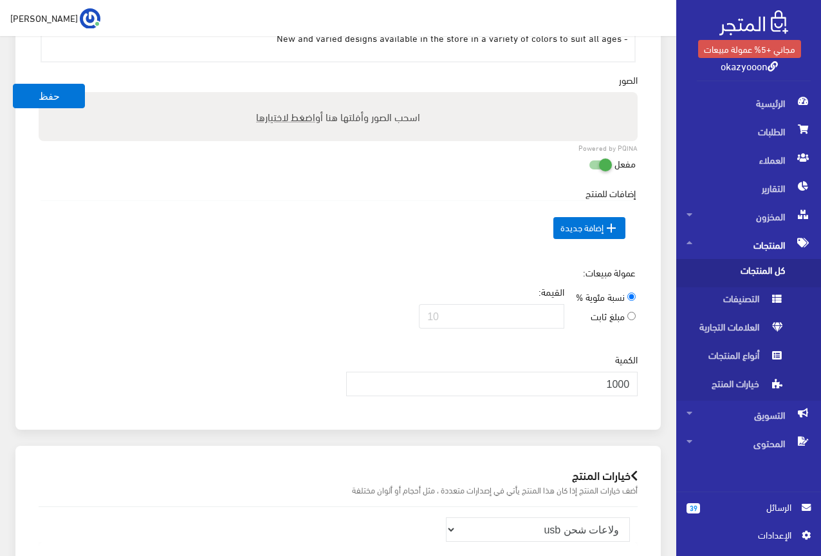
click at [274, 118] on span "اضغط لاختيارها" at bounding box center [285, 116] width 59 height 19
click at [274, 96] on input "اسحب الصور وأفلتها هنا أو اضغط لاختيارها" at bounding box center [338, 94] width 599 height 4
type input "C:\fakepath\5240.jpeg"
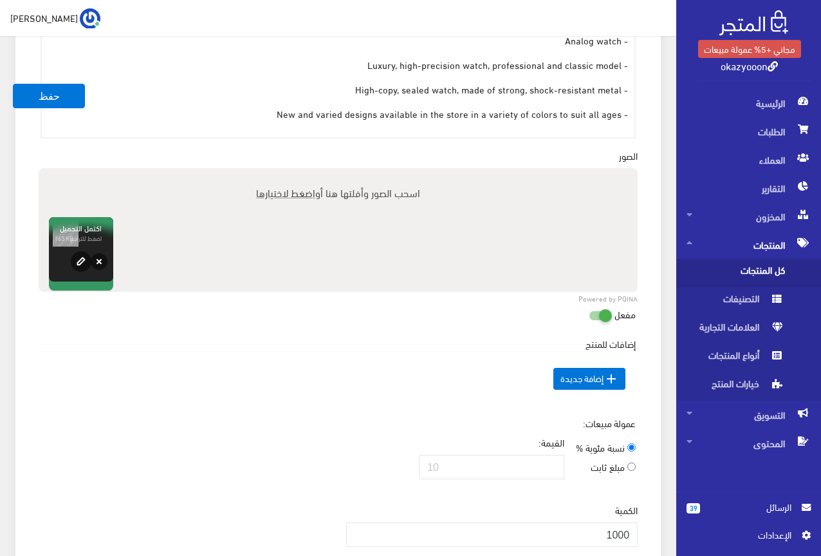
scroll to position [901, 0]
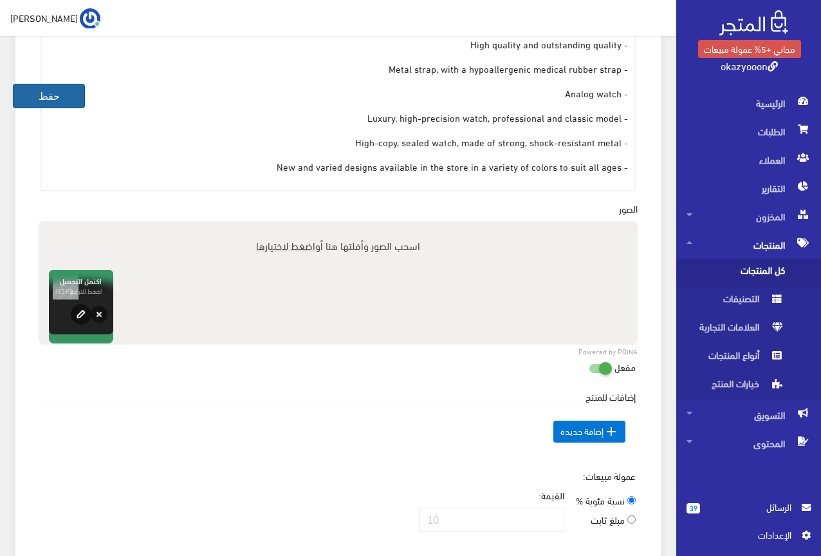
click at [70, 97] on button "حفظ" at bounding box center [49, 96] width 72 height 24
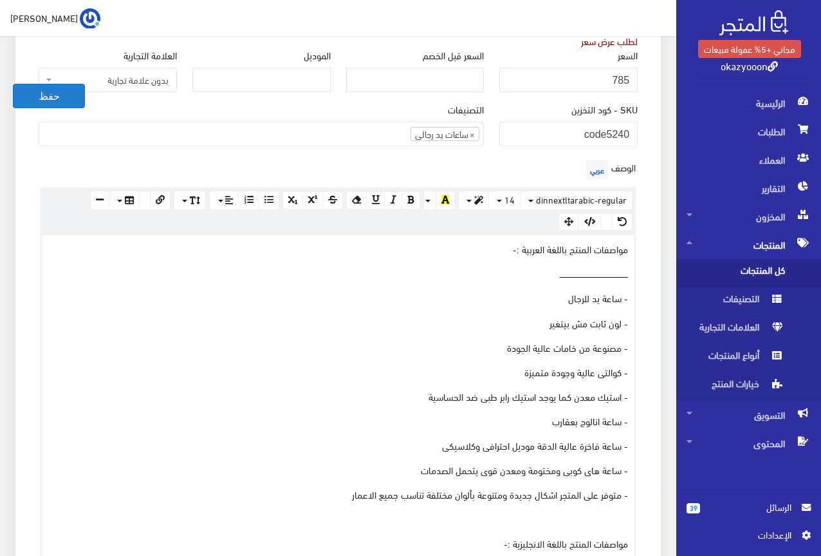
scroll to position [257, 0]
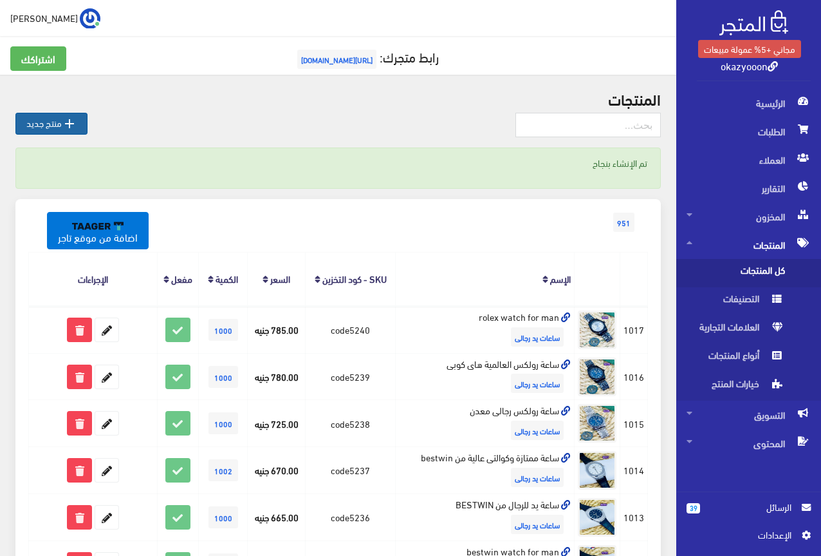
click at [66, 120] on icon "" at bounding box center [69, 123] width 15 height 15
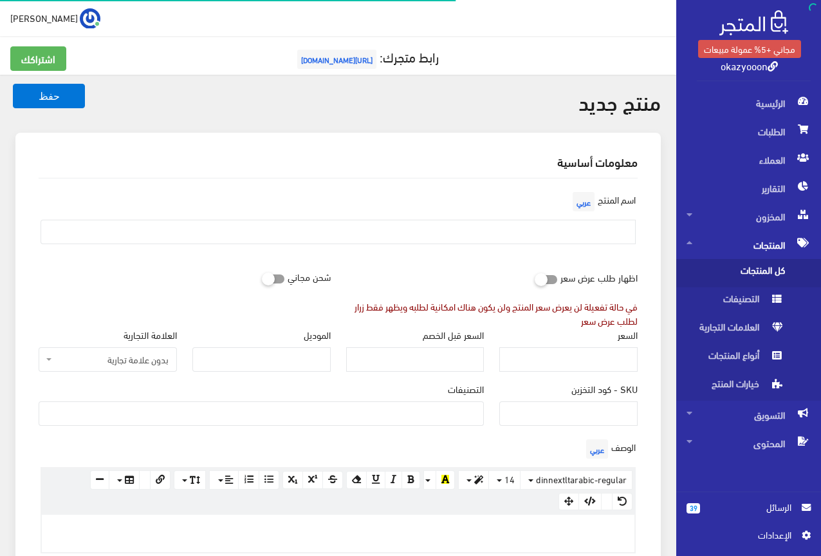
select select
click at [575, 415] on input "SKU - كود التخزين" at bounding box center [569, 413] width 138 height 24
type input "code5241"
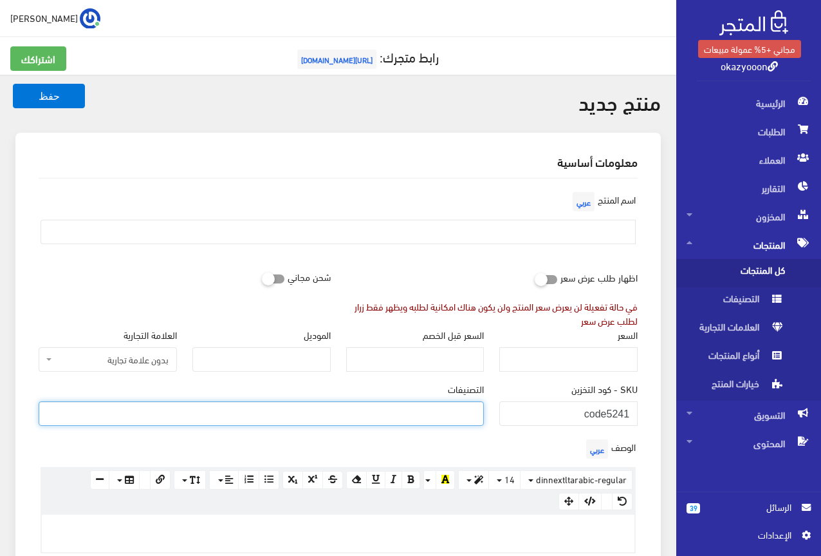
click at [474, 416] on ul at bounding box center [261, 412] width 444 height 21
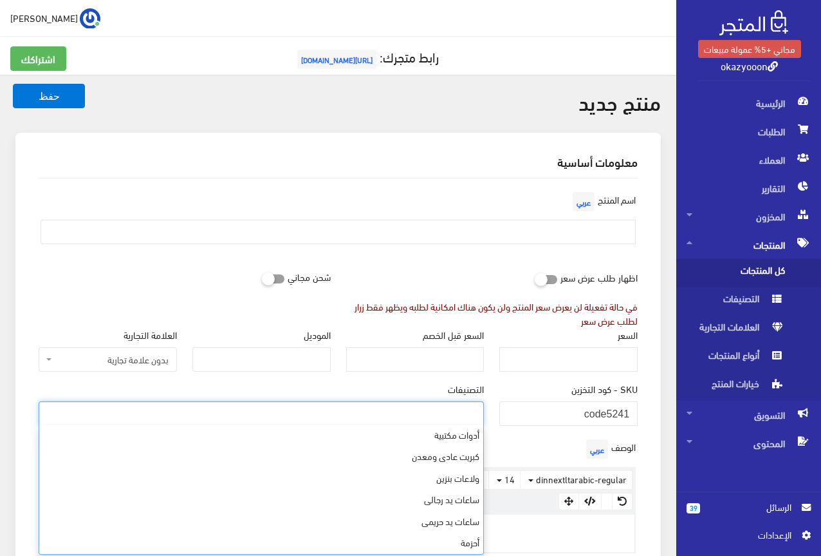
scroll to position [366, 0]
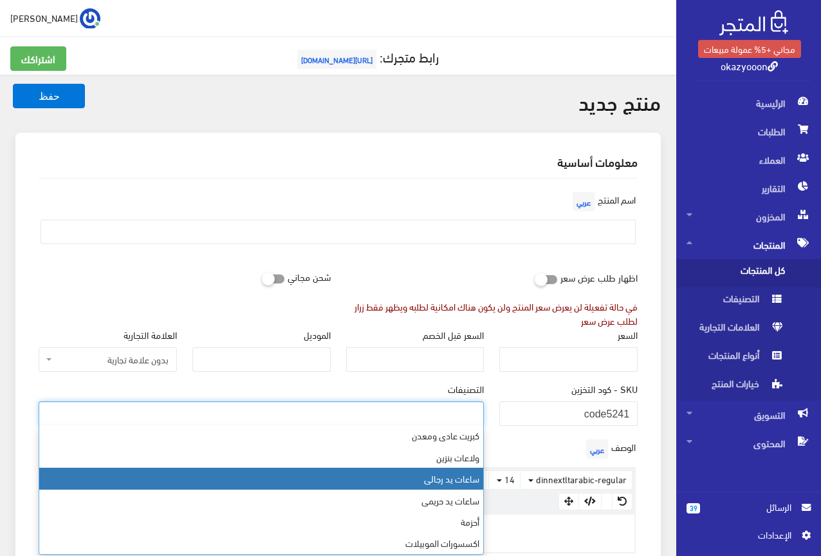
select select "23"
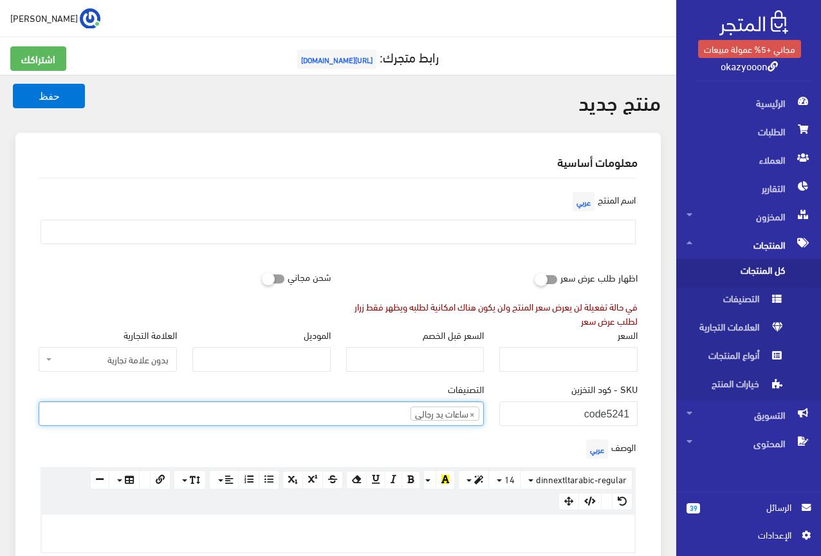
scroll to position [294, 0]
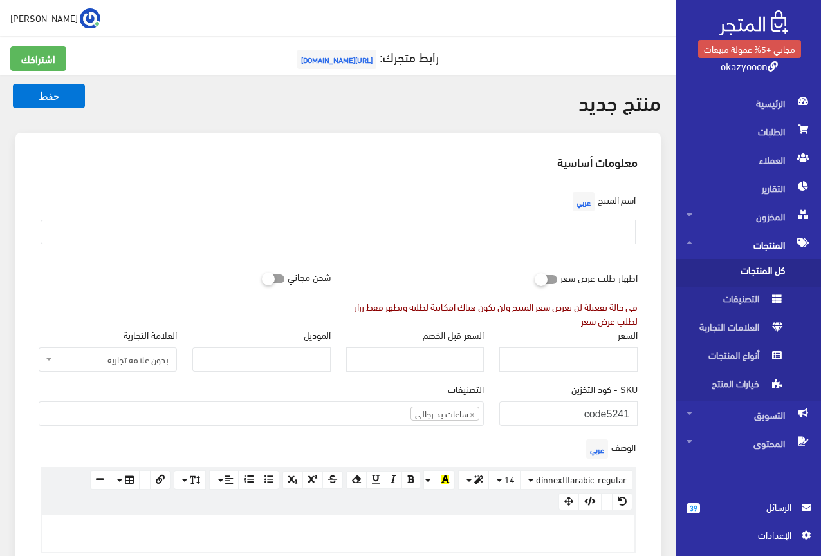
drag, startPoint x: 481, startPoint y: 512, endPoint x: 485, endPoint y: 523, distance: 12.4
paste div
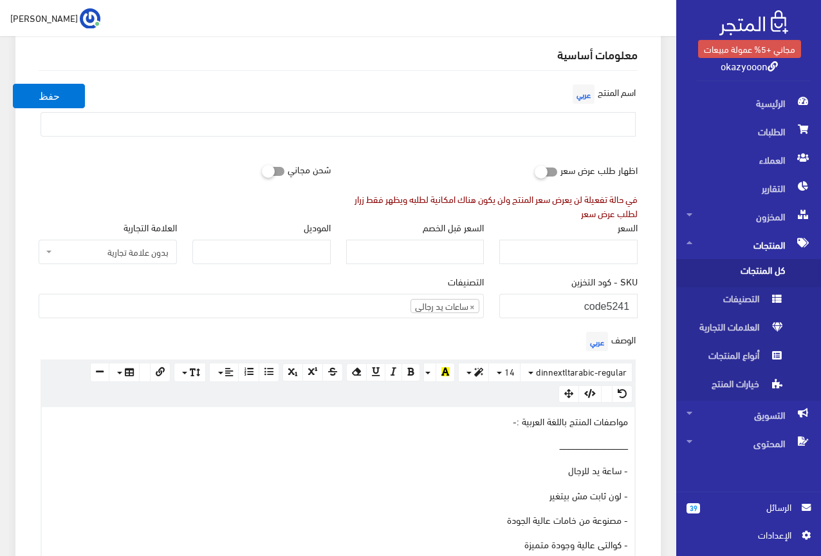
scroll to position [3, 0]
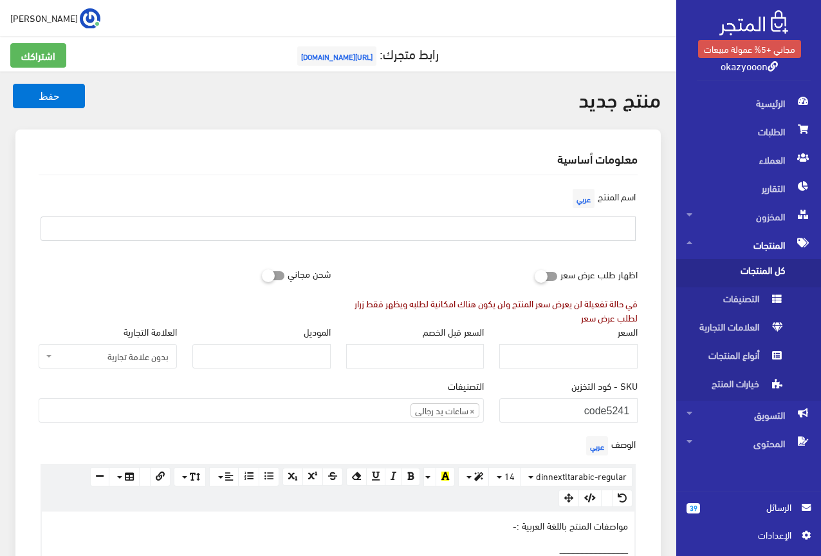
click at [619, 227] on input "text" at bounding box center [338, 228] width 595 height 24
type input "s"
type input "ساعة يد للرجال تحفة من ROLEX"
click at [516, 279] on input "checkbox" at bounding box center [523, 273] width 23 height 13
checkbox input "true"
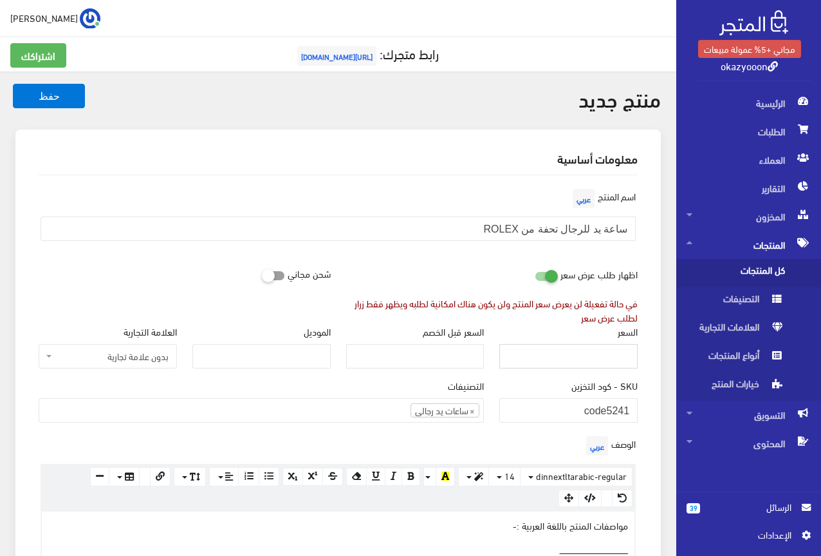
click at [614, 356] on input "السعر" at bounding box center [569, 356] width 138 height 24
type input "775"
click at [429, 243] on div "اسم المنتج عربي ساعة يد للرجال تحفة من ROLEX" at bounding box center [338, 218] width 615 height 66
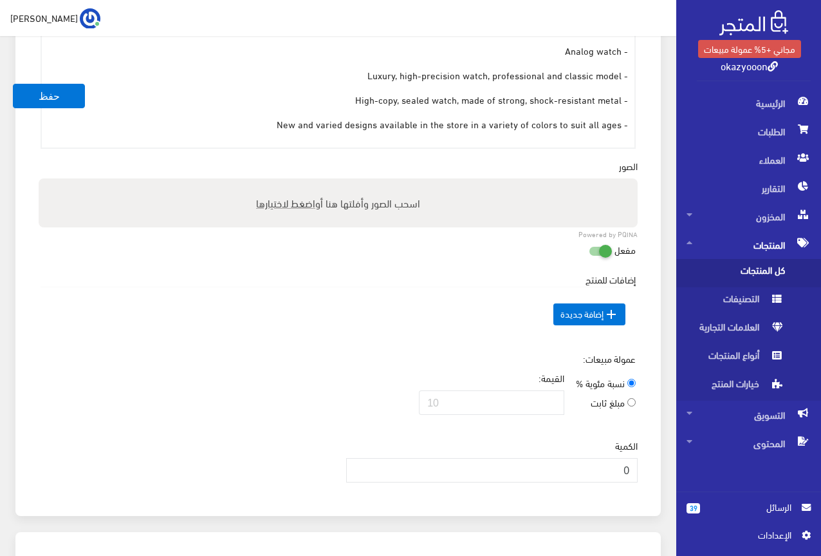
scroll to position [1033, 0]
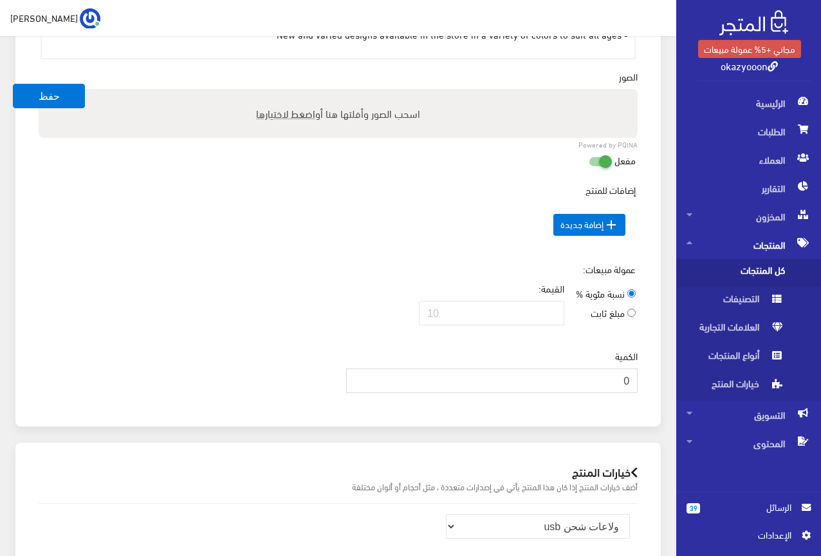
click at [612, 384] on input "0" at bounding box center [492, 380] width 292 height 24
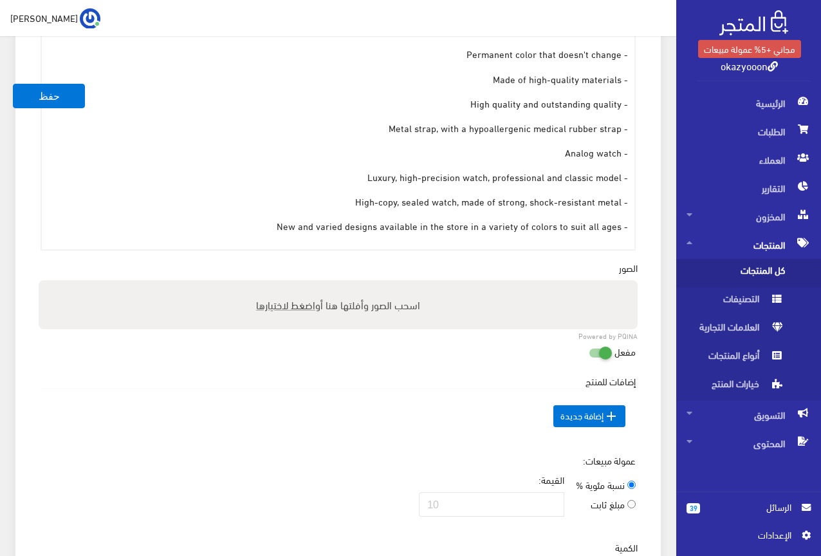
scroll to position [969, 0]
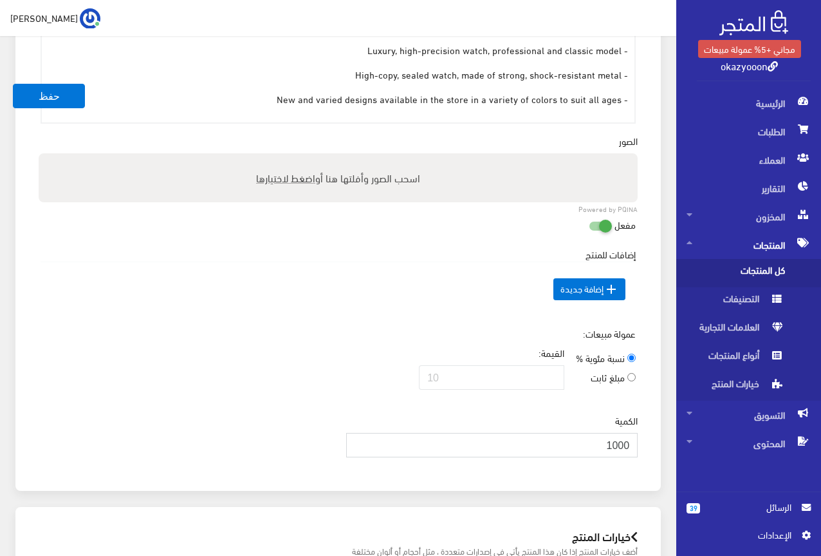
type input "1000"
click at [283, 180] on span "اضغط لاختيارها" at bounding box center [285, 177] width 59 height 19
click at [283, 157] on input "اسحب الصور وأفلتها هنا أو اضغط لاختيارها" at bounding box center [338, 155] width 599 height 4
type input "C:\fakepath\5241.jpeg"
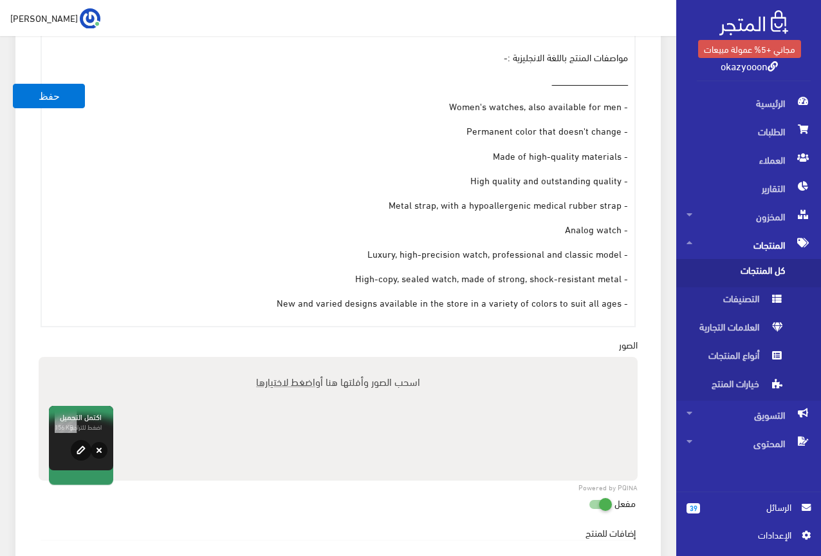
scroll to position [647, 0]
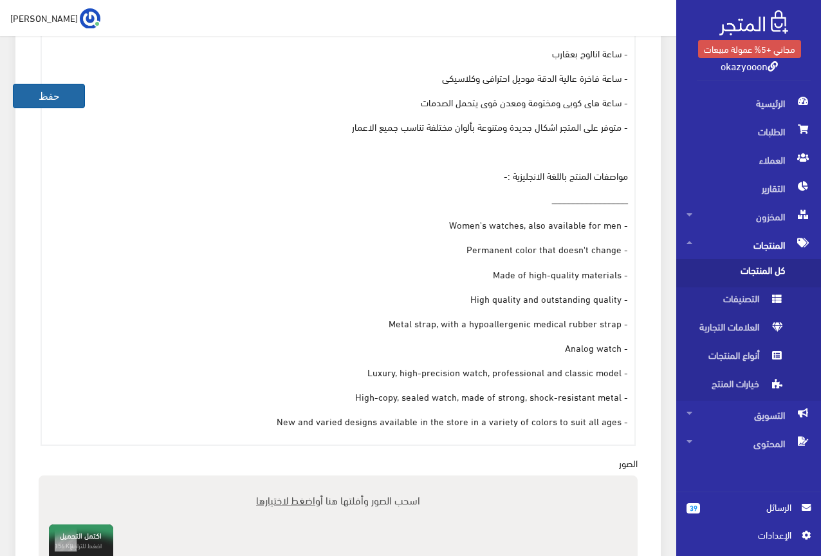
click at [30, 103] on button "حفظ" at bounding box center [49, 96] width 72 height 24
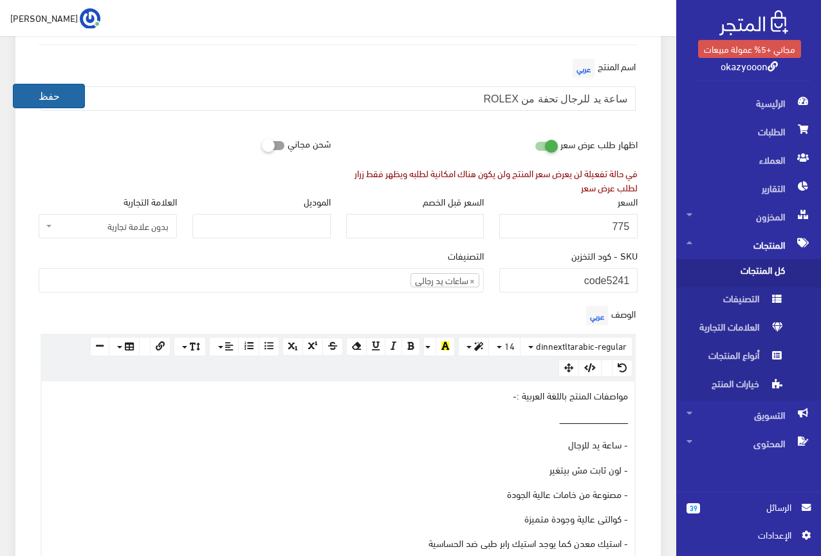
scroll to position [132, 0]
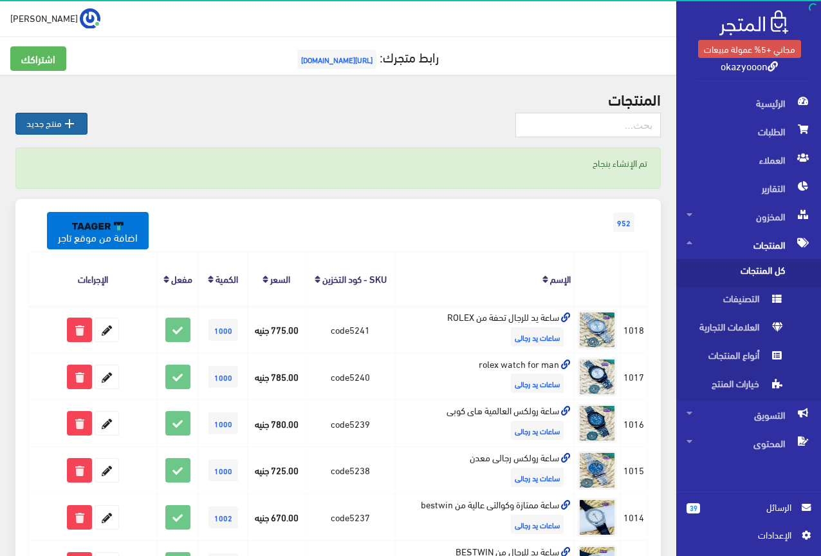
click at [66, 129] on icon "" at bounding box center [69, 123] width 15 height 15
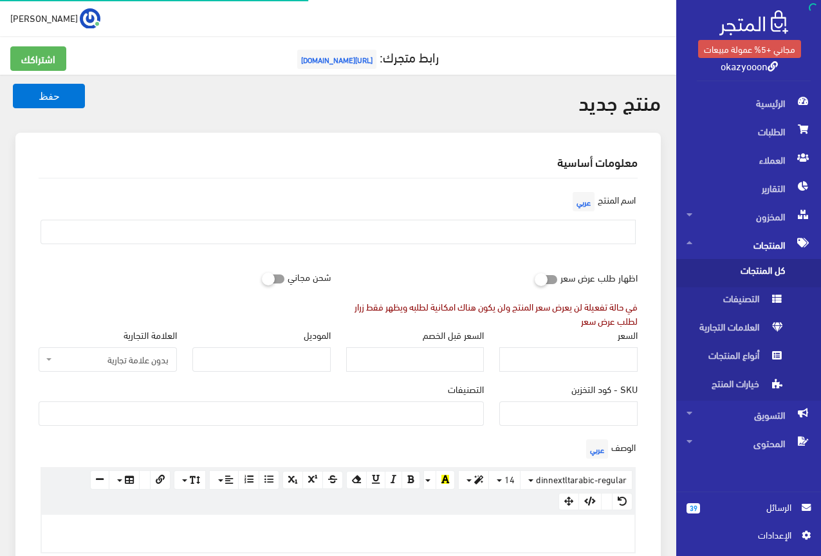
select select
click at [590, 416] on input "SKU - كود التخزين" at bounding box center [569, 413] width 138 height 24
type input "C"
type input "code5242"
click at [582, 361] on input "السعر" at bounding box center [569, 359] width 138 height 24
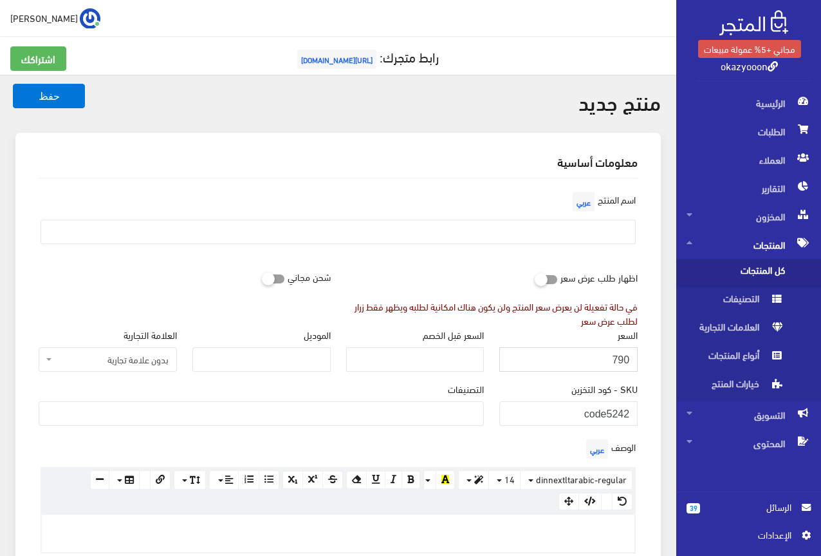
type input "790"
click at [476, 409] on ul at bounding box center [261, 412] width 444 height 21
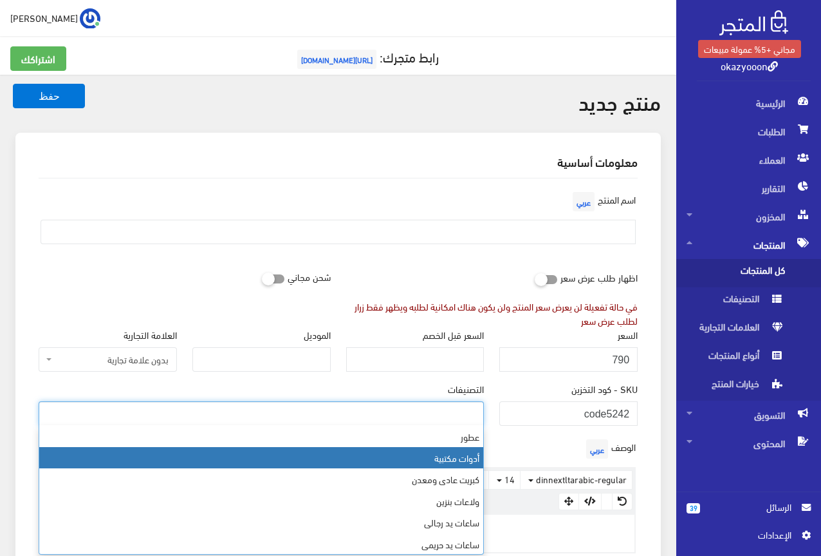
scroll to position [366, 0]
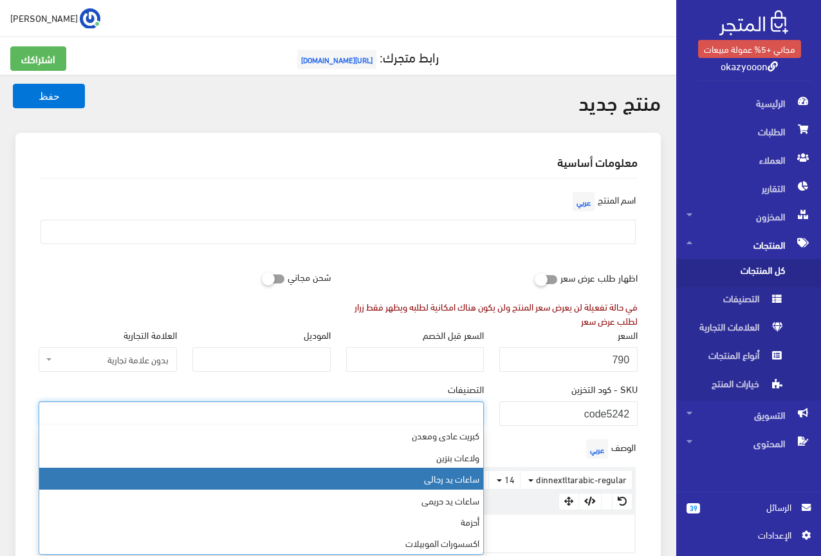
select select "23"
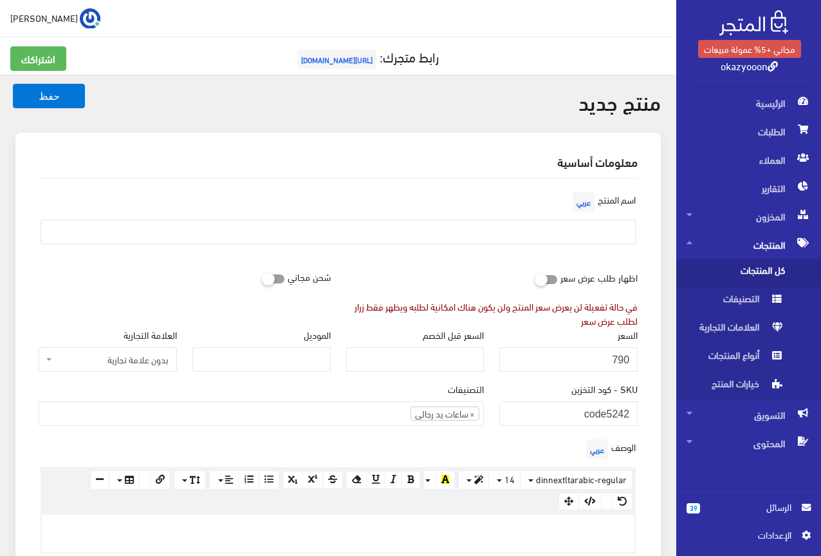
drag, startPoint x: 490, startPoint y: 507, endPoint x: 494, endPoint y: 523, distance: 16.1
paste div
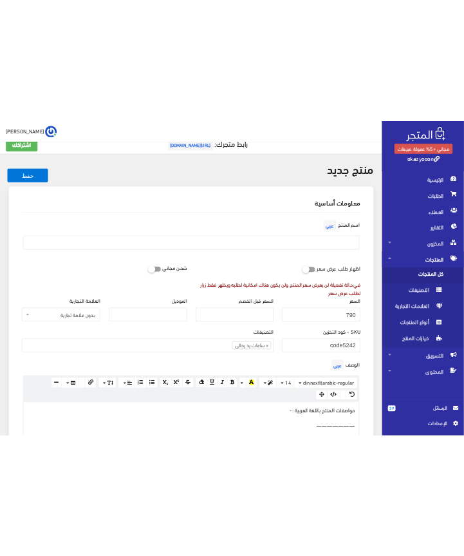
scroll to position [0, 0]
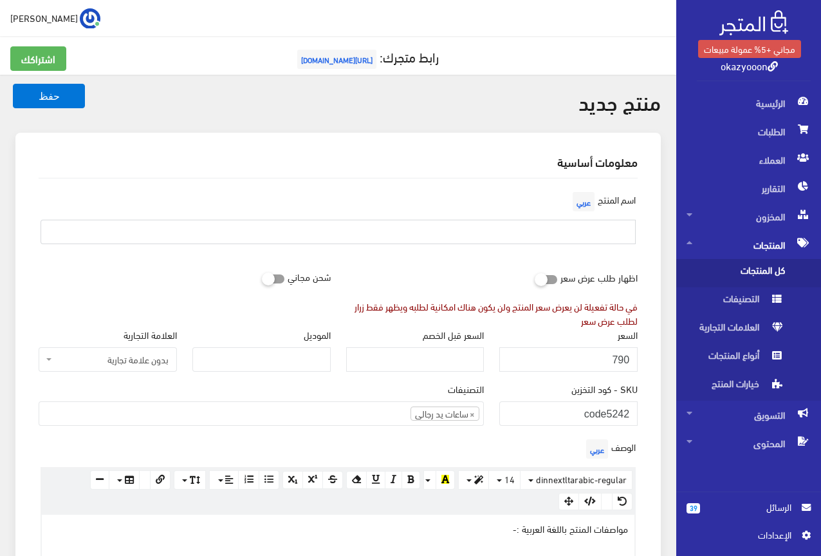
click at [581, 227] on input "text" at bounding box center [338, 232] width 595 height 24
type input "s"
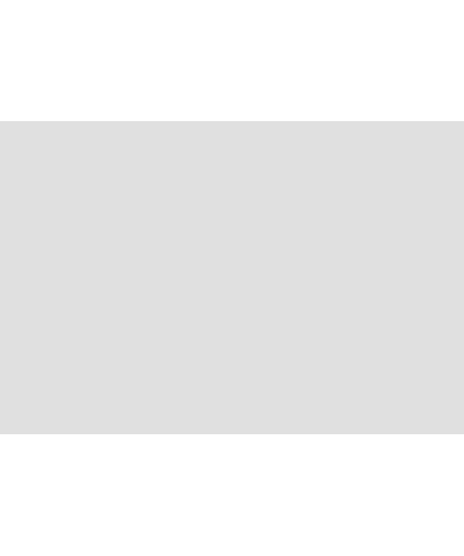
click at [409, 221] on html at bounding box center [412, 278] width 824 height 556
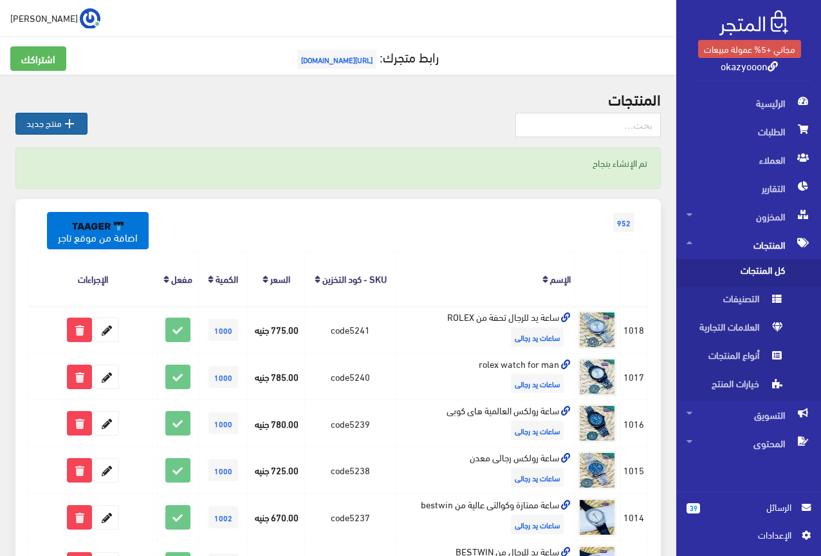
click at [59, 122] on link " منتج جديد" at bounding box center [51, 124] width 72 height 22
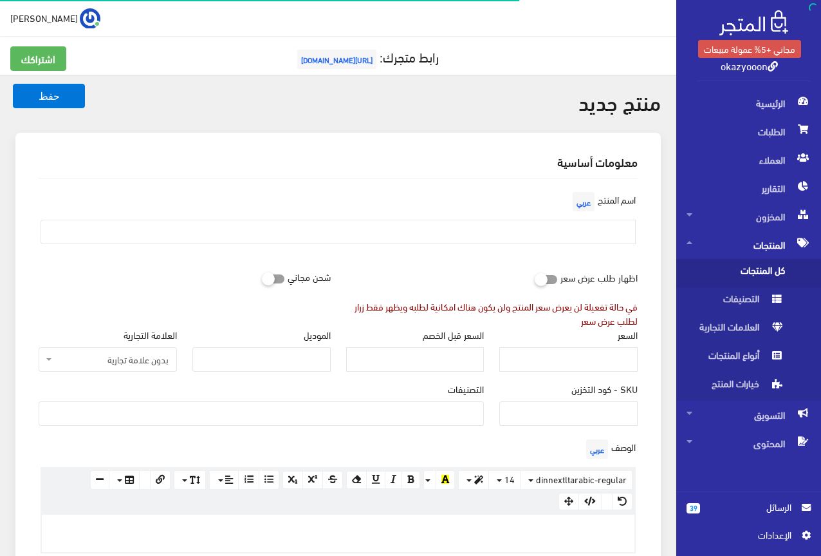
select select
click at [577, 420] on input "SKU - كود التخزين" at bounding box center [569, 413] width 138 height 24
type input "ؤ"
type input "code5242"
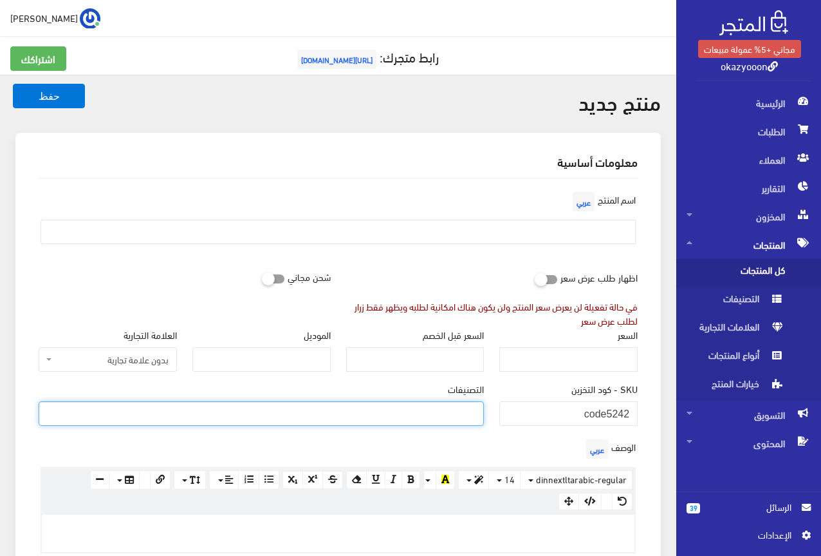
click at [449, 411] on ul at bounding box center [261, 412] width 444 height 21
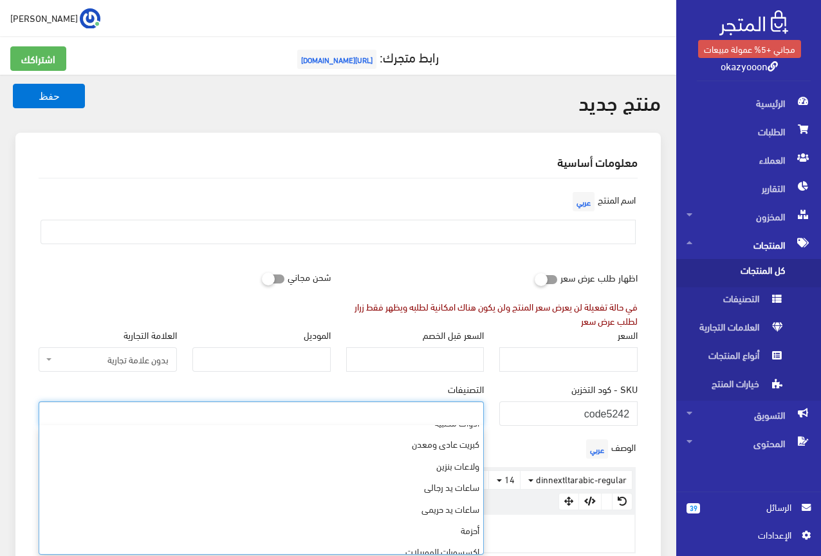
scroll to position [366, 0]
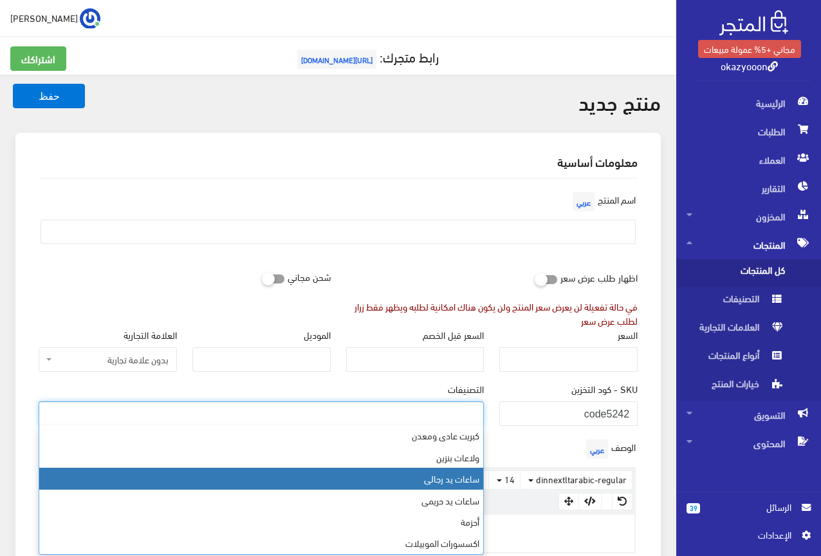
select select "23"
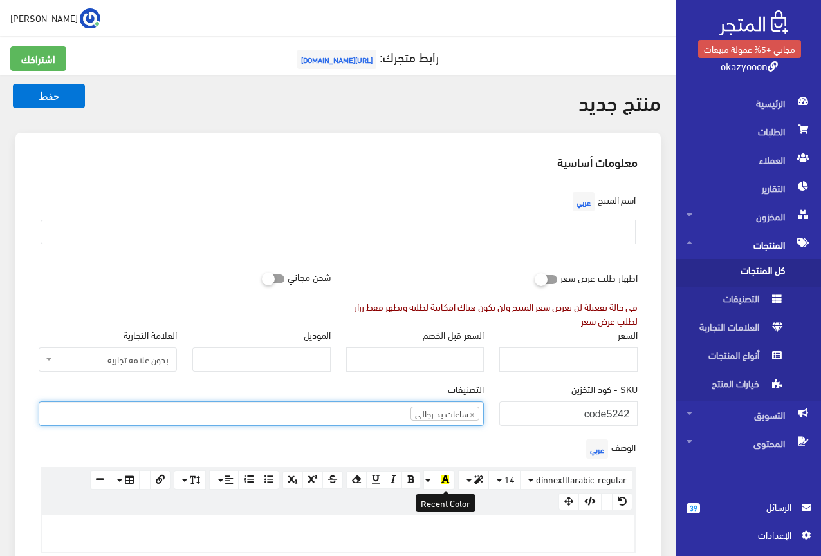
scroll to position [294, 0]
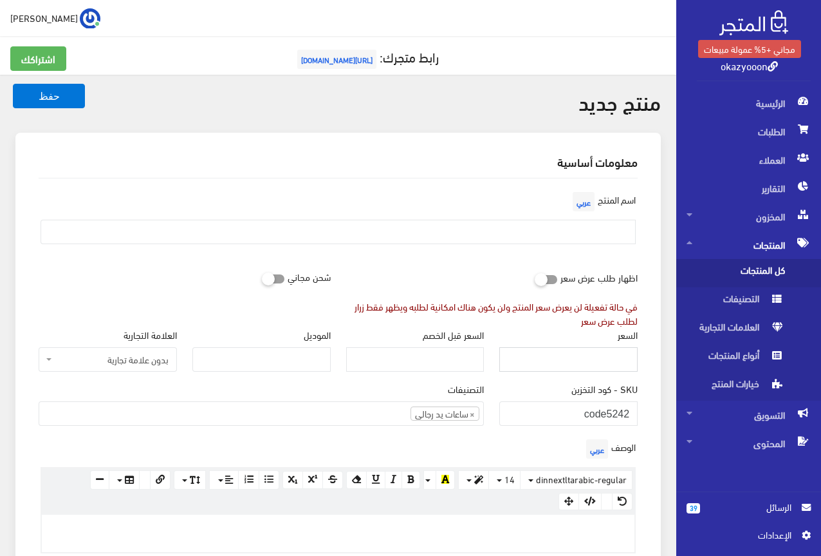
click at [600, 366] on input "السعر" at bounding box center [569, 359] width 138 height 24
type input "790"
click at [597, 238] on input "text" at bounding box center [338, 232] width 595 height 24
type input "s"
click at [440, 256] on div "اسم المنتج عربي ساعة كوالتى عالية ومتميزة للرجال" at bounding box center [338, 227] width 615 height 76
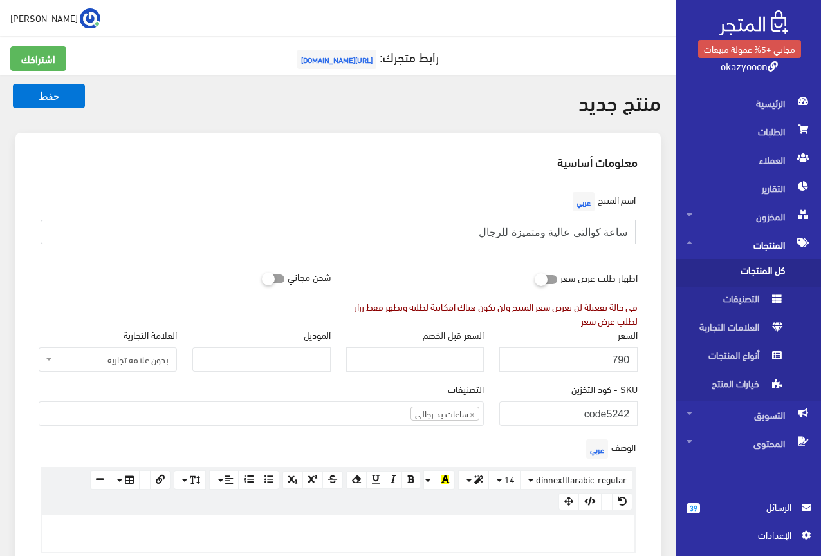
click at [515, 231] on input "ساعة كوالتى عالية ومتميزة للرجال" at bounding box center [338, 232] width 595 height 24
type input "ساعة كوالتى عالية وممتازة للرجال"
click at [499, 268] on div "اظهار طلب عرض سعر في حالة تفعيلة لن يعرض سعر المنتج ولن يكون هناك امكانية لطلبه…" at bounding box center [493, 296] width 308 height 63
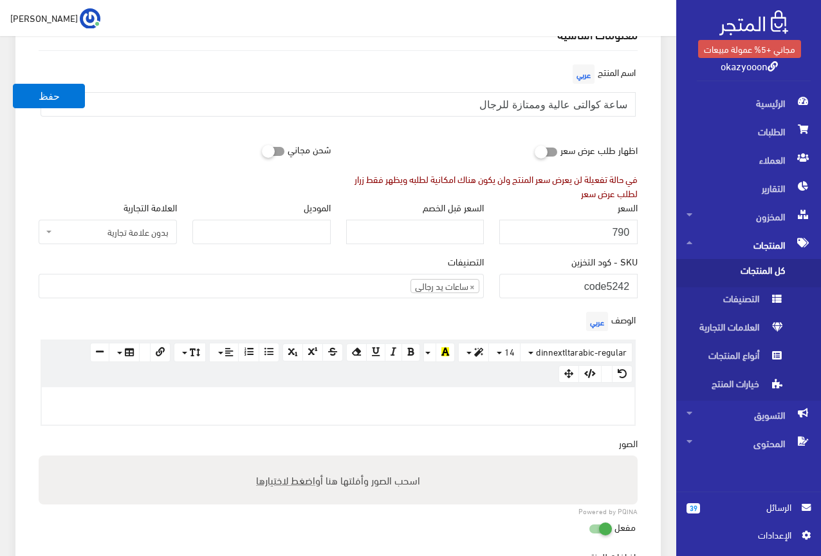
scroll to position [129, 0]
paste div
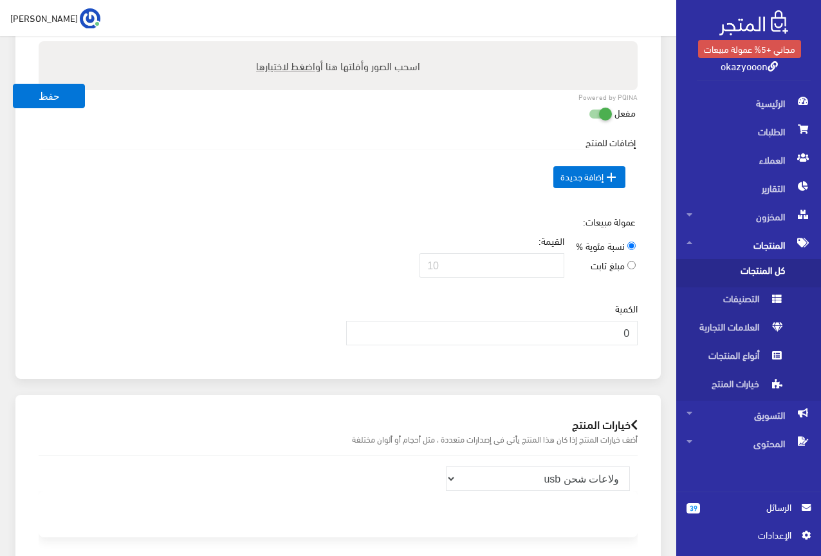
scroll to position [1098, 0]
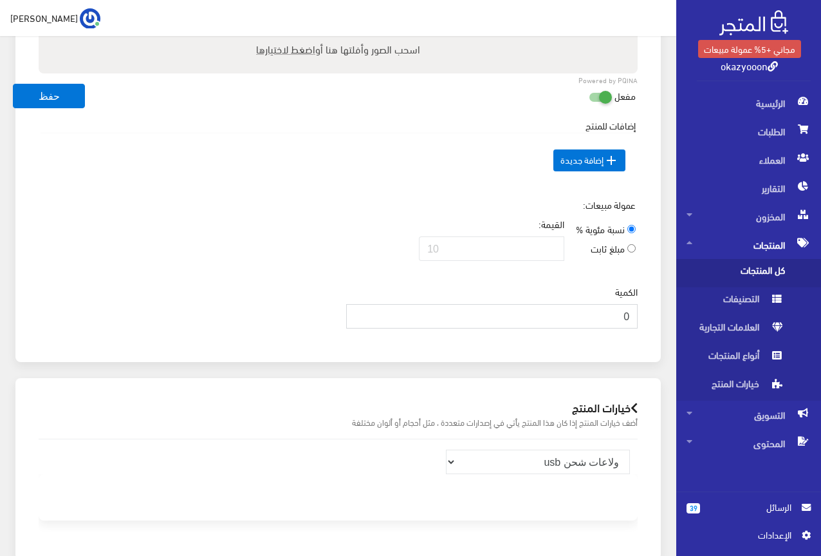
click at [598, 315] on input "0" at bounding box center [492, 316] width 292 height 24
type input "1000"
click at [314, 191] on div "إضافات للمنتج السعر الإضافي الإسم عربي" at bounding box center [338, 157] width 615 height 79
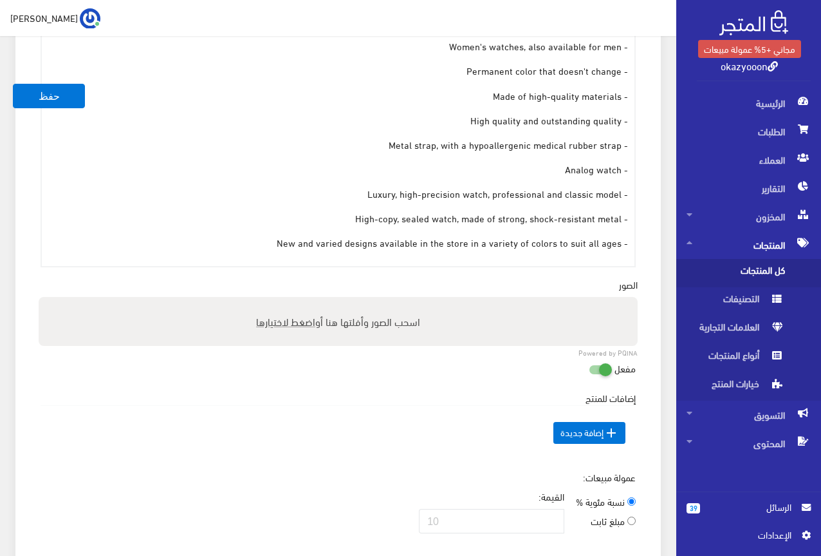
scroll to position [904, 0]
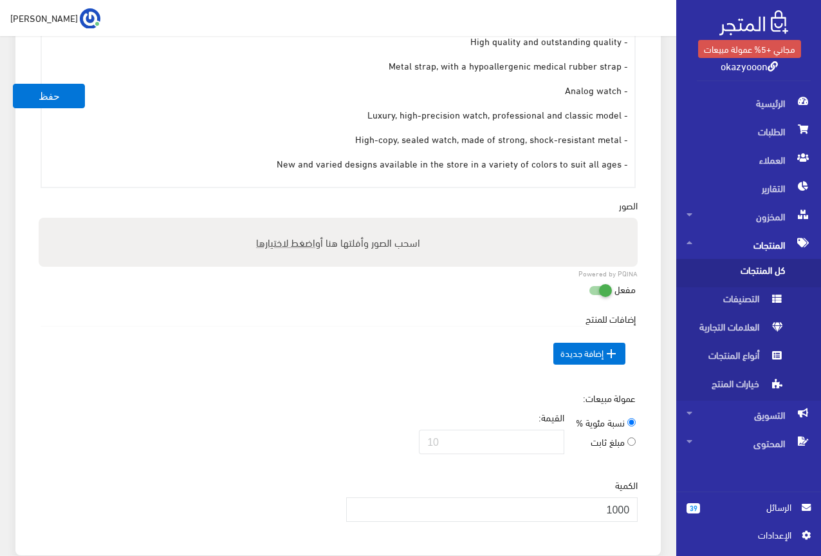
click at [292, 241] on span "اضغط لاختيارها" at bounding box center [285, 241] width 59 height 19
click at [292, 221] on input "اسحب الصور وأفلتها هنا أو اضغط لاختيارها" at bounding box center [338, 220] width 599 height 4
type input "C:\fakepath\5242.jpeg"
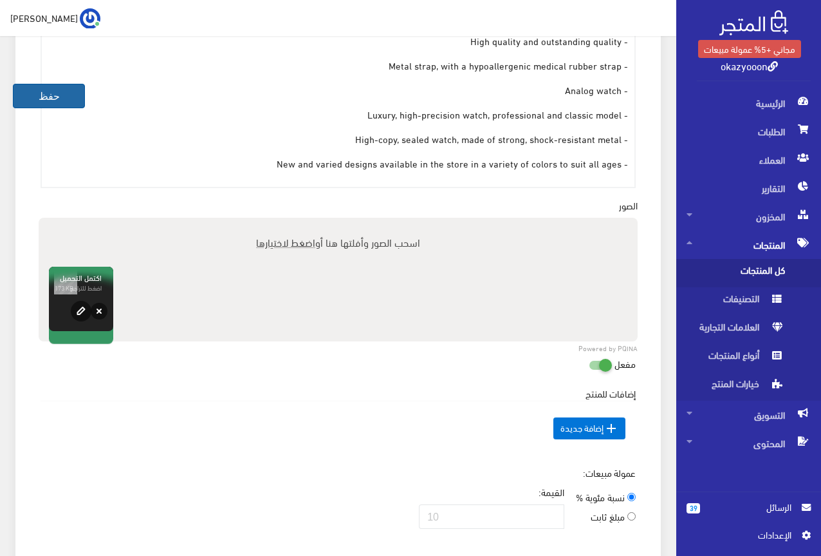
click at [68, 100] on button "حفظ" at bounding box center [49, 96] width 72 height 24
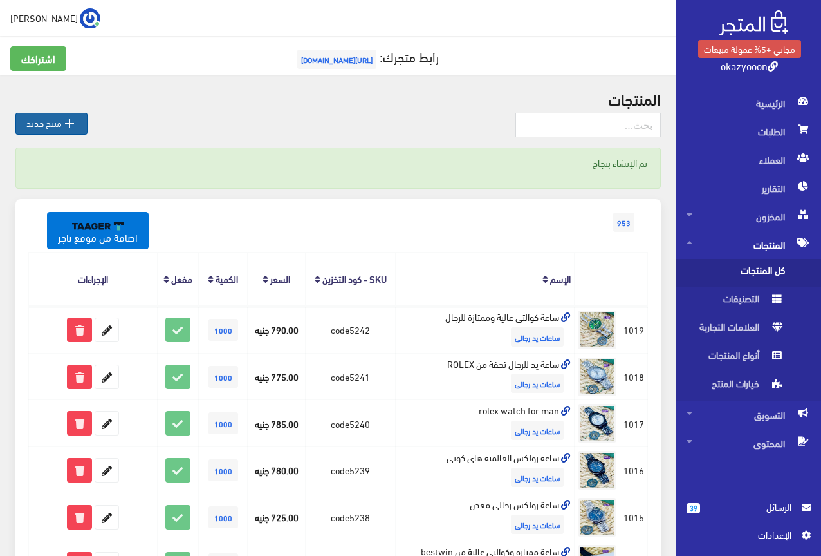
click at [48, 124] on link " منتج جديد" at bounding box center [51, 124] width 72 height 22
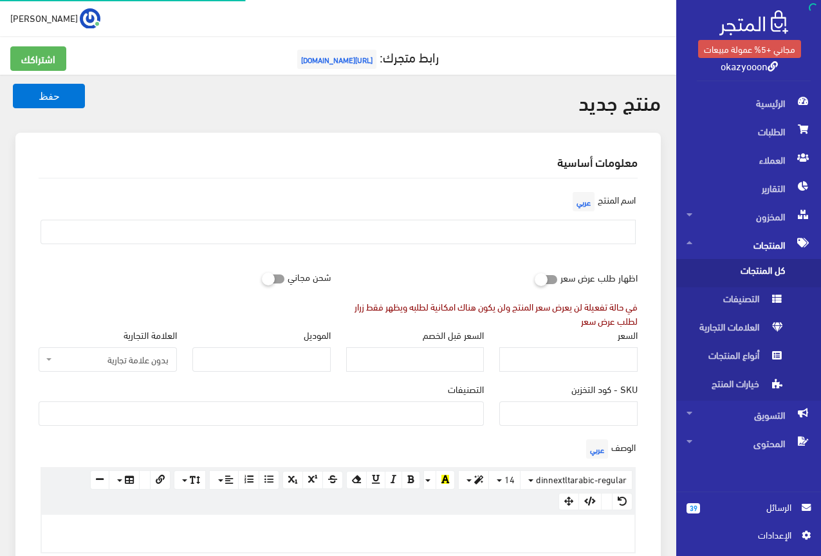
select select
click at [590, 409] on input "SKU - كود التخزين" at bounding box center [569, 413] width 138 height 24
type input "ؤ"
click at [613, 225] on input "text" at bounding box center [338, 232] width 595 height 24
type input "ساعة للرجال من رولكس هاى كوبى ROLEX"
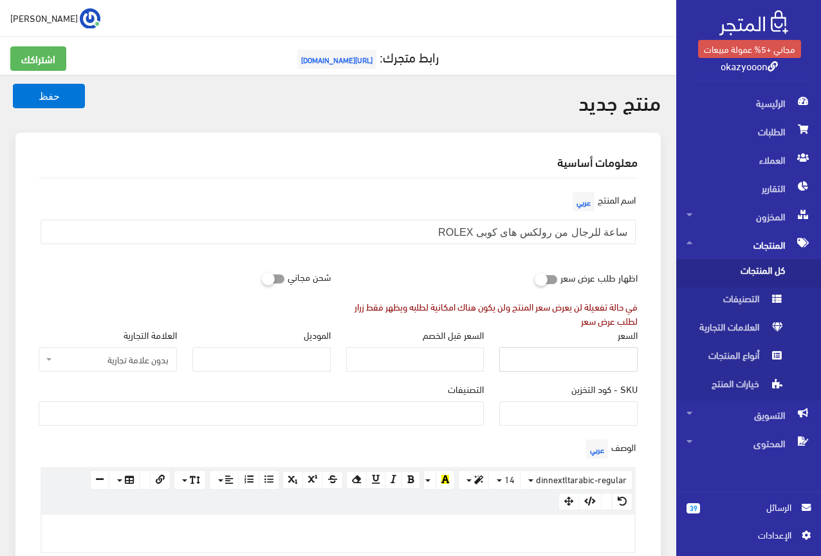
click at [578, 354] on input "السعر" at bounding box center [569, 359] width 138 height 24
type input "795"
click at [565, 420] on input "SKU - كود التخزين" at bounding box center [569, 413] width 138 height 24
type input "C"
type input "code5243"
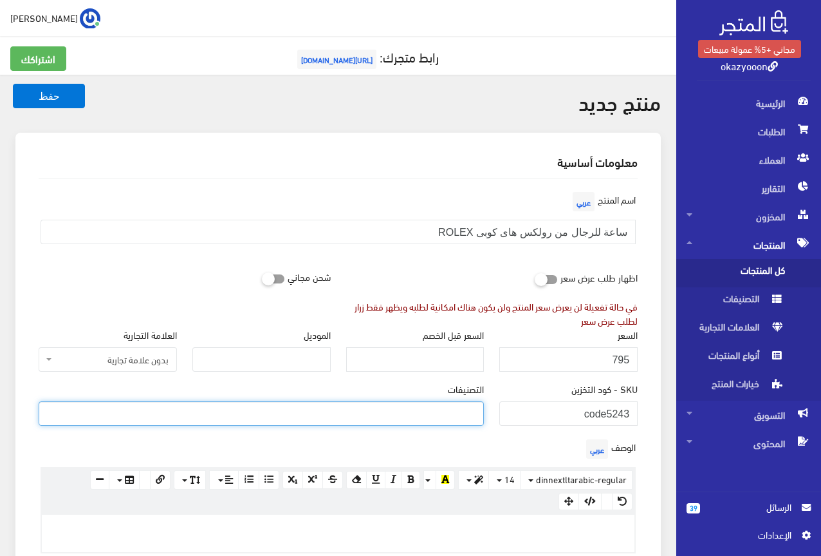
click at [377, 409] on ul at bounding box center [261, 412] width 444 height 21
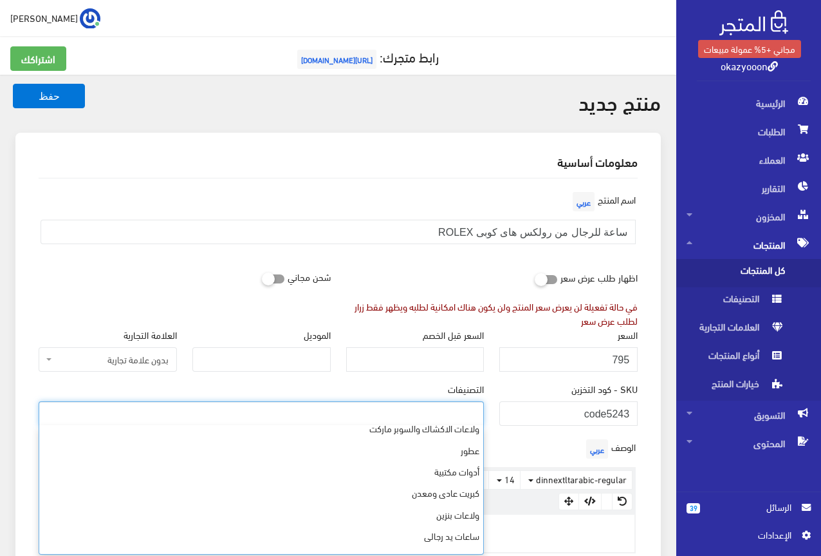
scroll to position [366, 0]
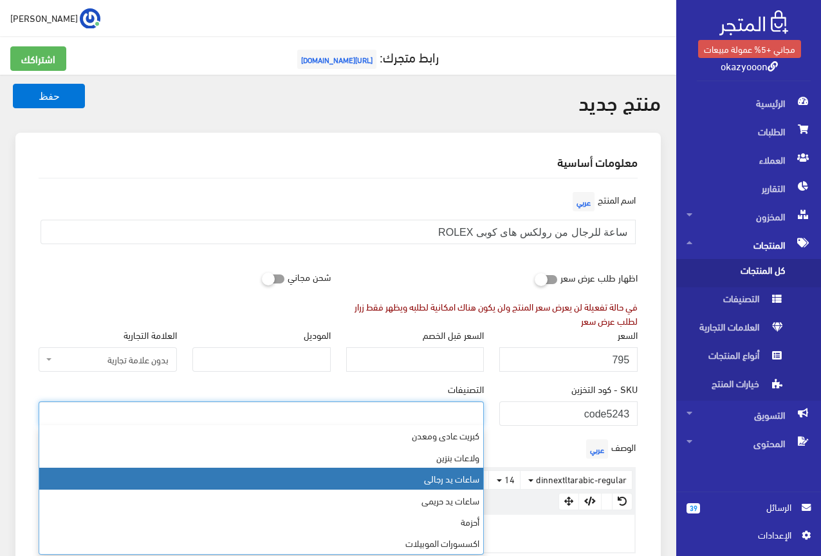
select select "23"
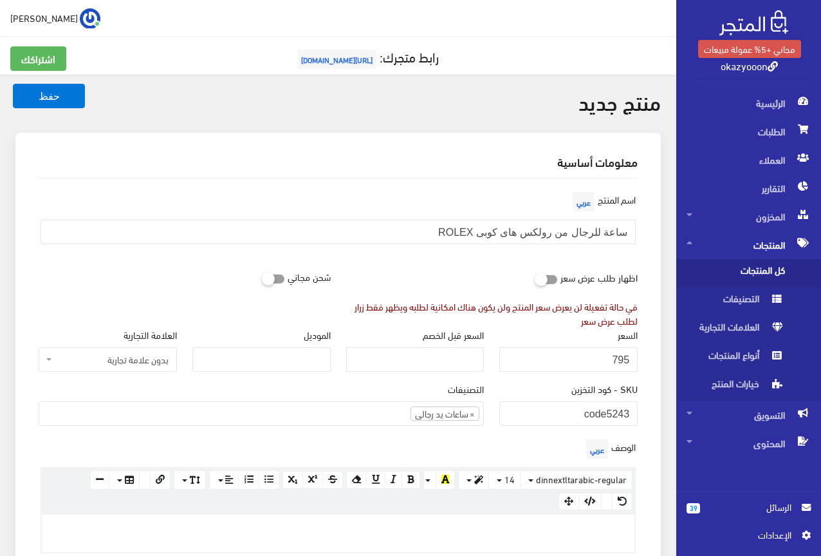
paste div
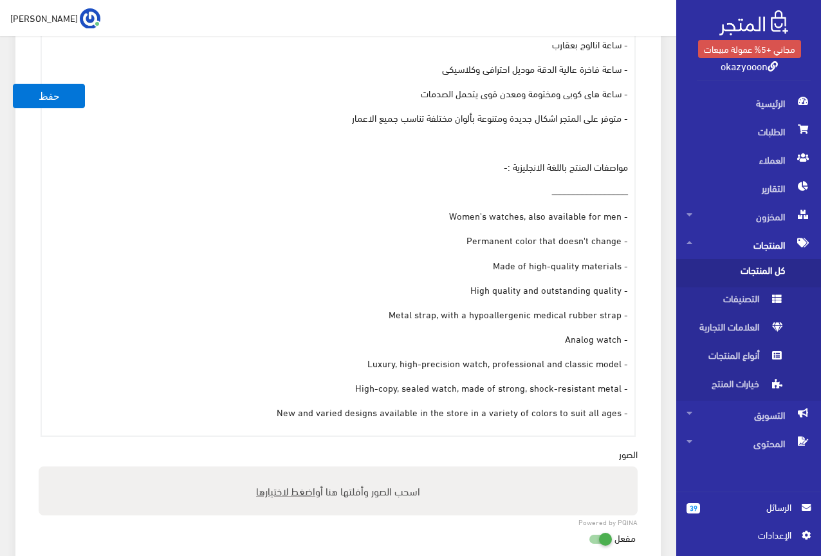
scroll to position [904, 0]
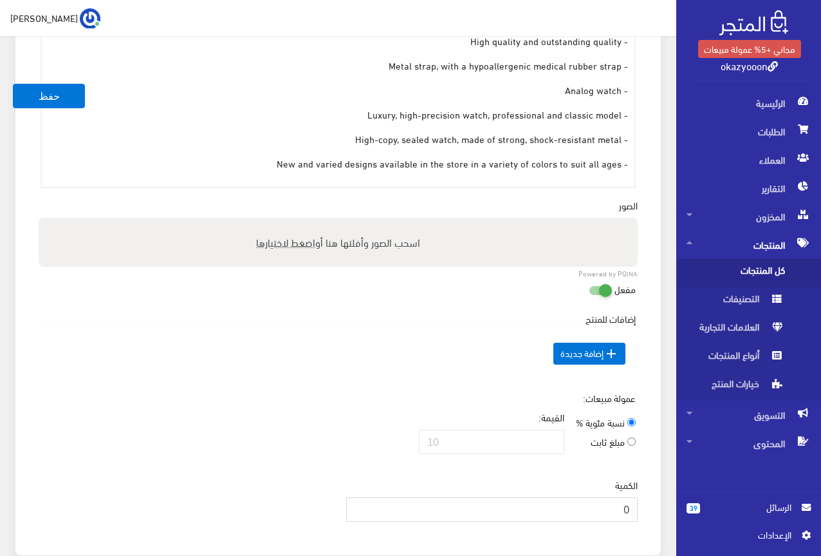
click at [579, 498] on input "0" at bounding box center [492, 509] width 292 height 24
type input "1000"
click at [389, 353] on td " إضافة جديدة" at bounding box center [338, 353] width 595 height 55
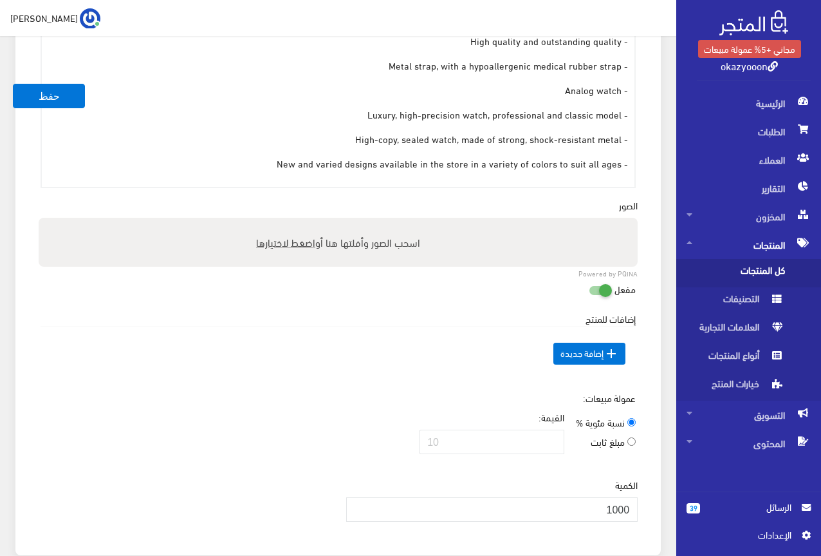
click at [276, 247] on span "اضغط لاختيارها" at bounding box center [285, 241] width 59 height 19
click at [276, 221] on input "اسحب الصور وأفلتها هنا أو اضغط لاختيارها" at bounding box center [338, 220] width 599 height 4
type input "C:\fakepath\5243.jpeg"
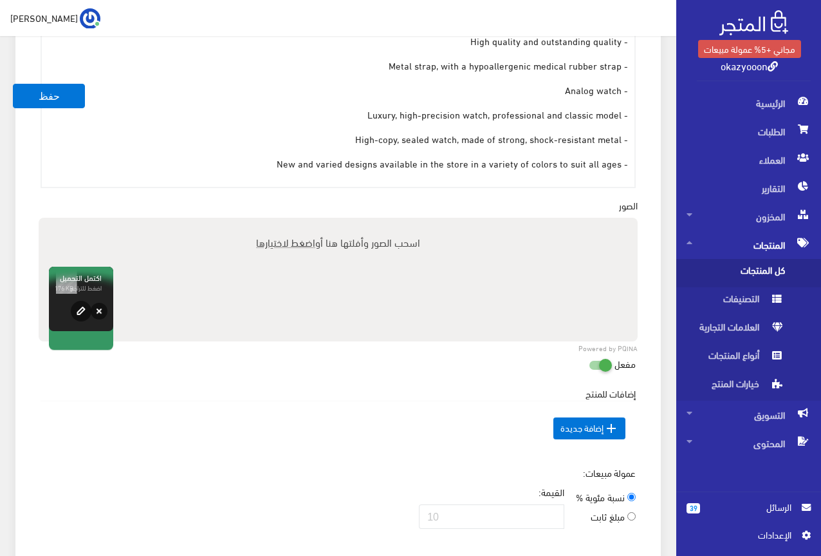
click at [396, 306] on div "Powered by PQINA اسحب الصور وأفلتها هنا أو اضغط لاختيارها 5243.jpeg إلغاء إعادة…" at bounding box center [338, 280] width 599 height 124
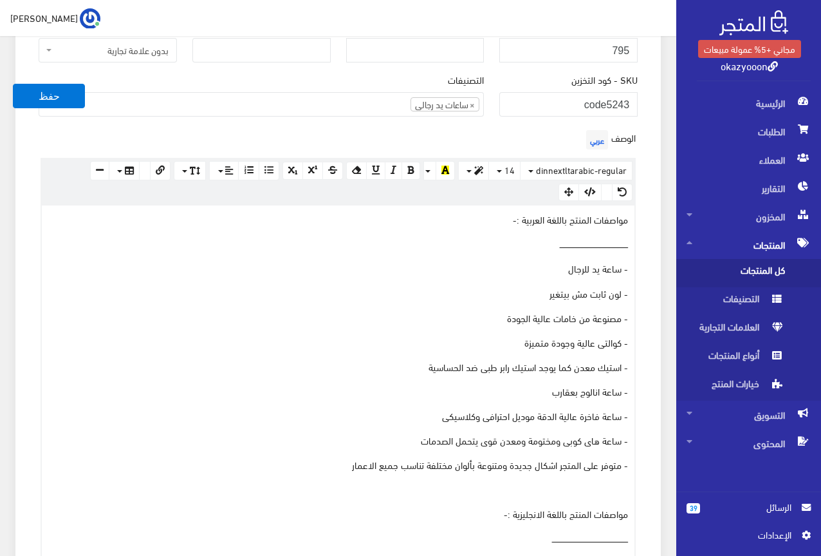
scroll to position [132, 0]
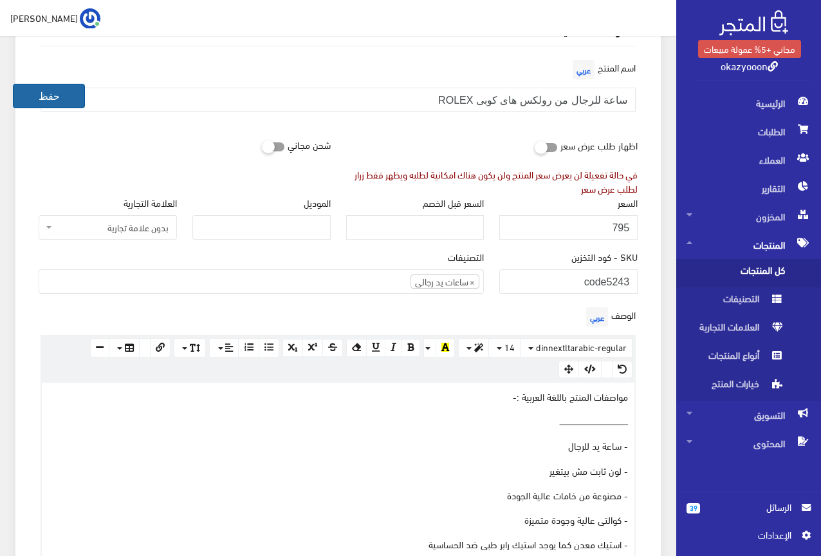
click at [61, 100] on button "حفظ" at bounding box center [49, 96] width 72 height 24
